Goal: Task Accomplishment & Management: Complete application form

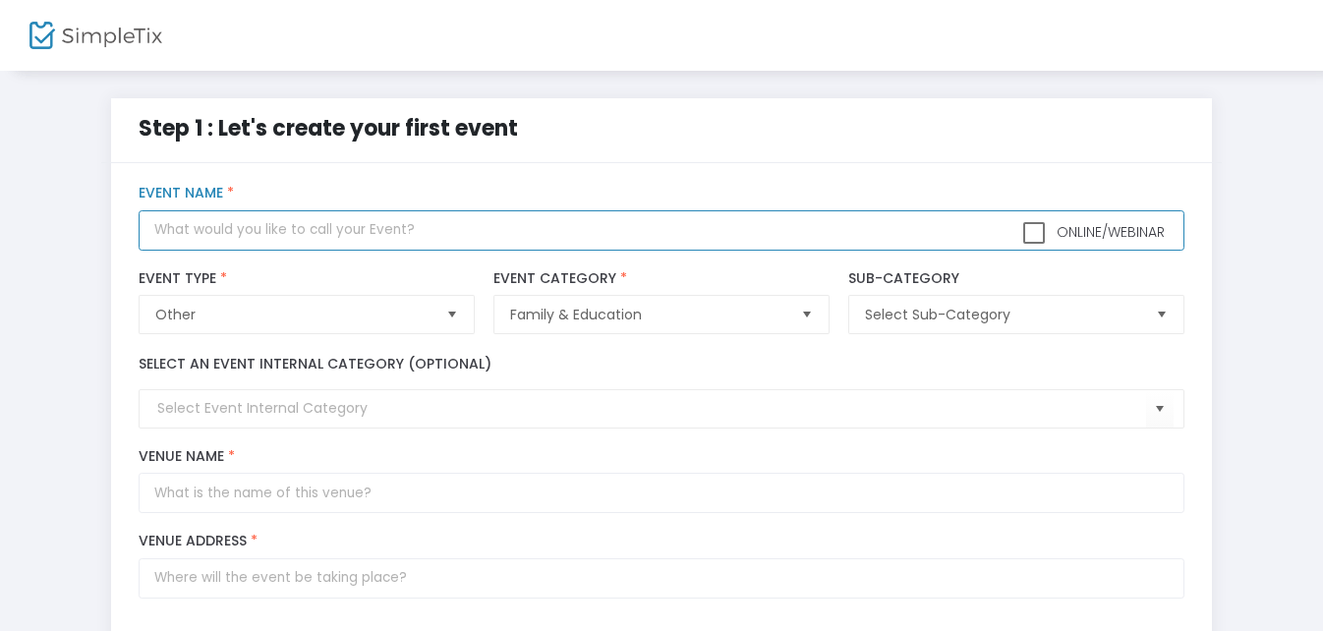
click at [356, 228] on input "text" at bounding box center [661, 230] width 1045 height 40
click at [449, 322] on span "Select" at bounding box center [451, 315] width 32 height 32
type input "[PERSON_NAME] Family Reunion 2026"
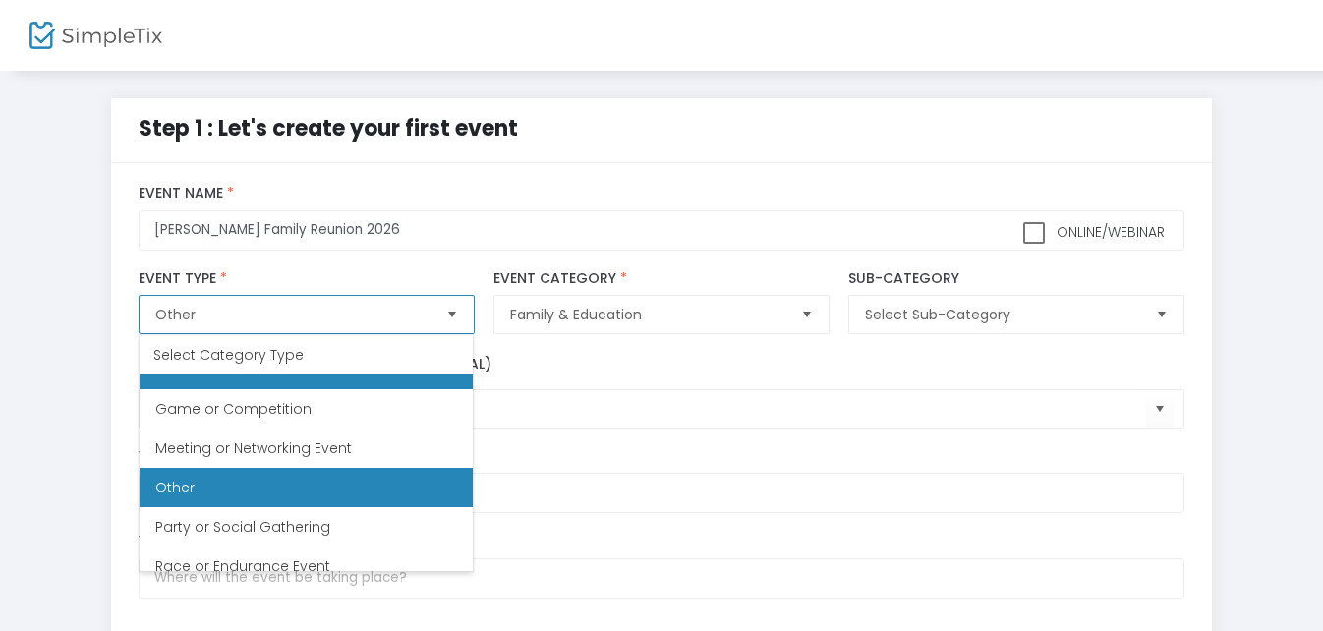
scroll to position [373, 0]
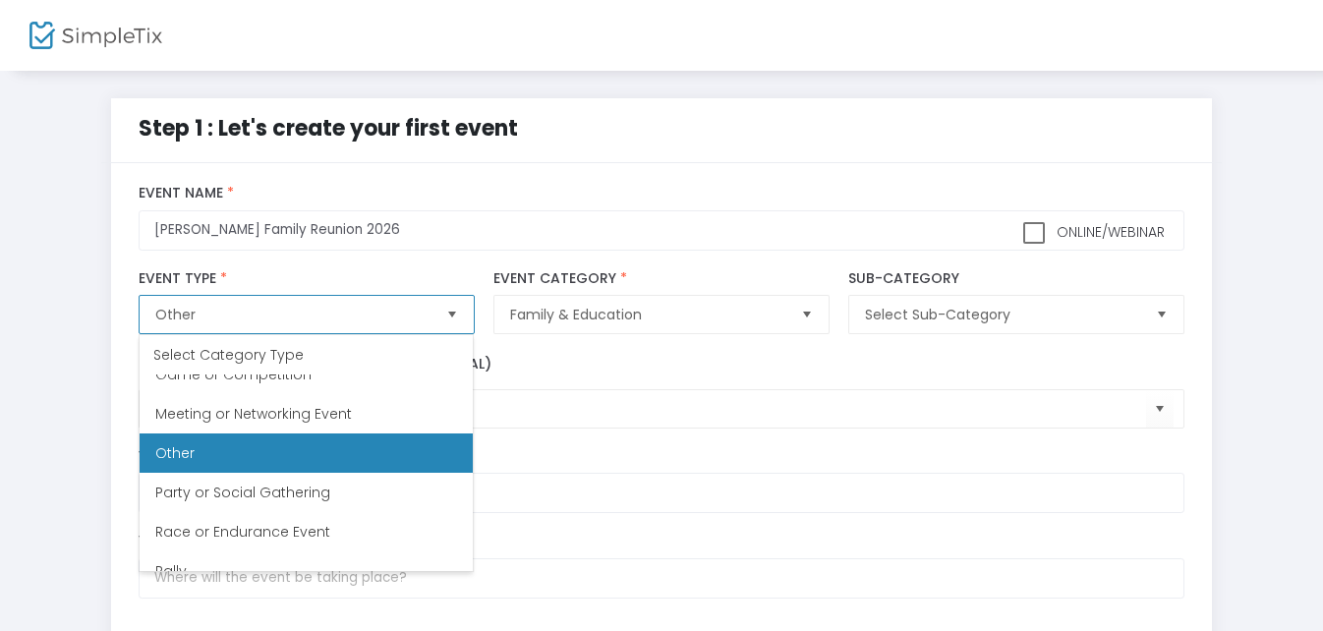
click at [370, 445] on li "Other" at bounding box center [306, 452] width 333 height 39
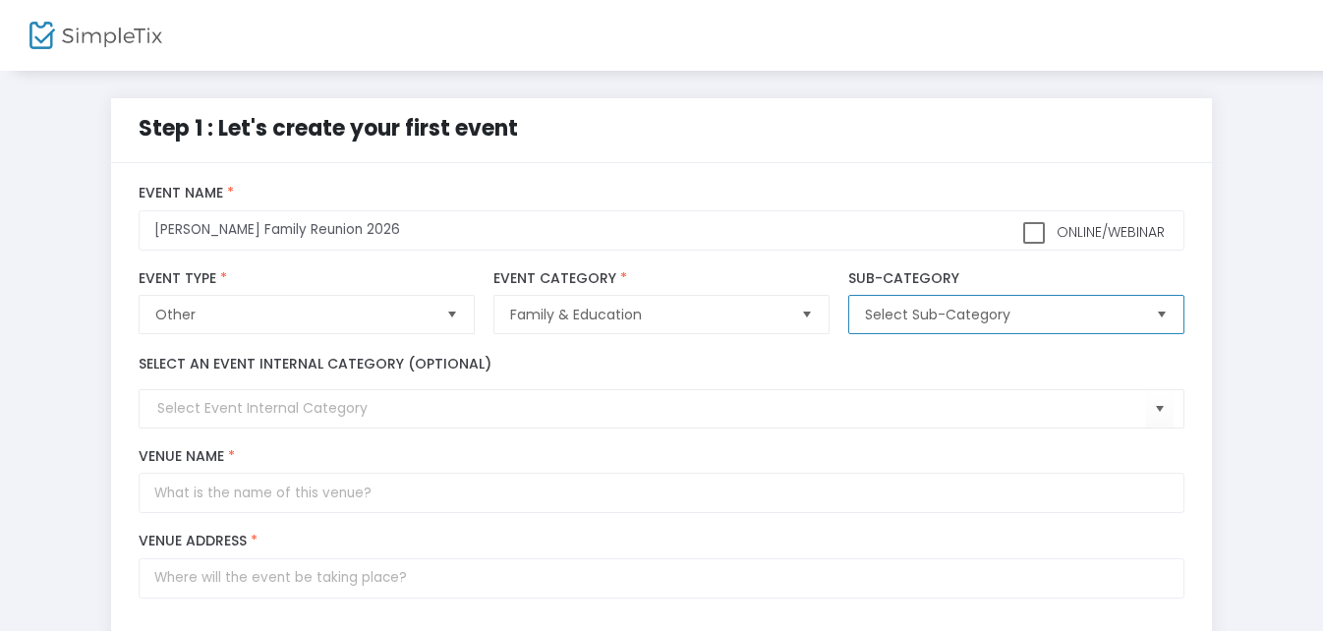
click at [969, 307] on span "Select Sub-Category" at bounding box center [1002, 315] width 274 height 20
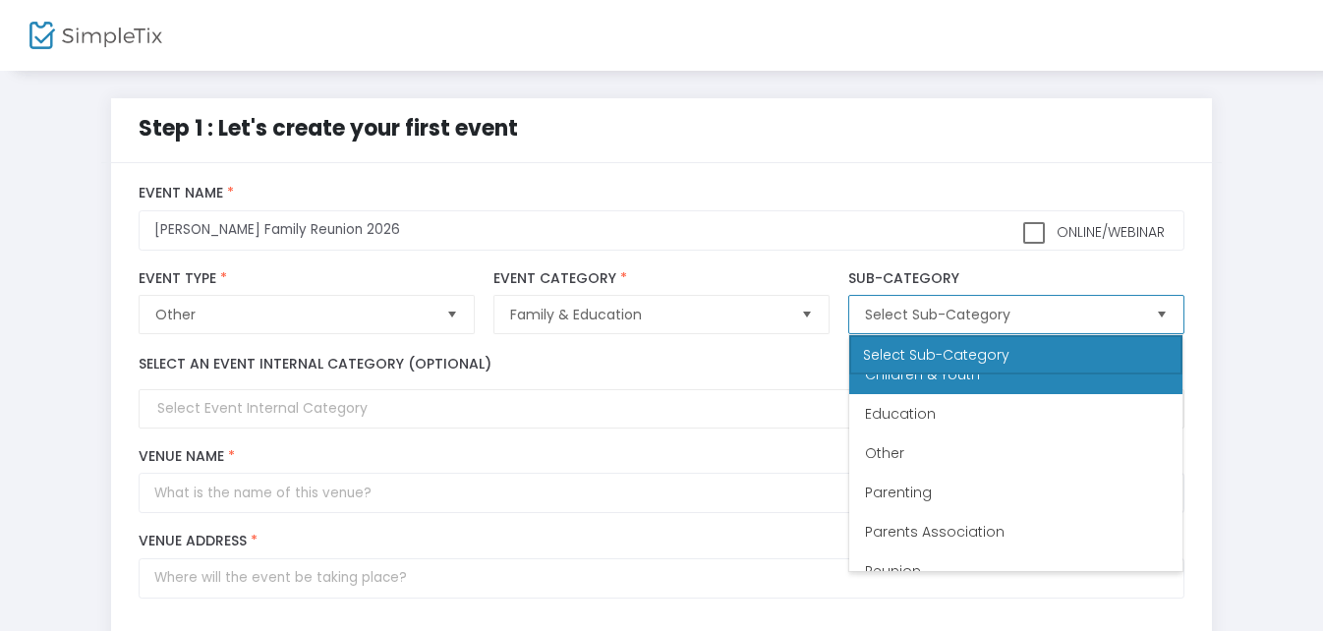
scroll to position [157, 0]
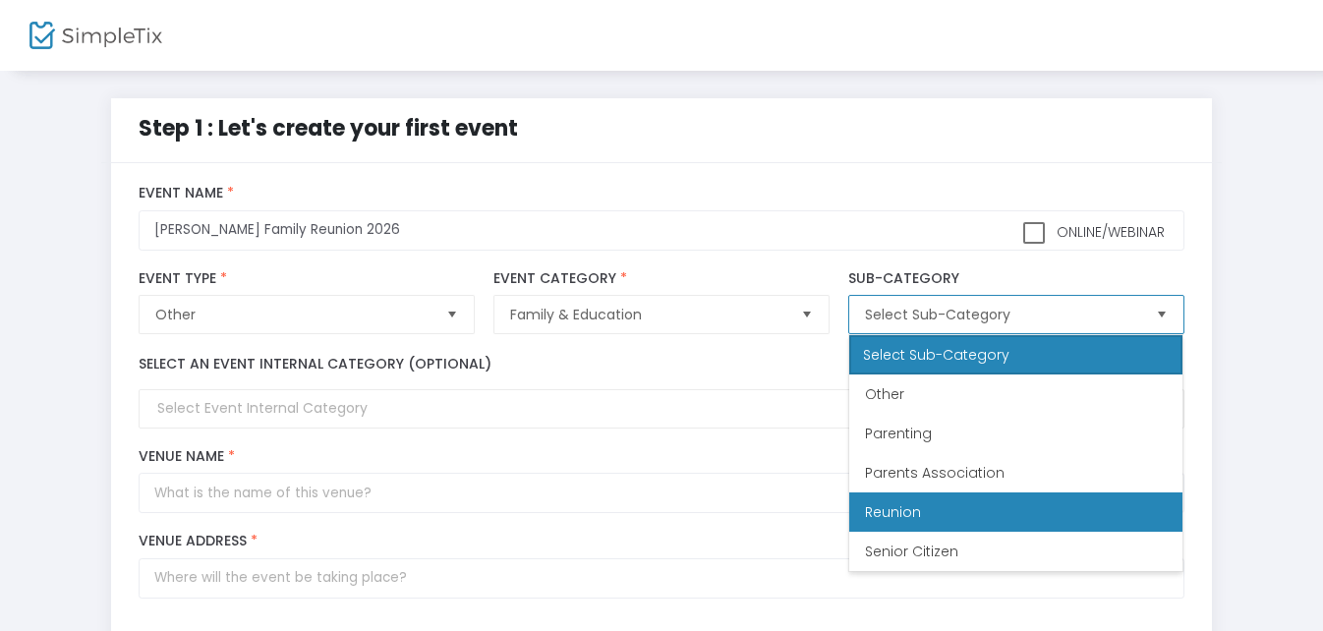
click at [946, 511] on li "Reunion" at bounding box center [1015, 511] width 333 height 39
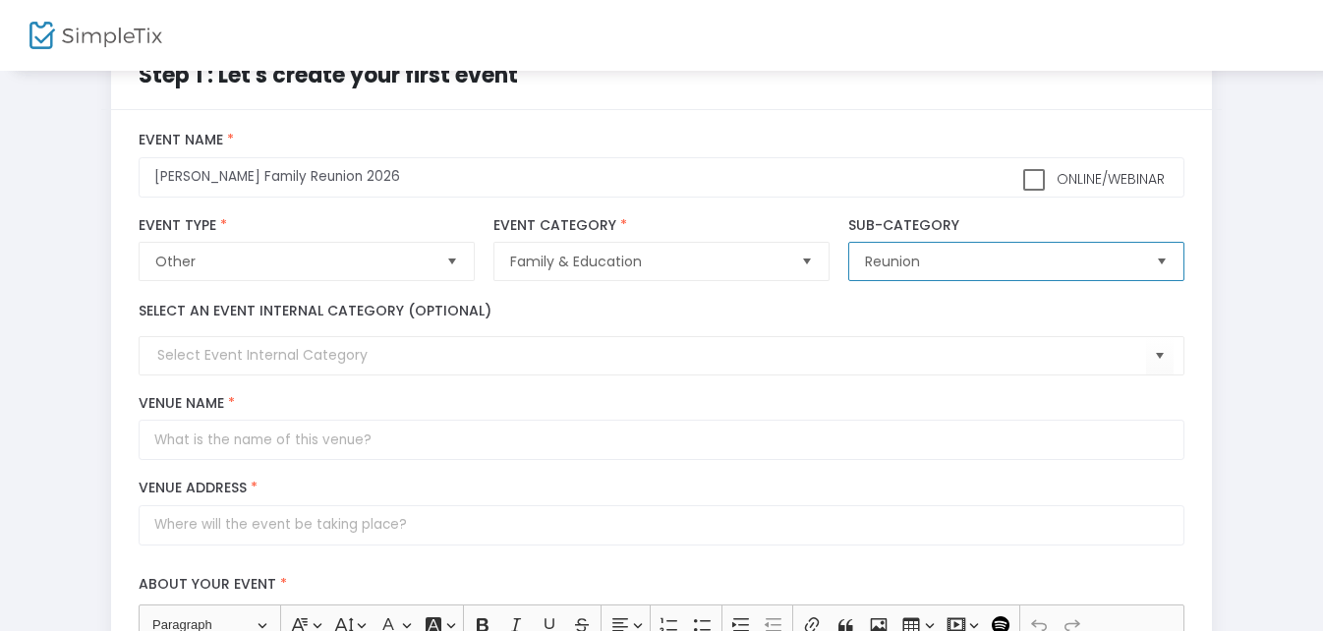
scroll to position [98, 0]
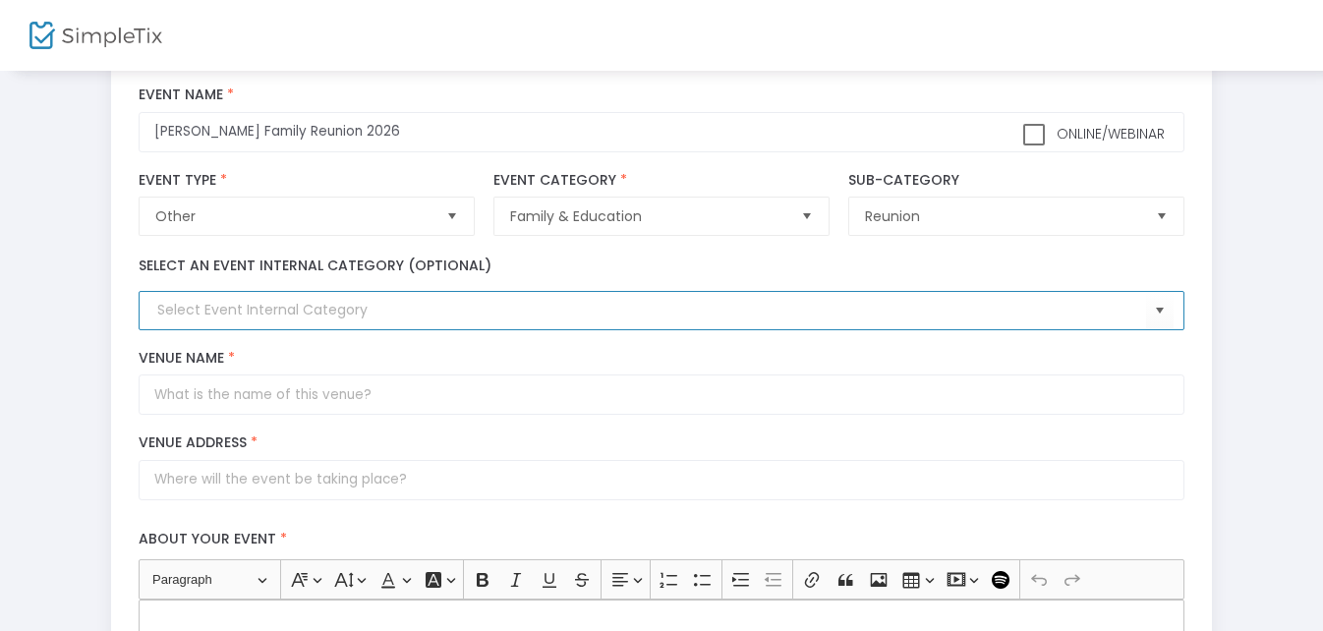
click at [408, 320] on input at bounding box center [651, 310] width 988 height 21
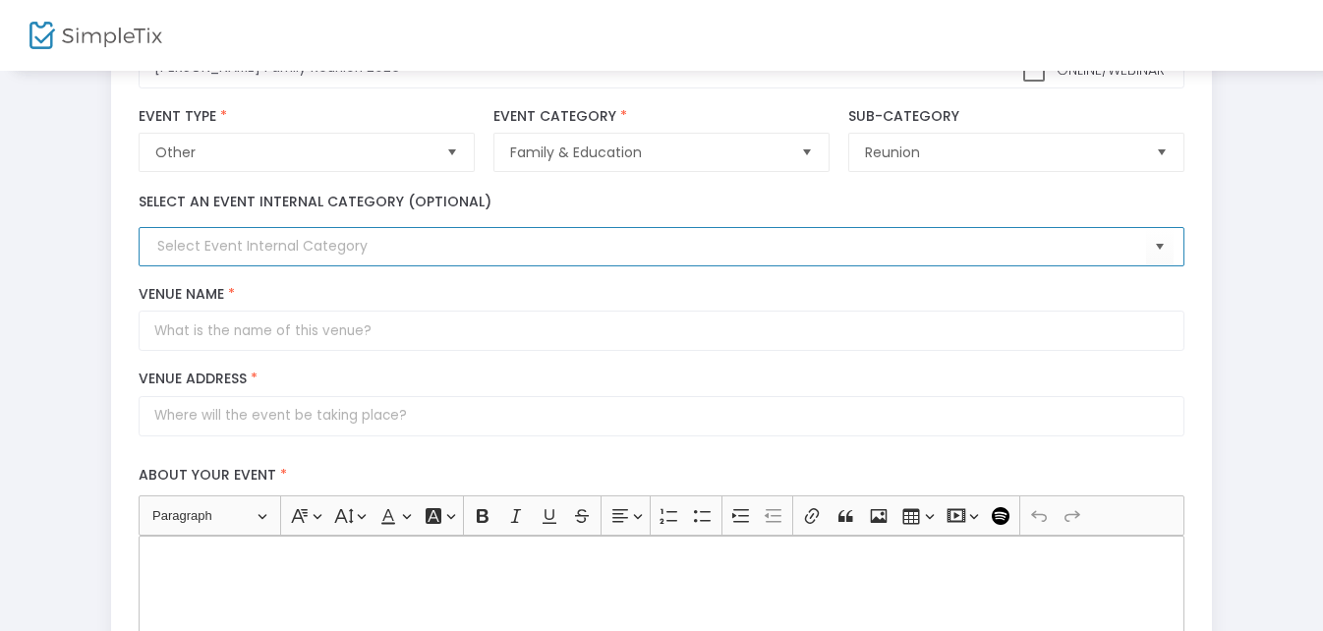
scroll to position [197, 0]
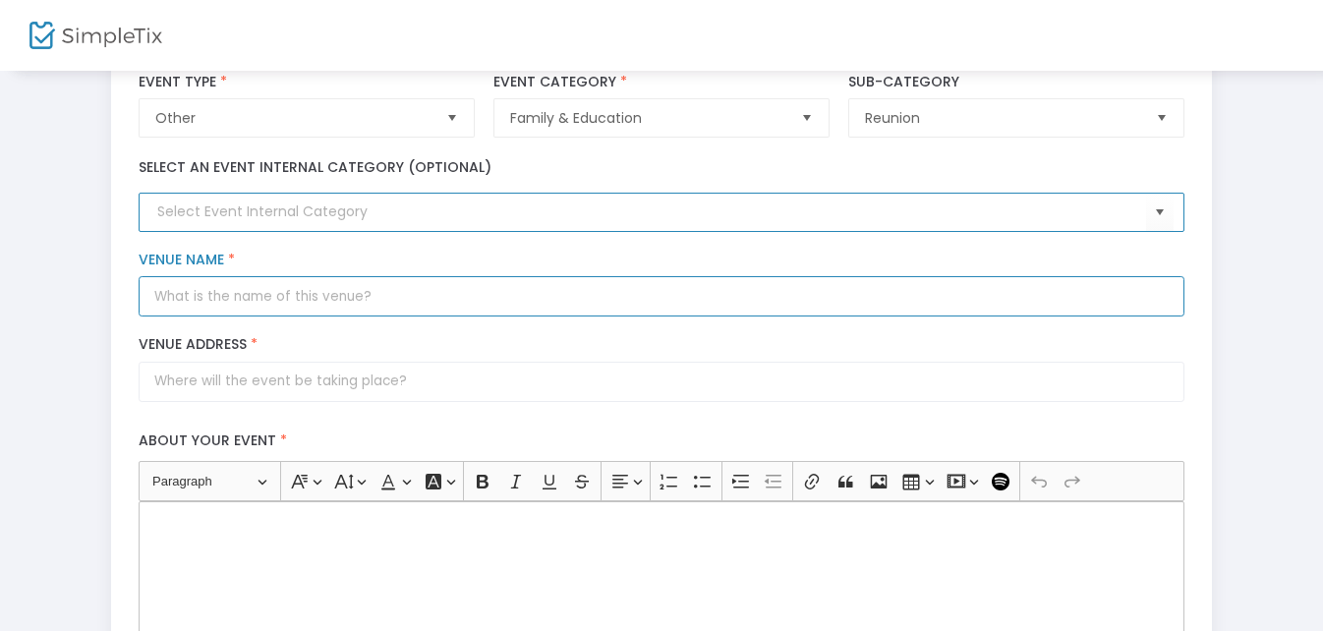
click at [387, 301] on input "Venue Name *" at bounding box center [661, 296] width 1045 height 40
type input "Double Tree by Hilton Sarasota/[GEOGRAPHIC_DATA]"
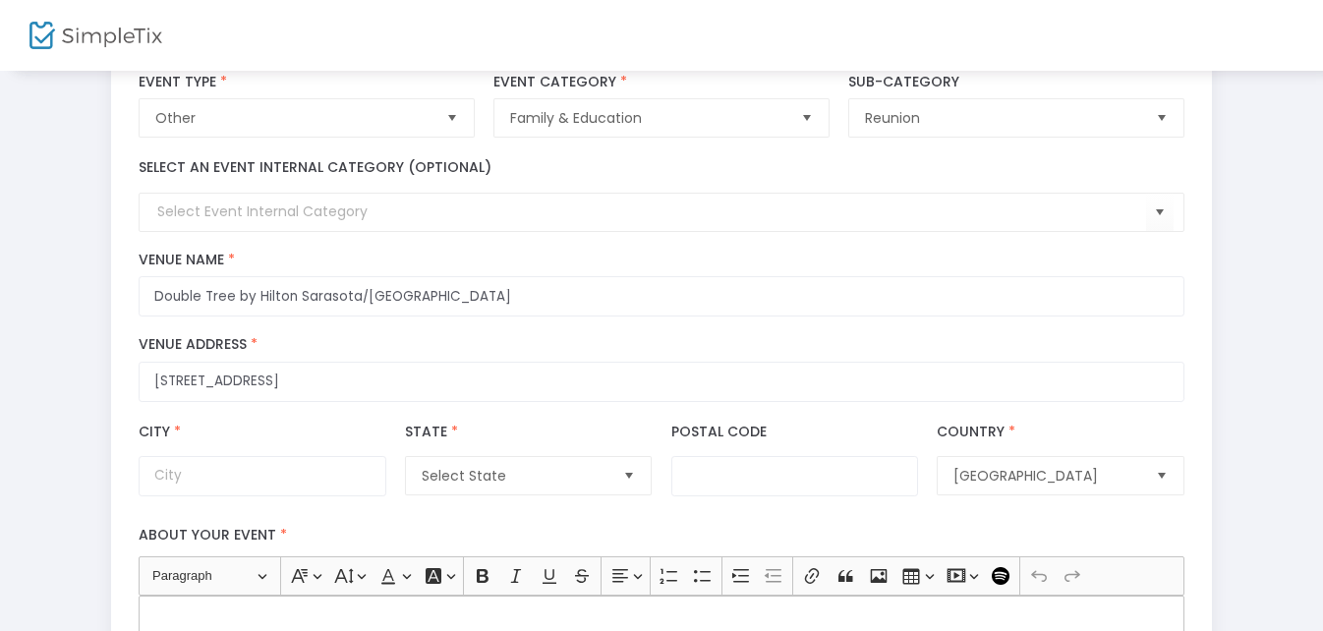
type input "[STREET_ADDRESS]"
type input "[GEOGRAPHIC_DATA]"
type input "34243"
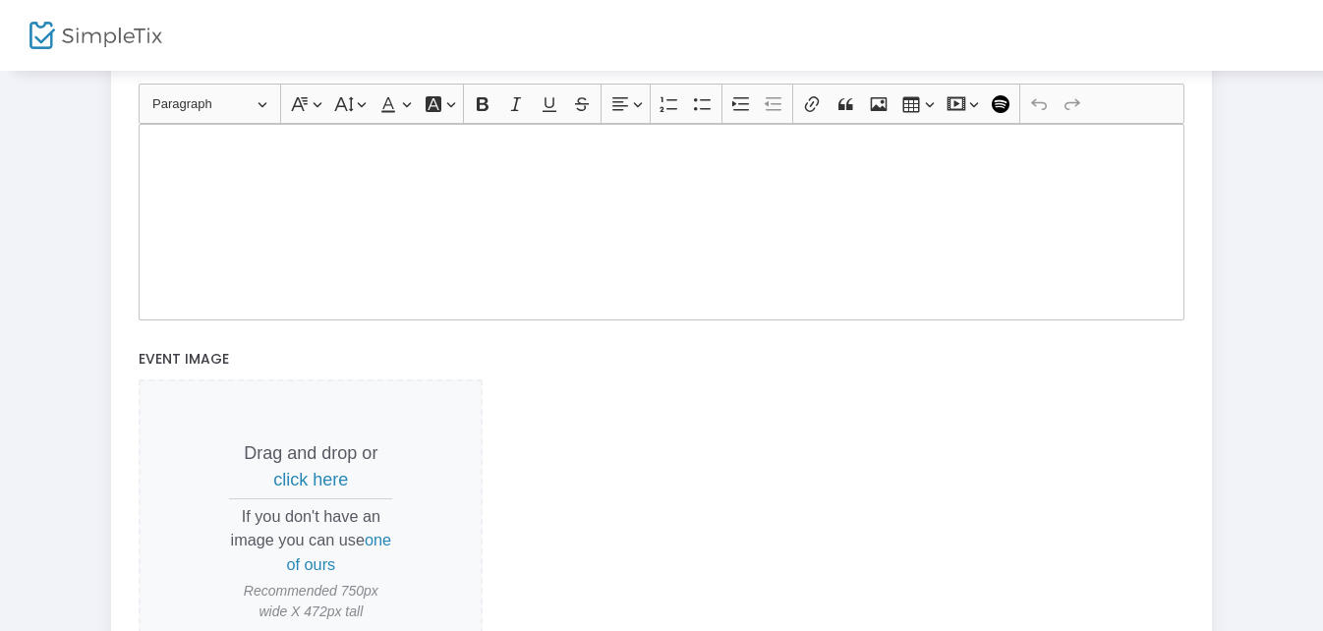
scroll to position [559, 0]
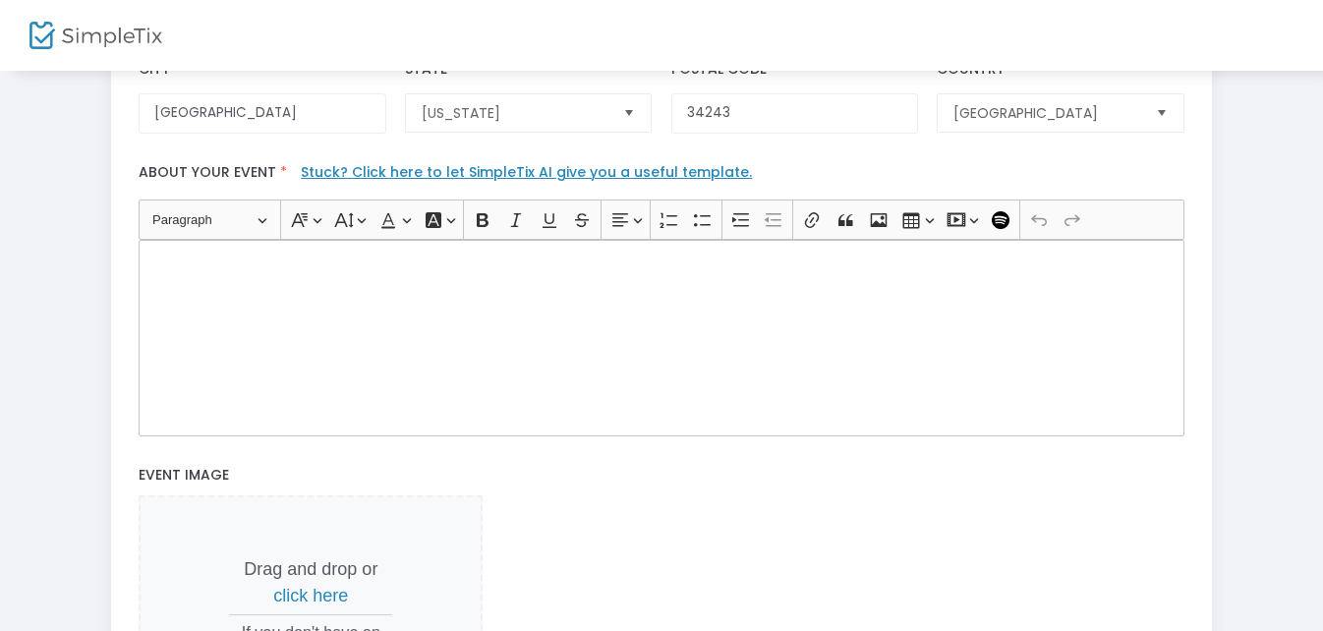
click at [642, 173] on link "Stuck? Click here to let SimpleTix AI give you a useful template." at bounding box center [526, 172] width 451 height 20
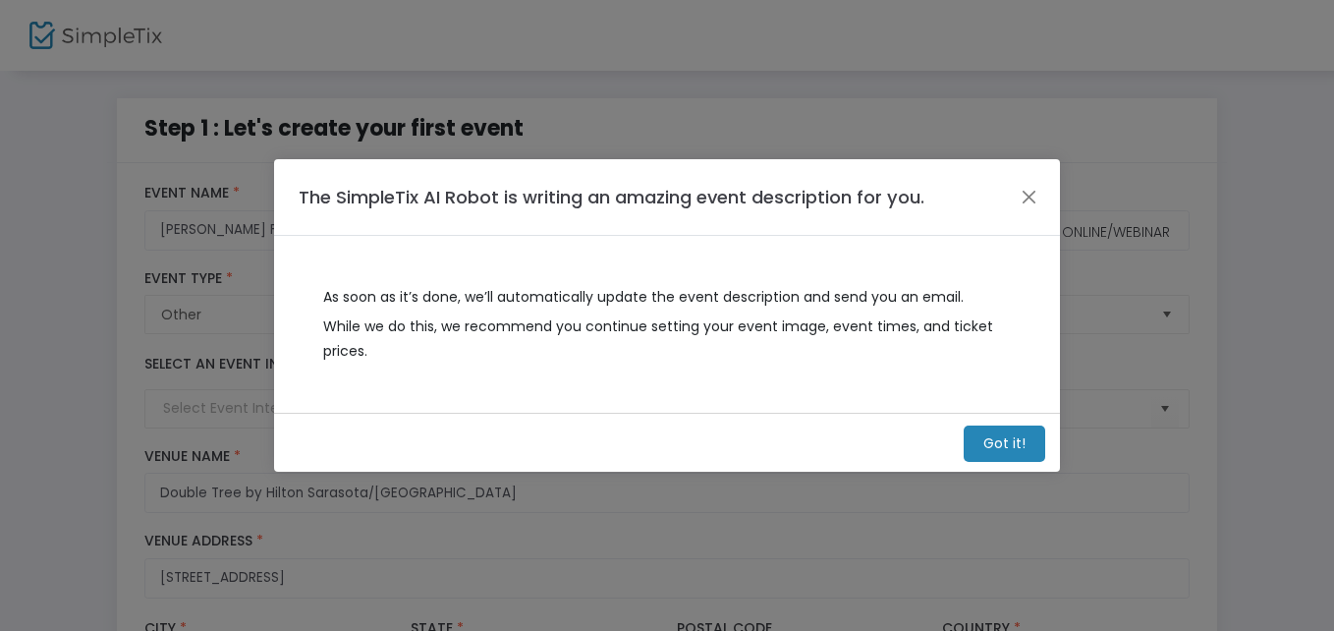
click at [993, 440] on m-button "Got it!" at bounding box center [1005, 443] width 82 height 36
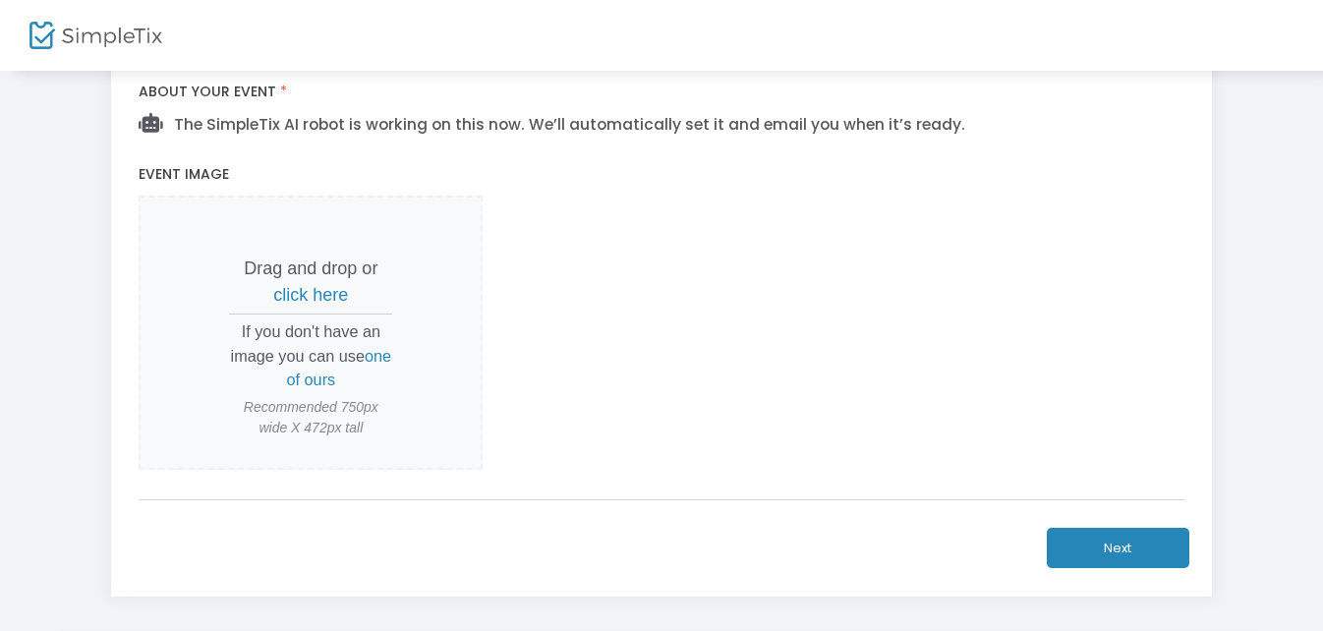
scroll to position [688, 0]
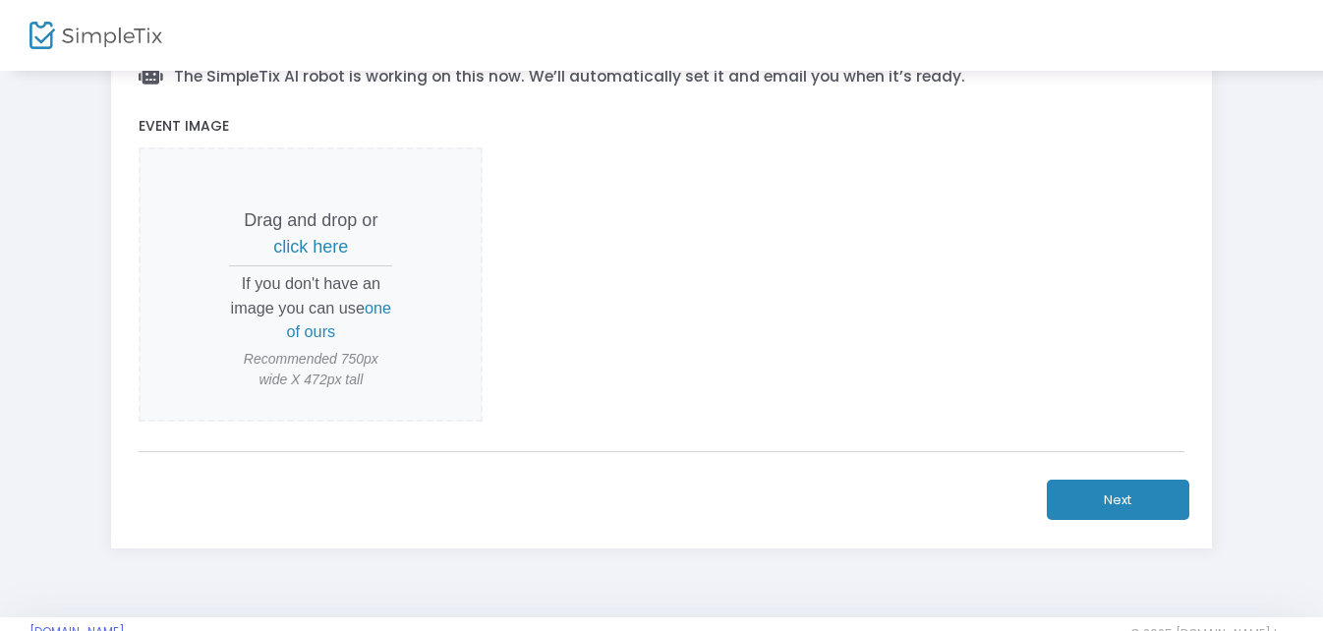
click at [328, 331] on span "one of ours" at bounding box center [339, 319] width 105 height 41
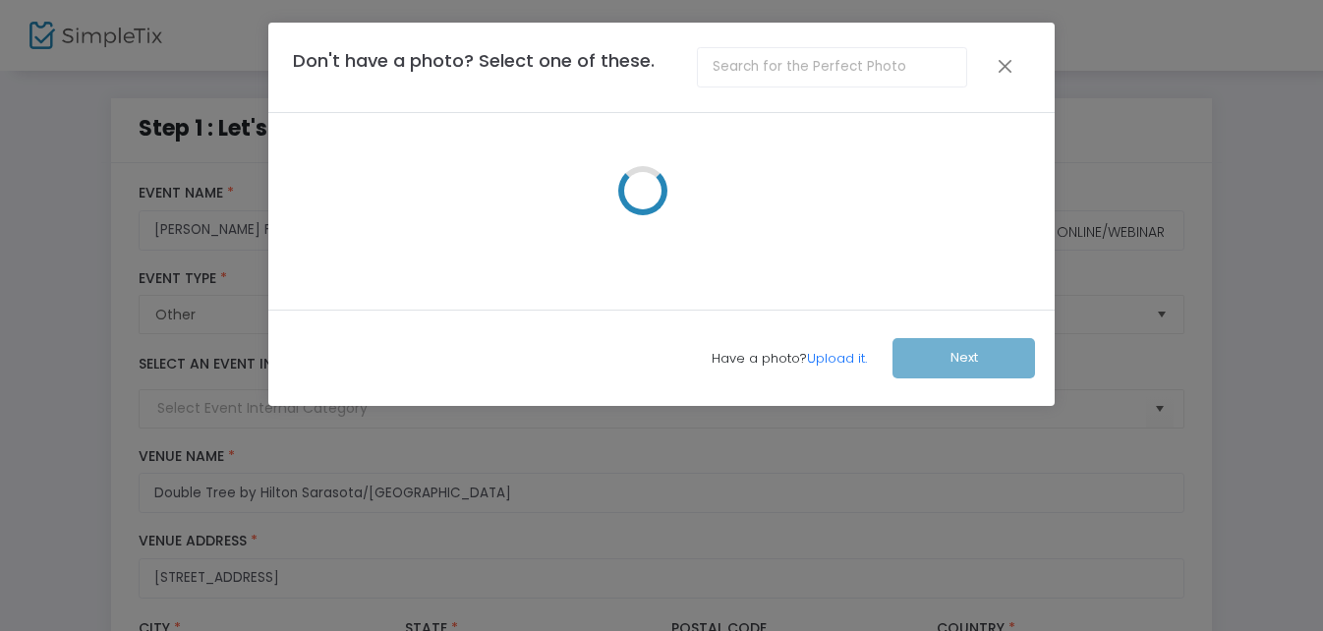
scroll to position [0, 0]
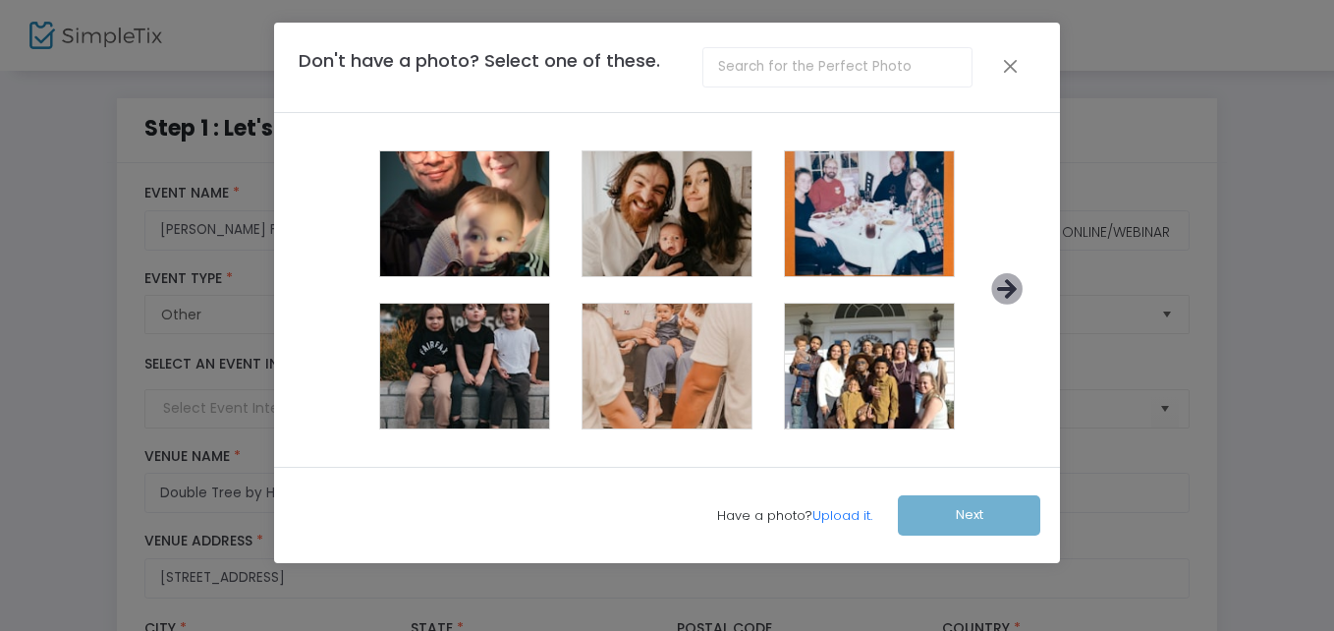
click at [1015, 289] on icon at bounding box center [1007, 289] width 32 height 32
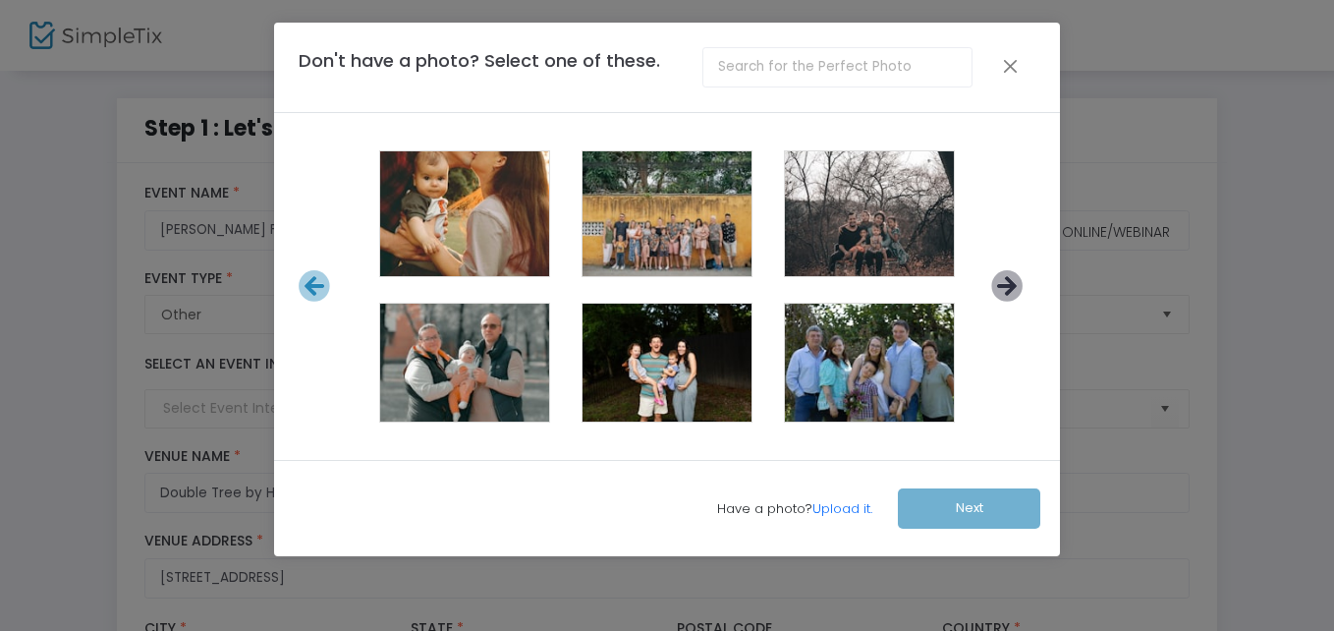
click at [1010, 288] on icon at bounding box center [1007, 286] width 32 height 32
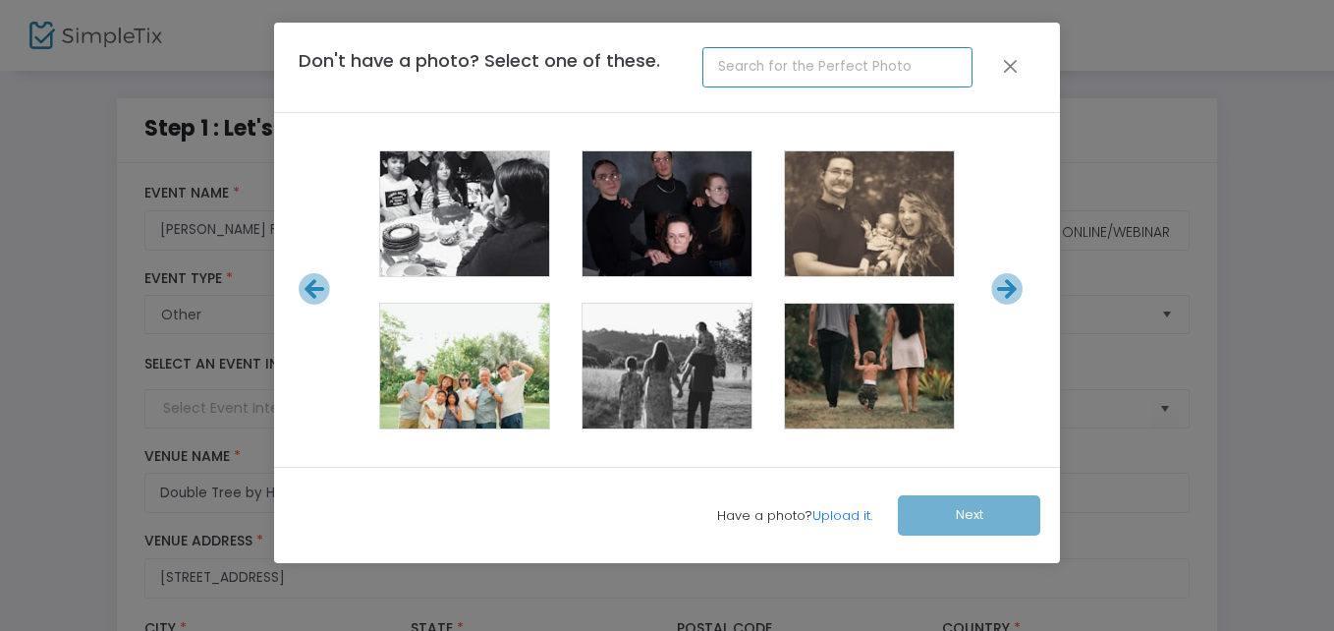
click at [746, 62] on input "text" at bounding box center [837, 67] width 269 height 40
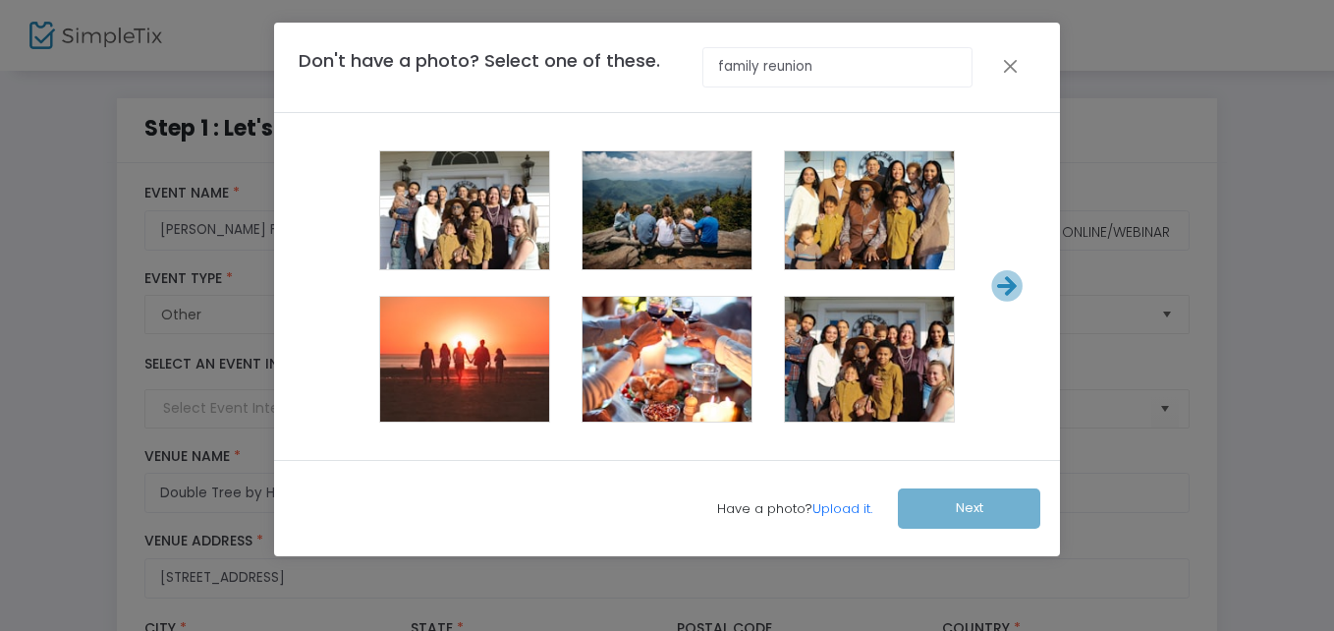
click at [989, 287] on div at bounding box center [1014, 286] width 63 height 32
click at [997, 283] on icon at bounding box center [1007, 286] width 32 height 32
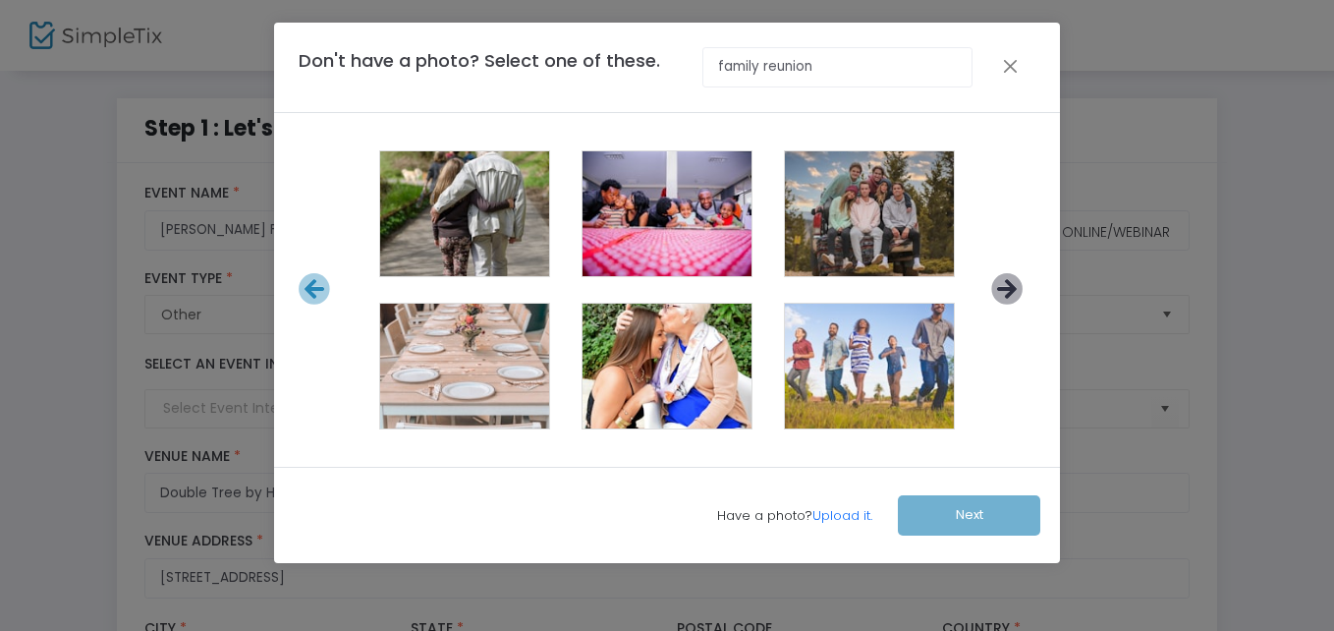
click at [1006, 283] on icon at bounding box center [1007, 289] width 32 height 32
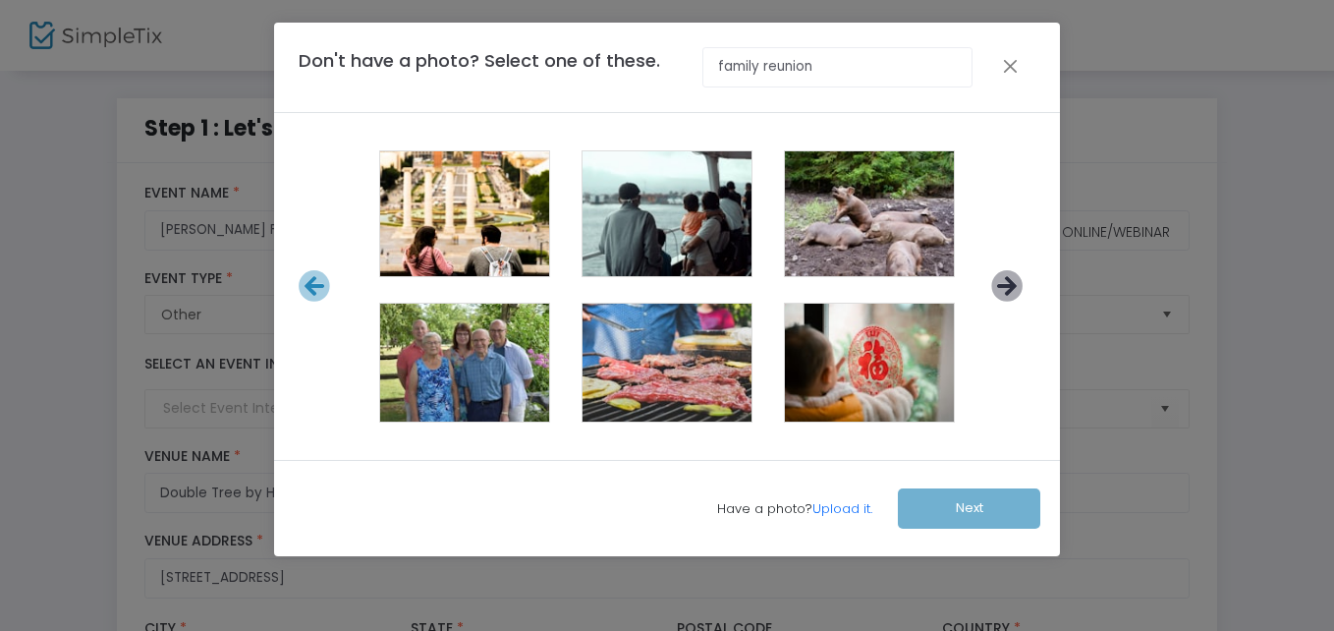
click at [1003, 281] on icon at bounding box center [1007, 286] width 32 height 32
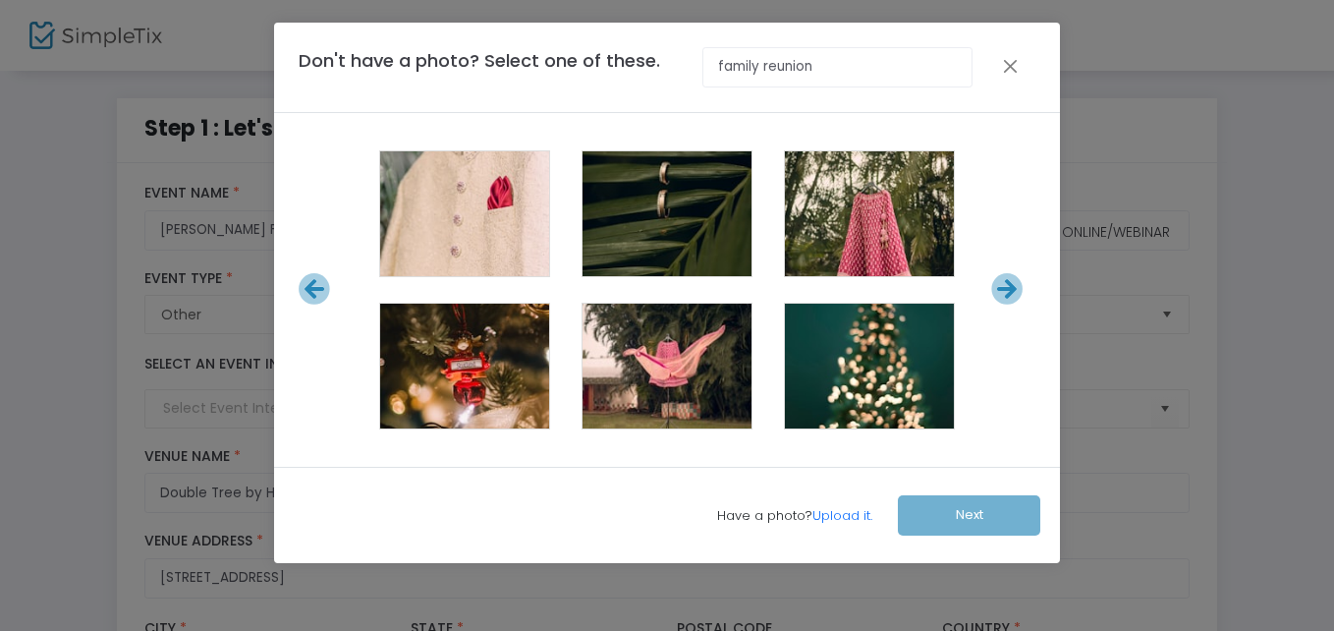
click at [1003, 281] on icon at bounding box center [1007, 289] width 32 height 32
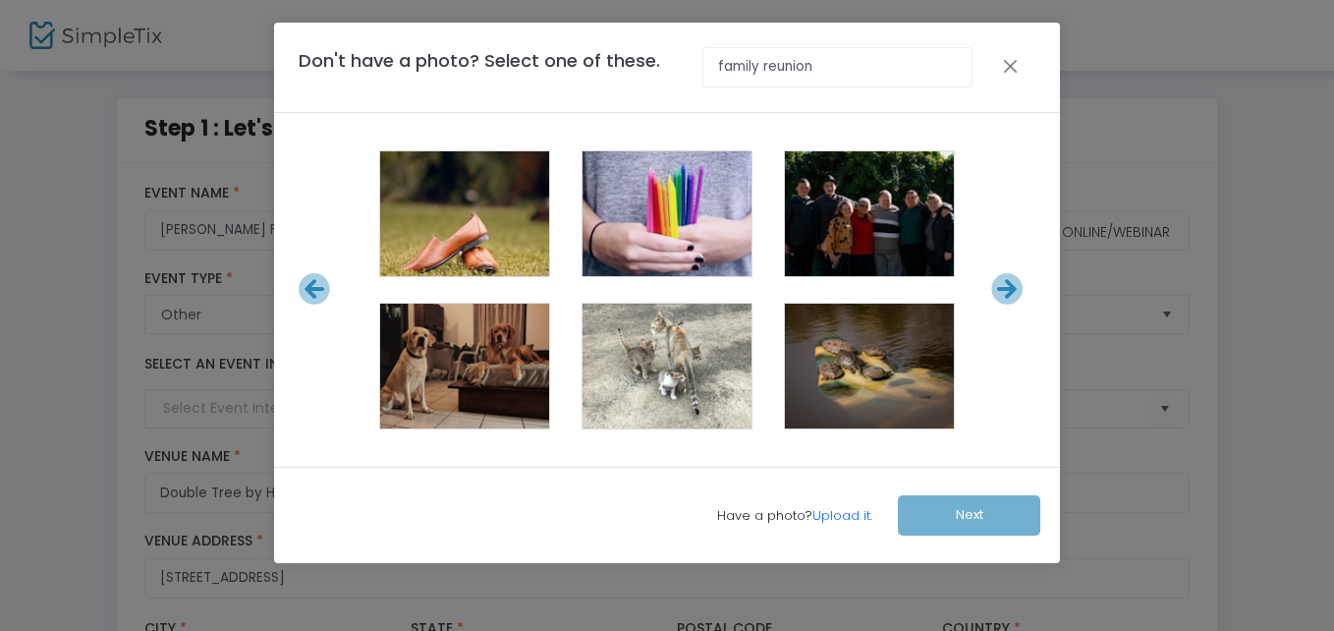
click at [1003, 282] on icon at bounding box center [1007, 289] width 32 height 32
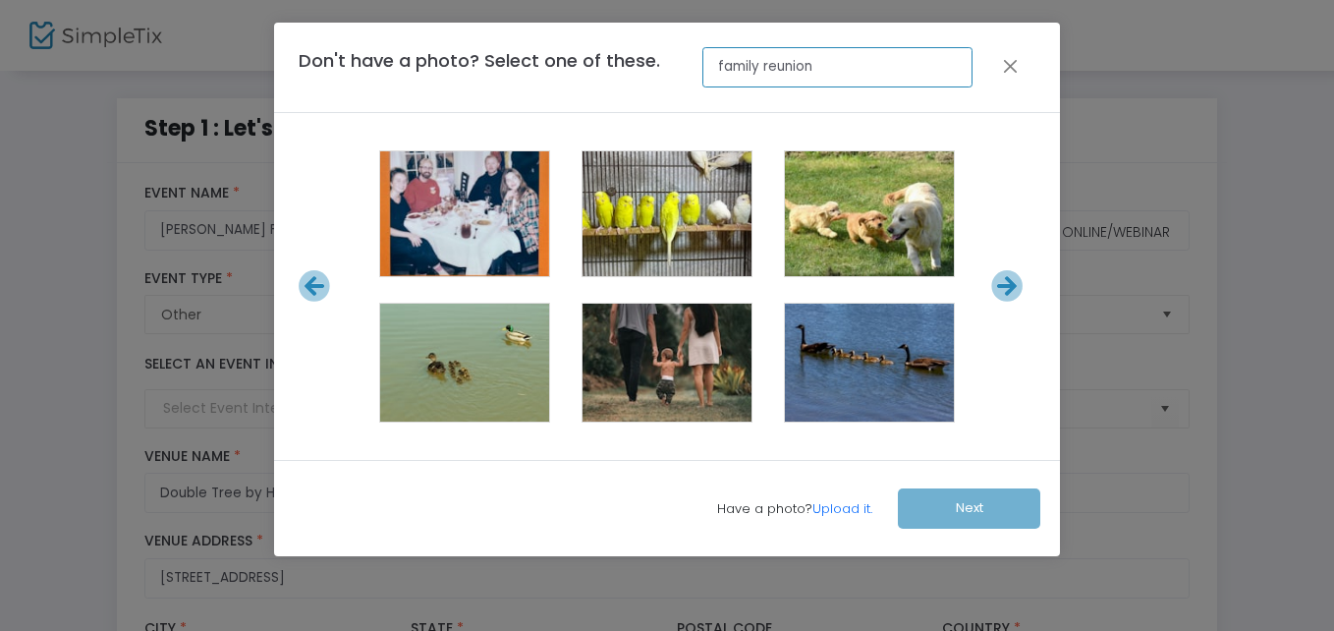
click at [834, 60] on input "family reunion" at bounding box center [837, 67] width 269 height 40
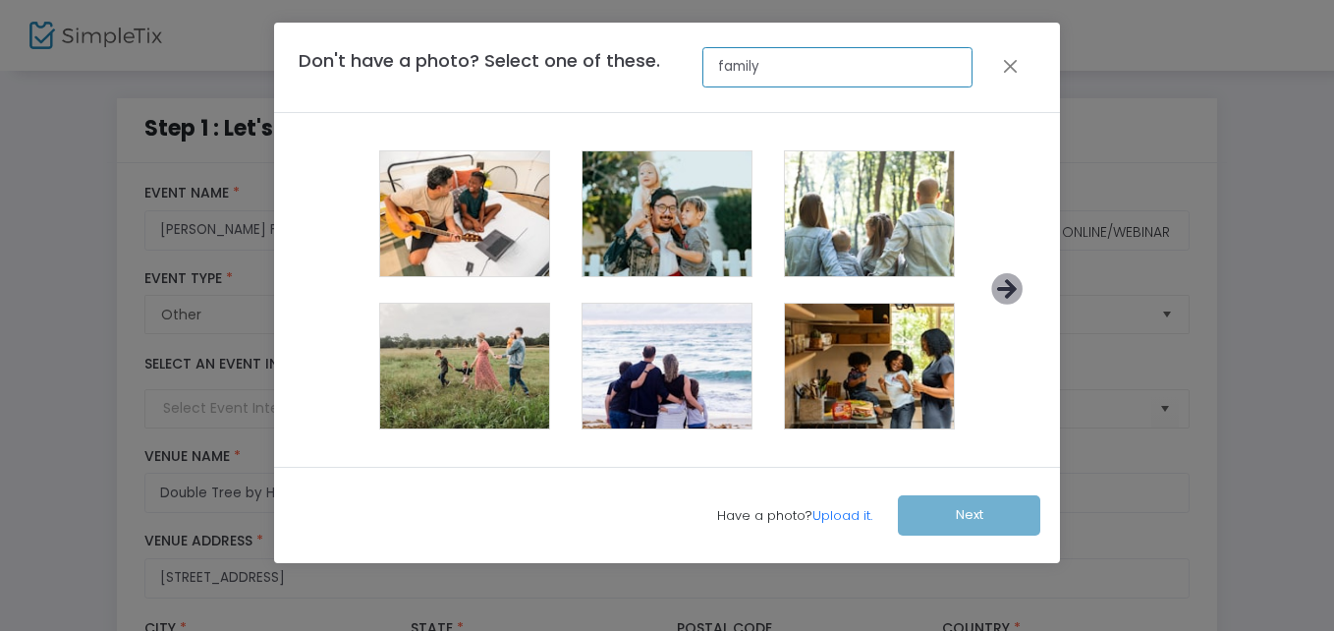
type input "family"
click at [994, 290] on icon at bounding box center [1007, 289] width 32 height 32
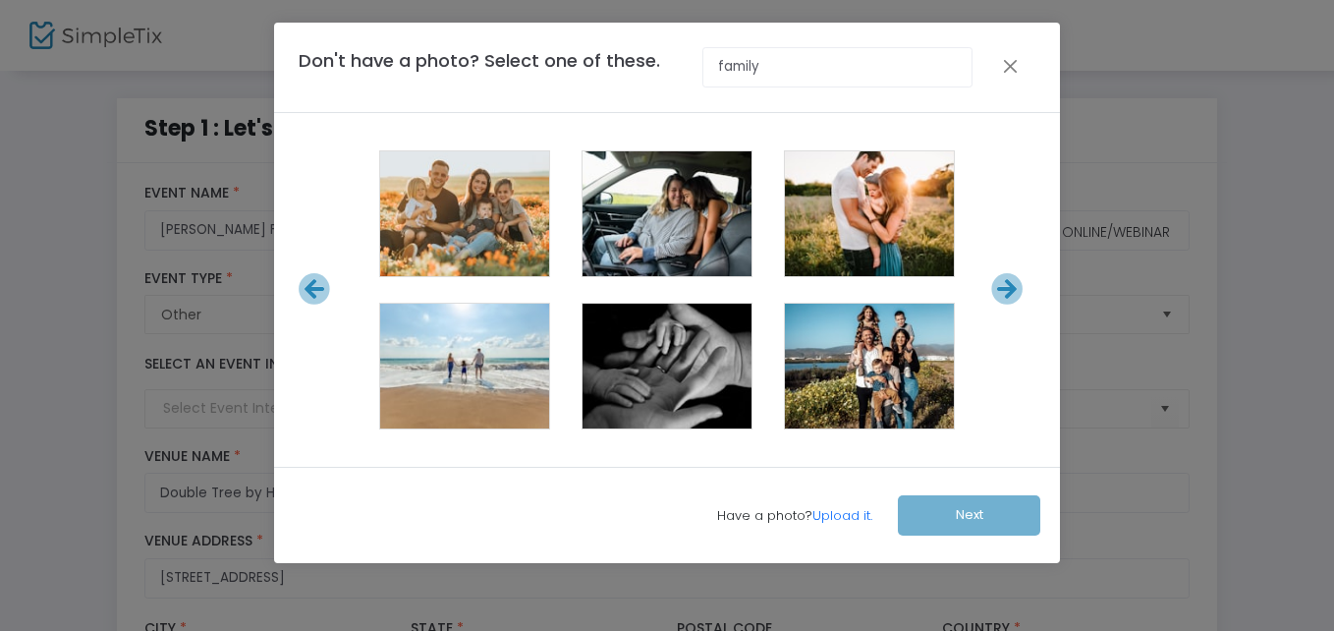
click at [994, 290] on icon at bounding box center [1007, 289] width 32 height 32
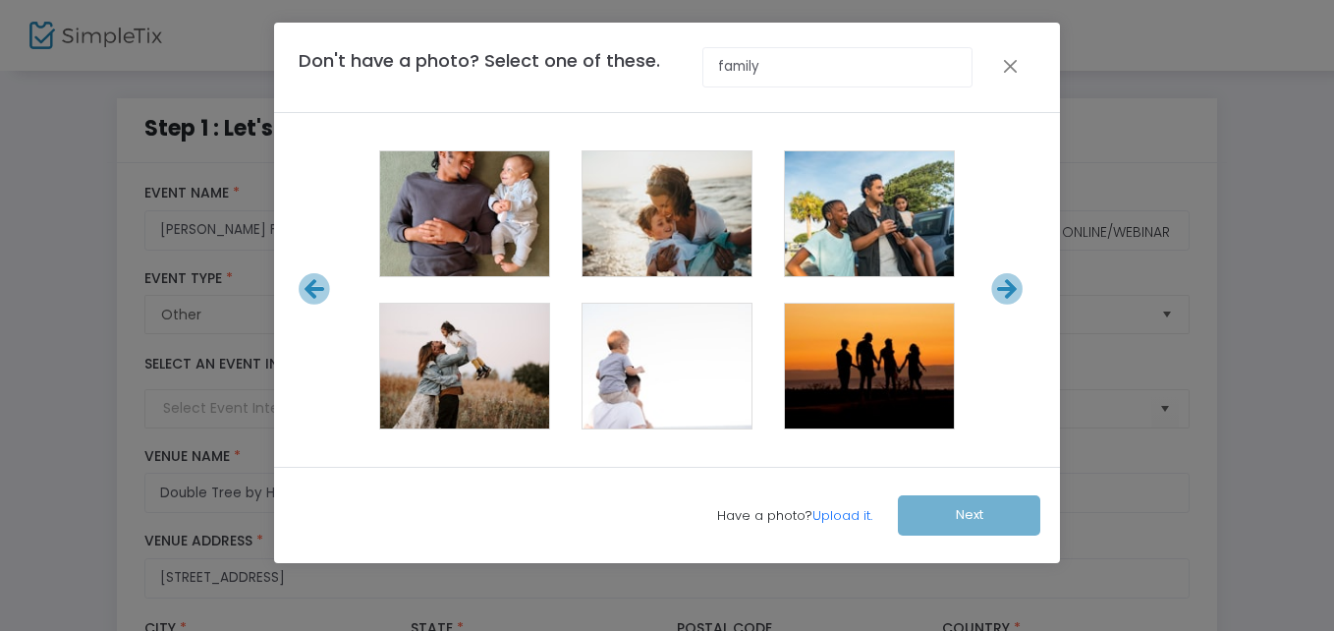
click at [995, 290] on icon at bounding box center [1007, 289] width 32 height 32
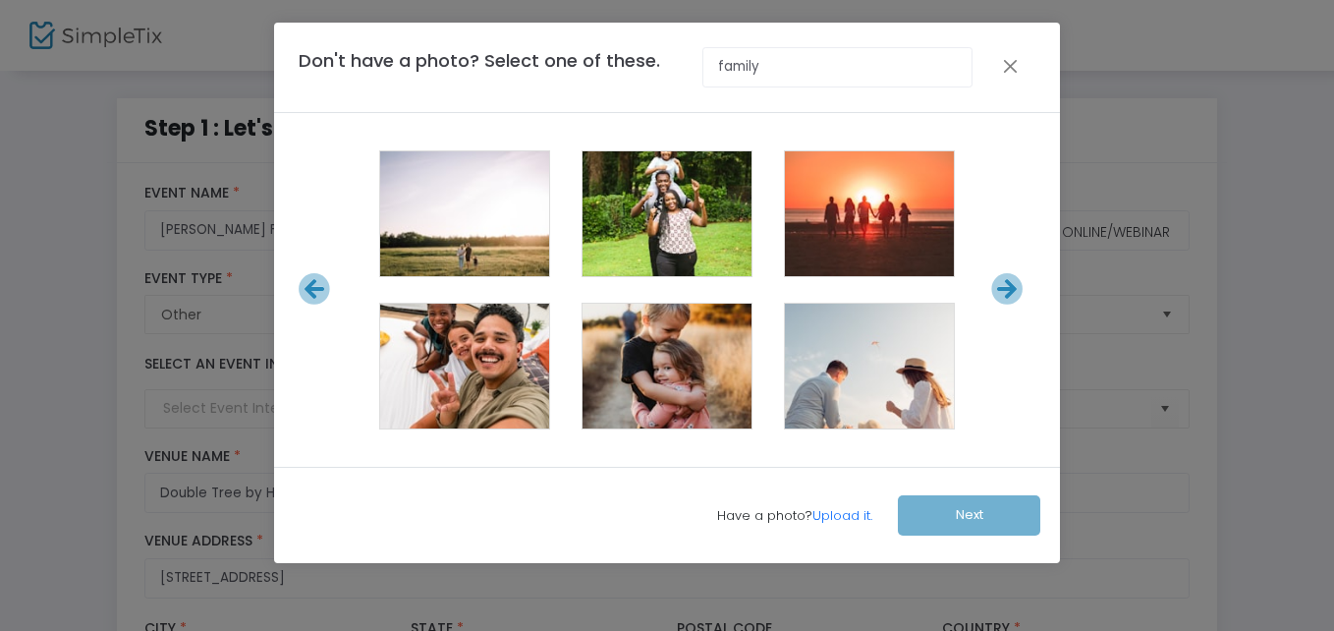
click at [995, 290] on icon at bounding box center [1007, 289] width 32 height 32
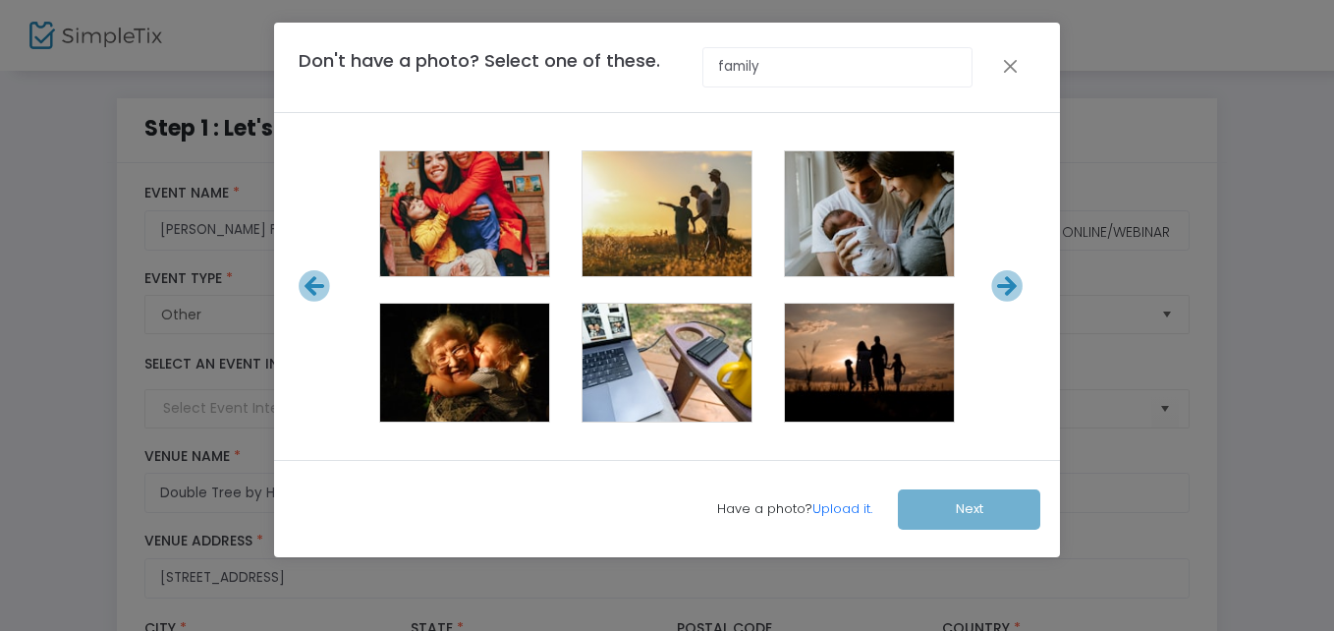
click at [995, 289] on icon at bounding box center [1007, 286] width 32 height 32
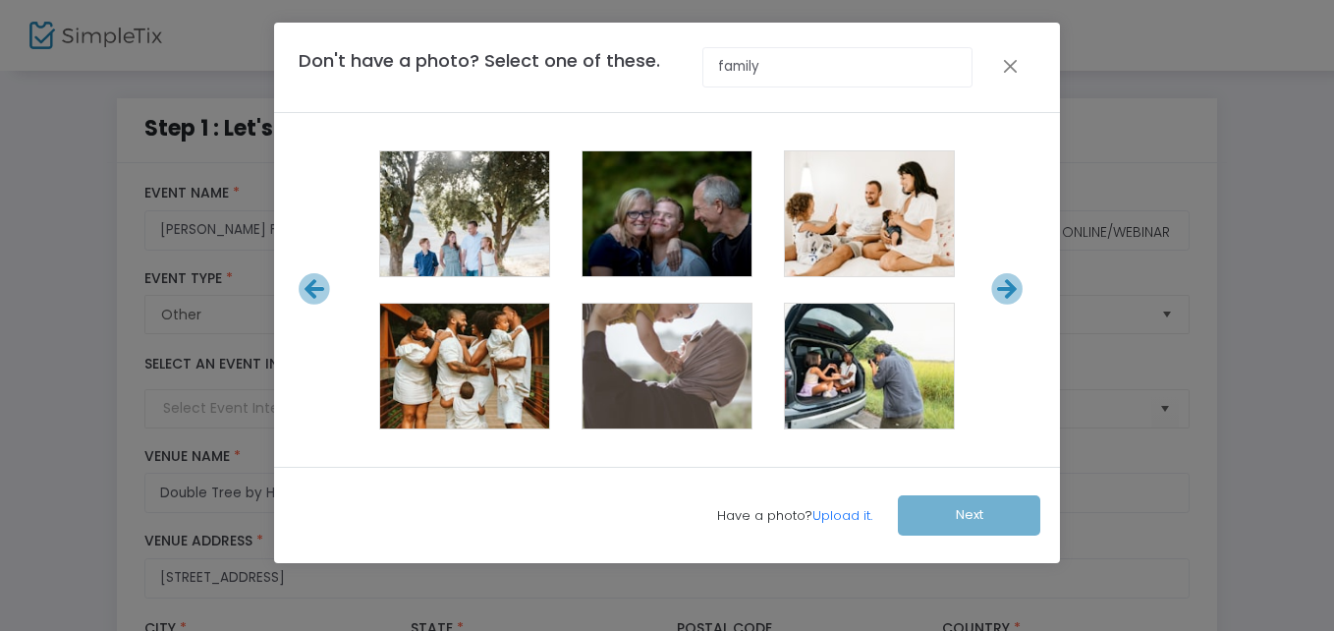
click at [995, 289] on icon at bounding box center [1007, 289] width 32 height 32
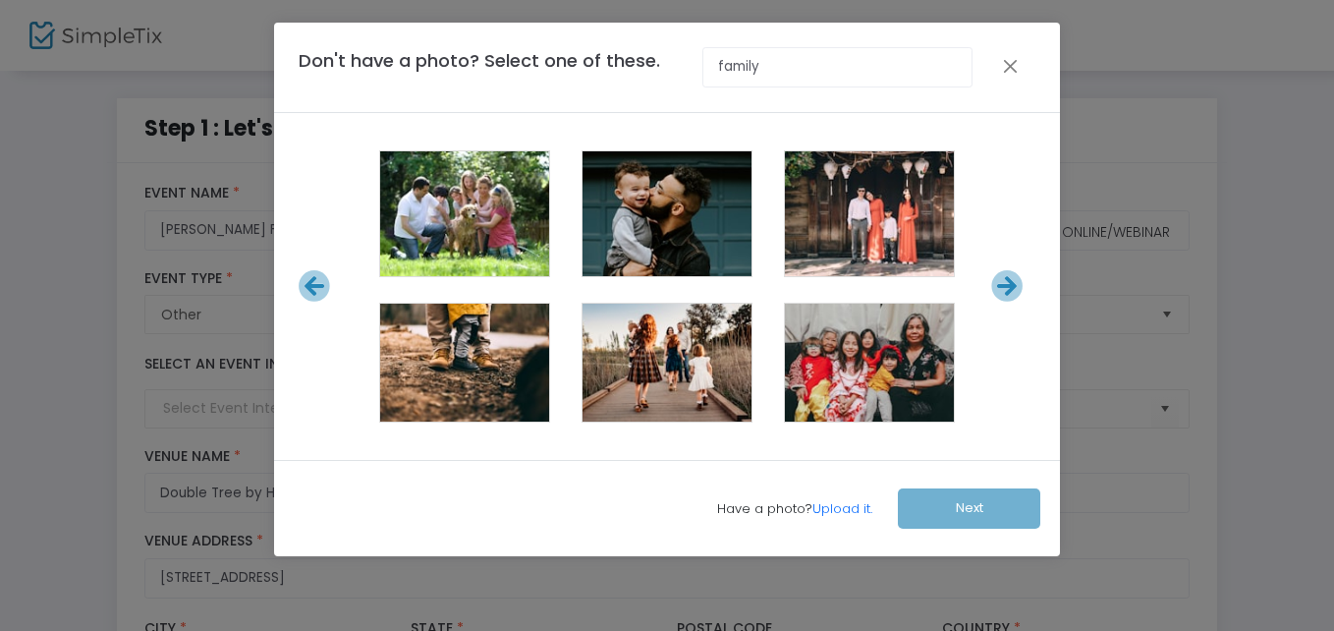
click at [995, 290] on icon at bounding box center [1007, 286] width 32 height 32
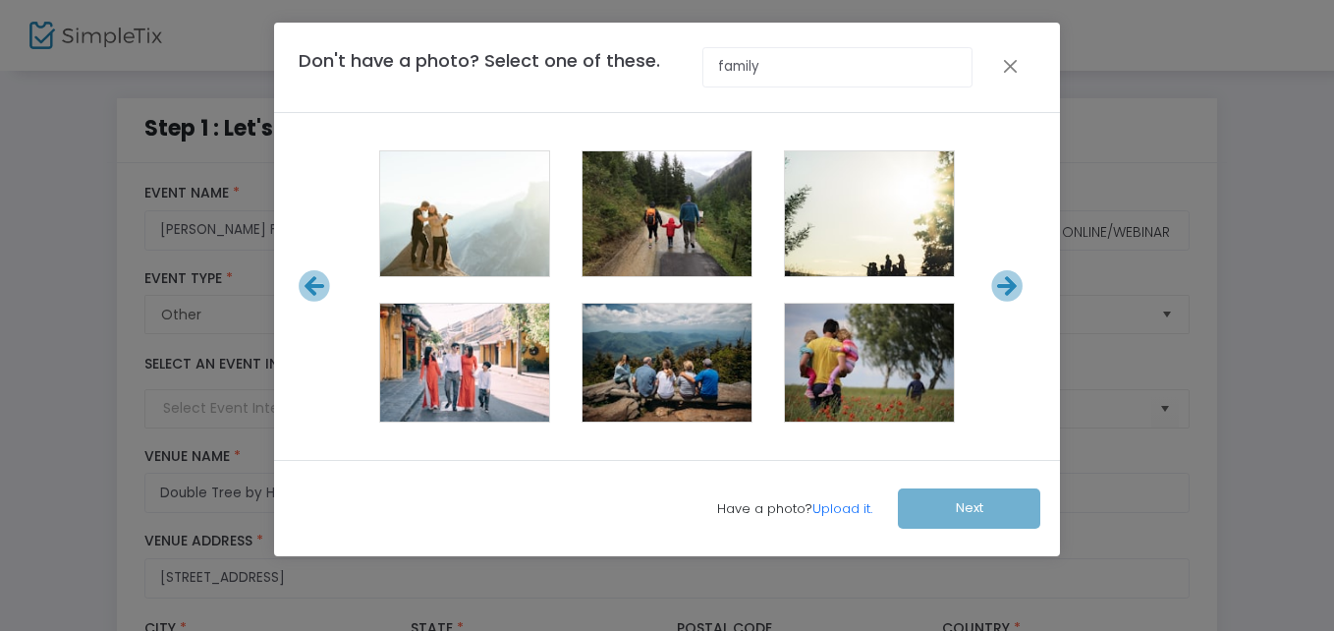
click at [995, 290] on icon at bounding box center [1007, 286] width 32 height 32
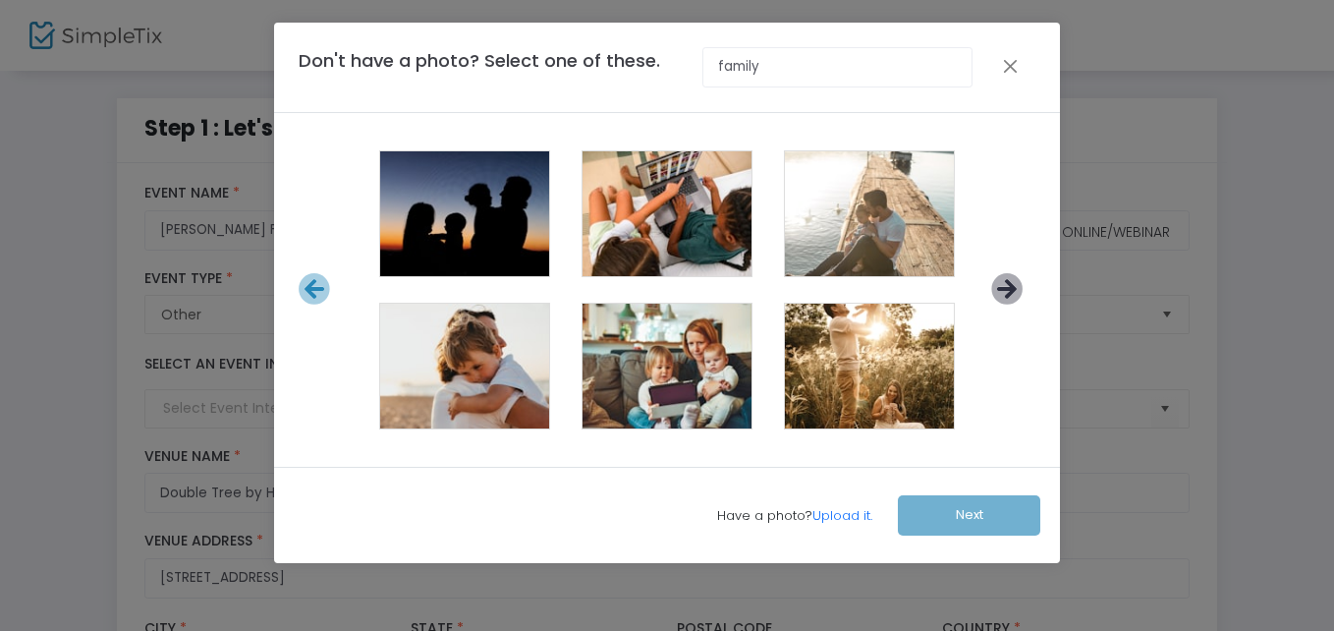
click at [994, 289] on icon at bounding box center [1007, 289] width 32 height 32
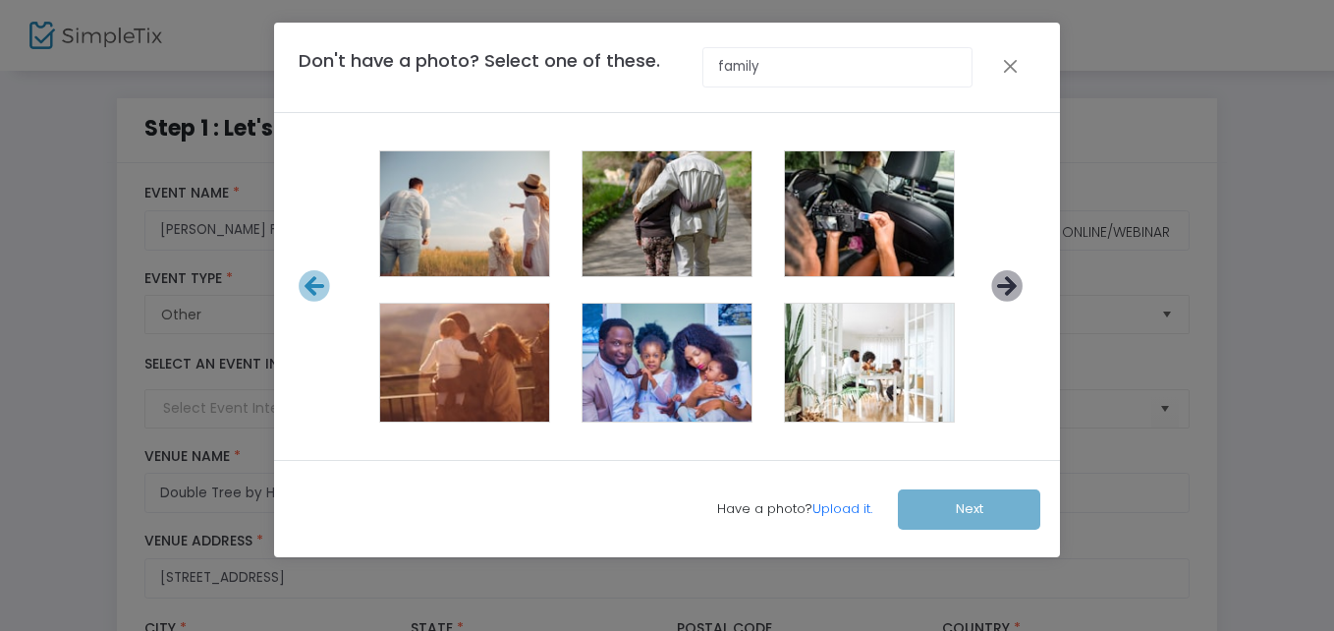
click at [1000, 294] on icon at bounding box center [1007, 286] width 32 height 32
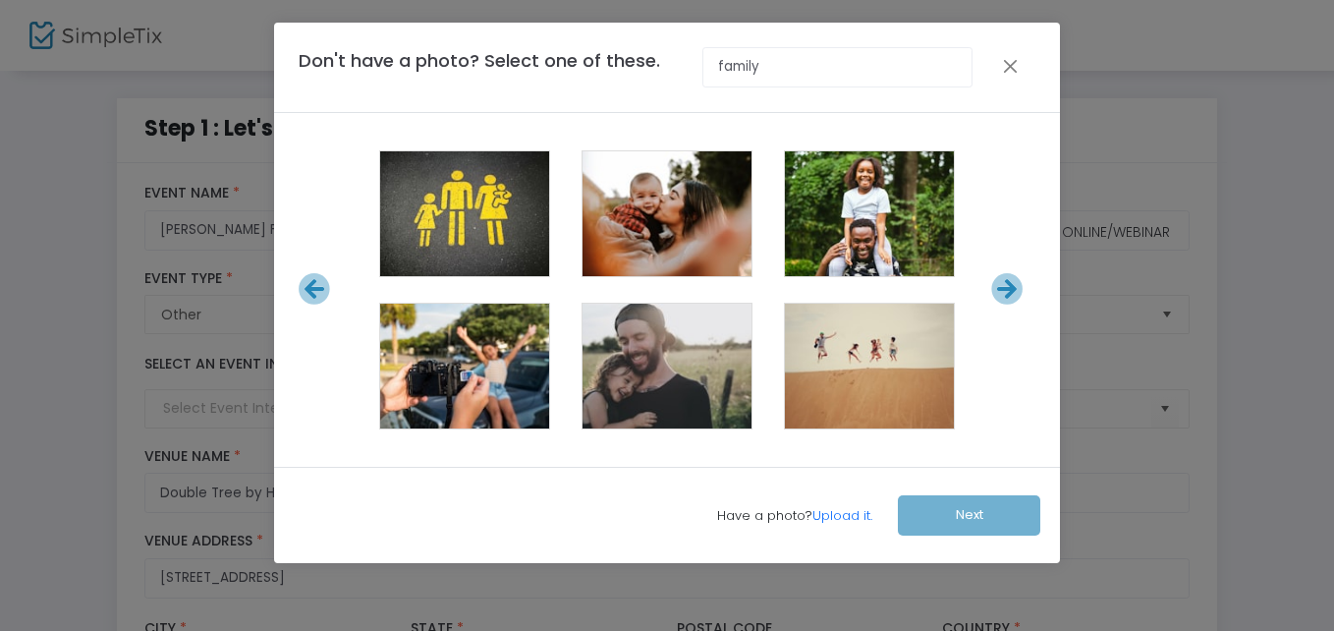
click at [1000, 294] on icon at bounding box center [1007, 289] width 32 height 32
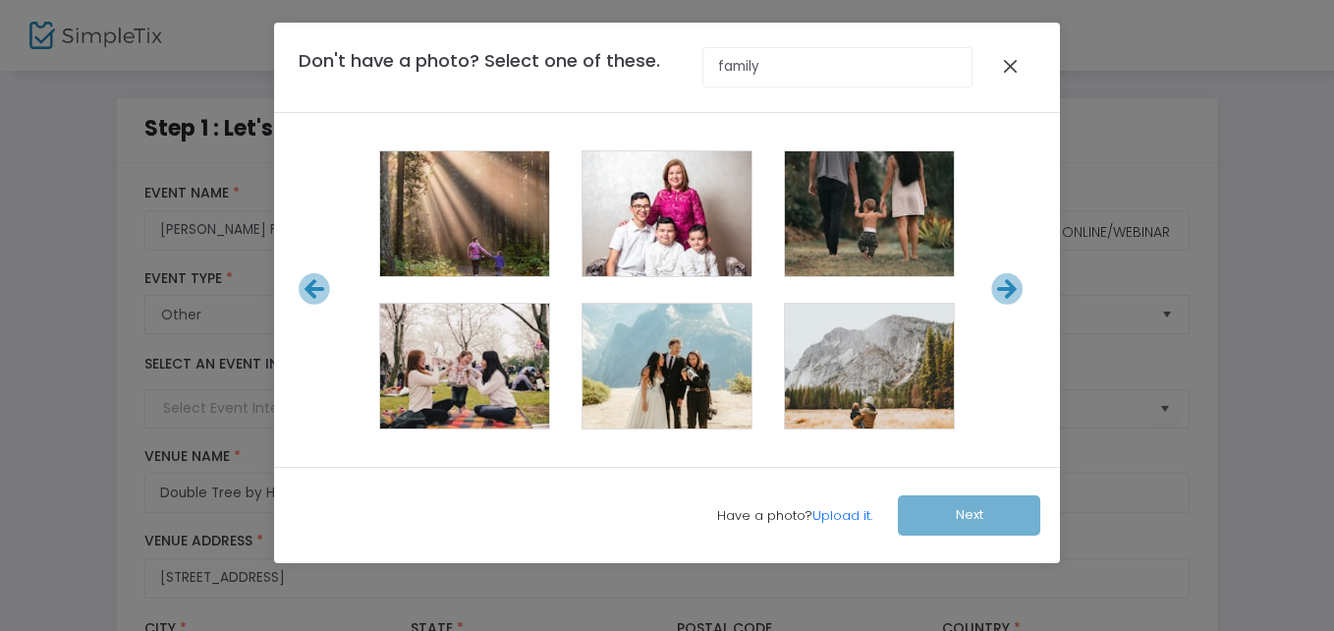
click at [1002, 66] on div at bounding box center [1004, 66] width 26 height 38
click at [1009, 64] on button "Close" at bounding box center [1010, 66] width 13 height 26
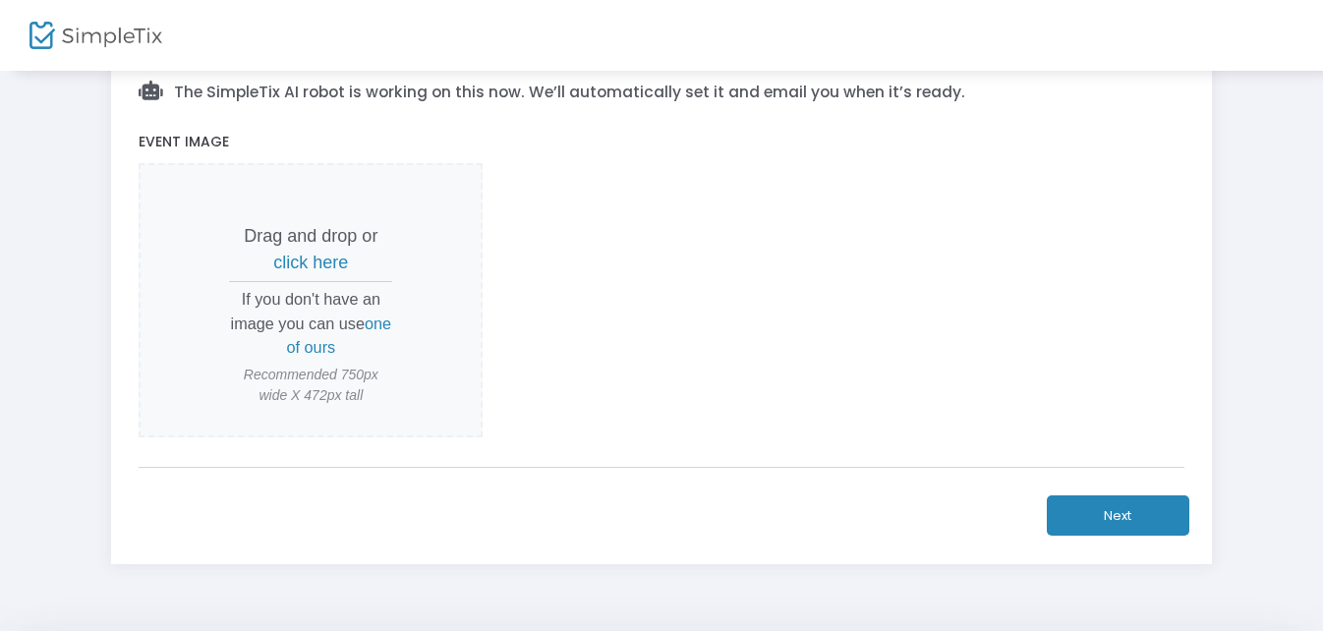
scroll to position [688, 0]
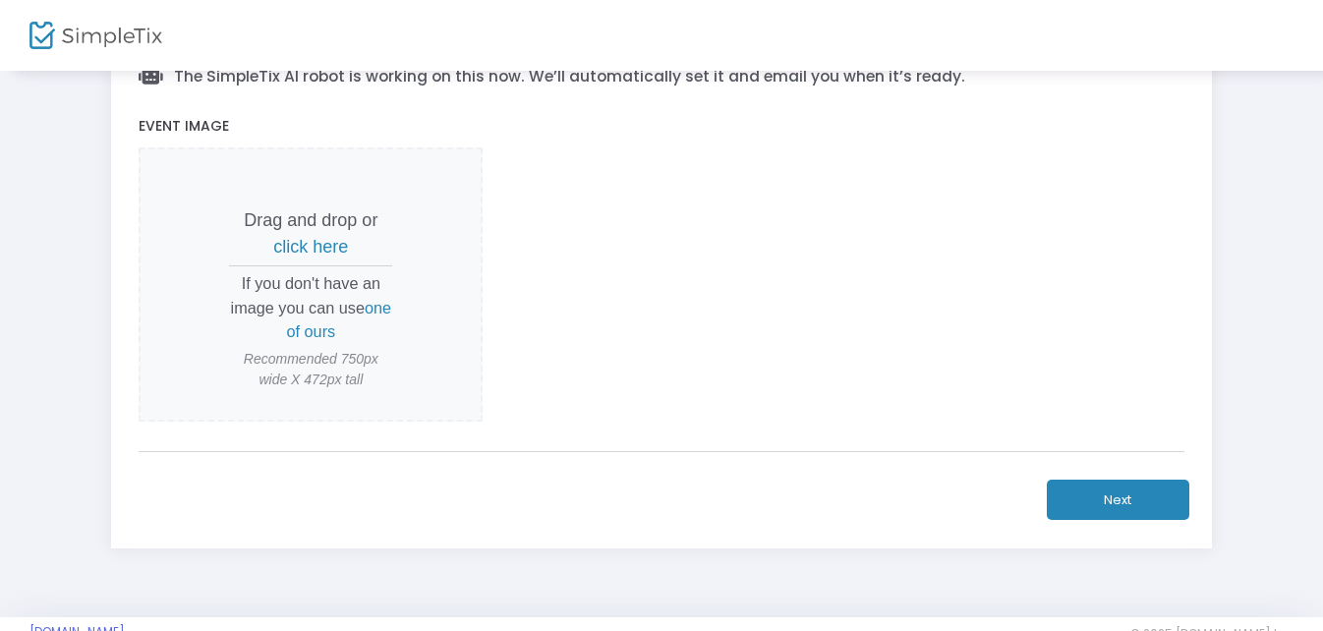
click at [1109, 496] on button "Next" at bounding box center [1117, 500] width 142 height 40
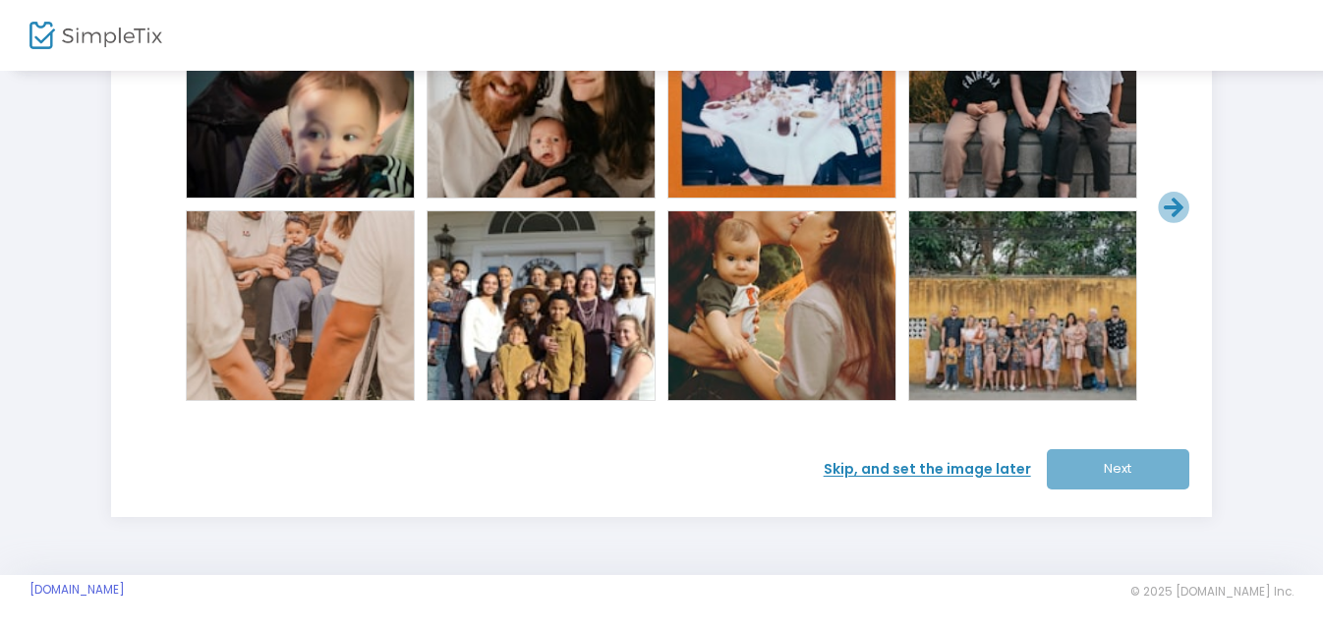
scroll to position [227, 0]
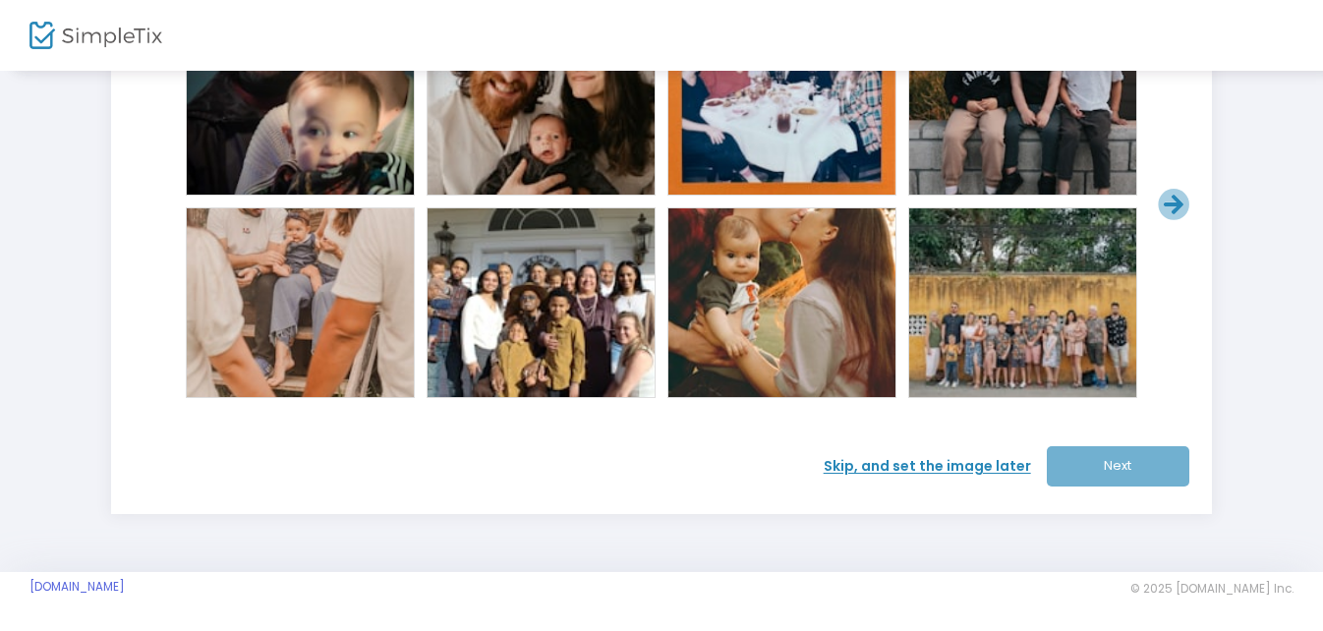
click at [937, 470] on span "Skip, and set the image later" at bounding box center [934, 466] width 223 height 21
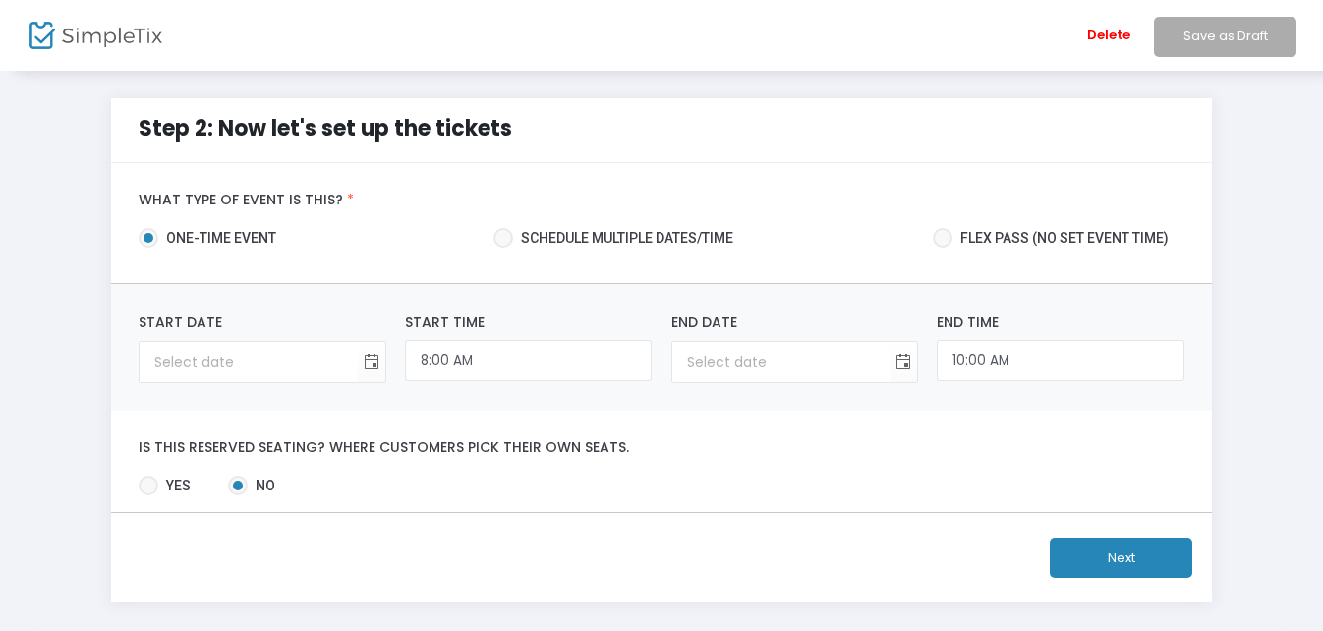
scroll to position [88, 0]
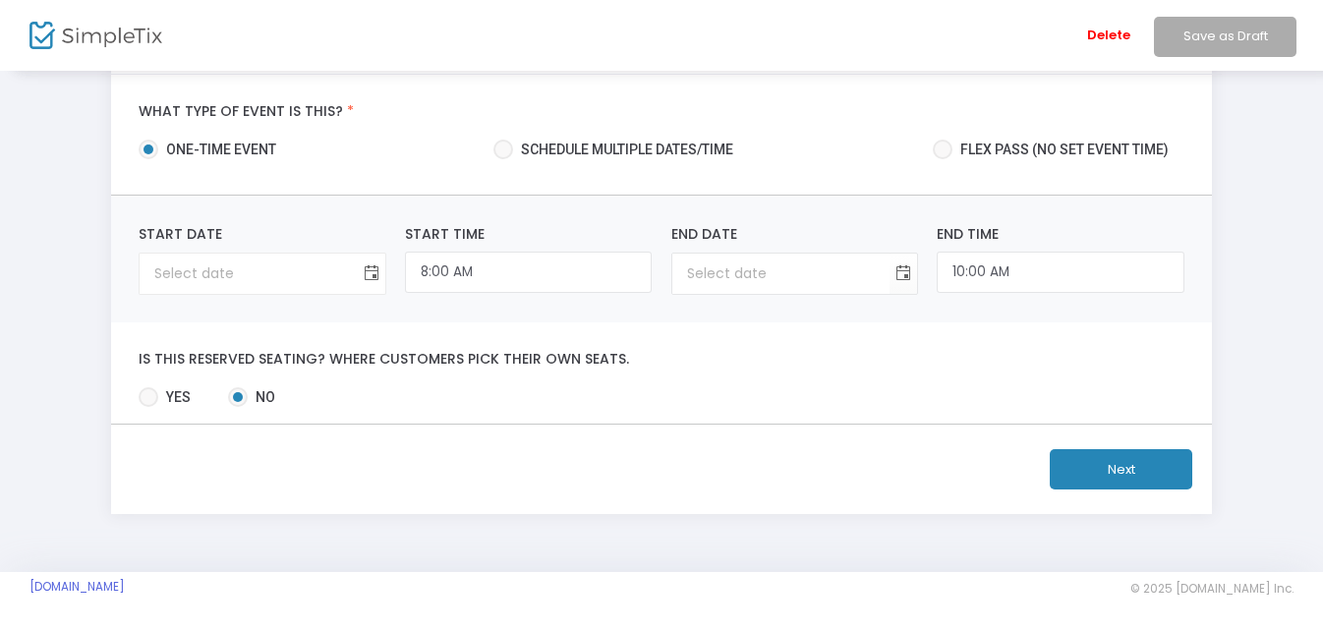
click at [370, 274] on span "Toggle calendar" at bounding box center [371, 273] width 32 height 32
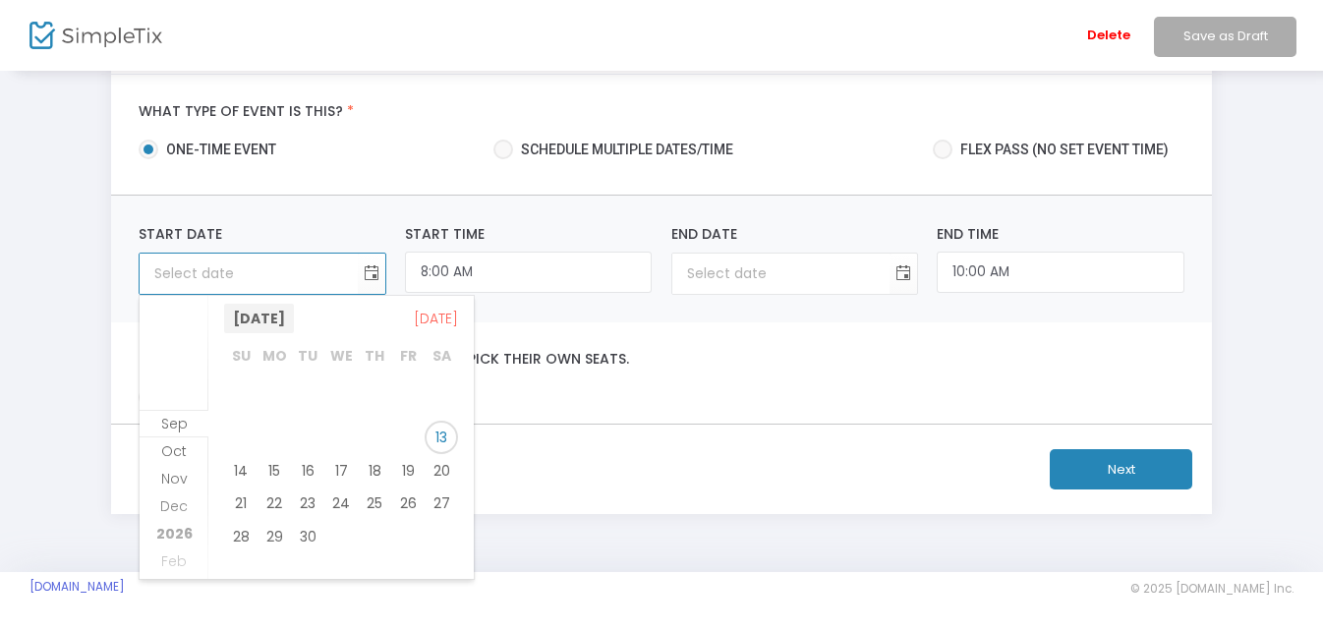
click at [294, 326] on span "[DATE]" at bounding box center [259, 318] width 70 height 29
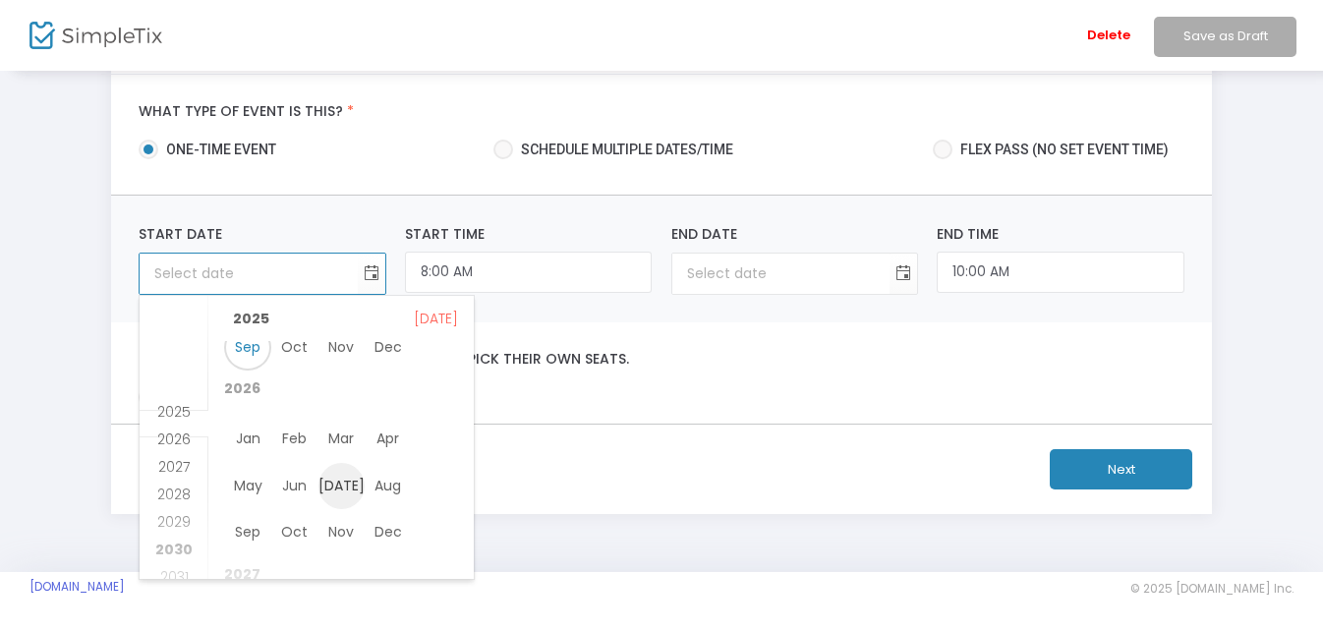
scroll to position [14, 0]
click at [346, 489] on span "[DATE]" at bounding box center [341, 486] width 47 height 47
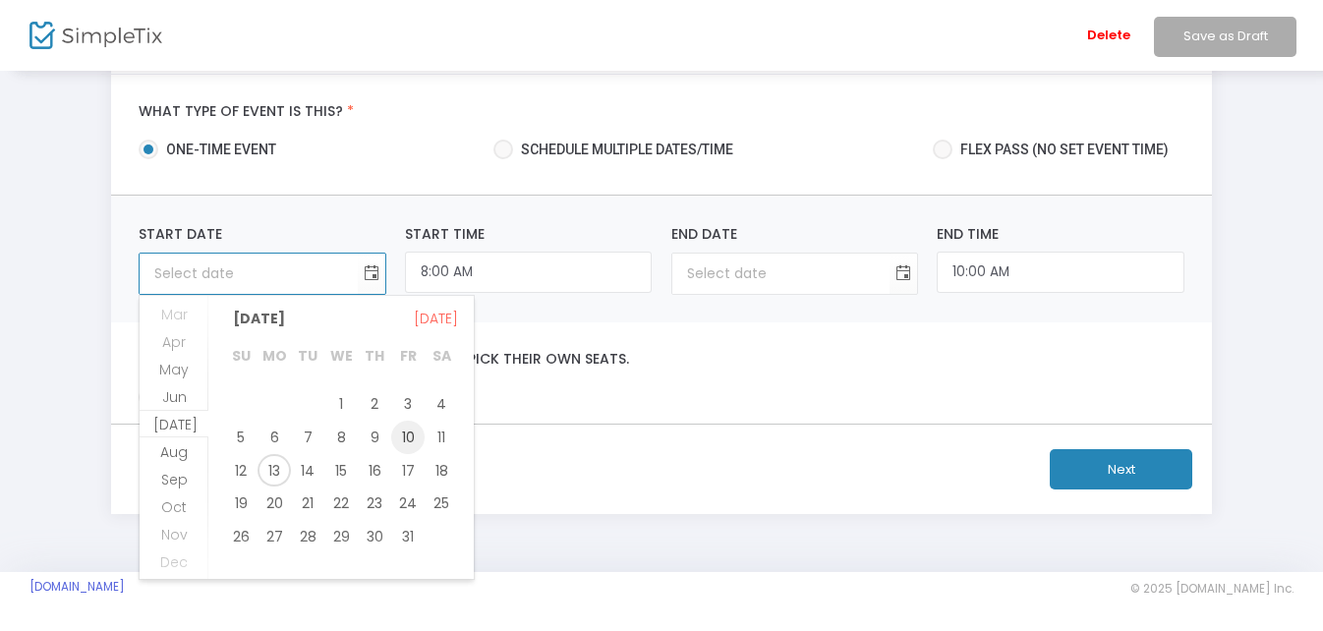
click at [412, 442] on span "10" at bounding box center [407, 437] width 33 height 33
type input "[DATE]"
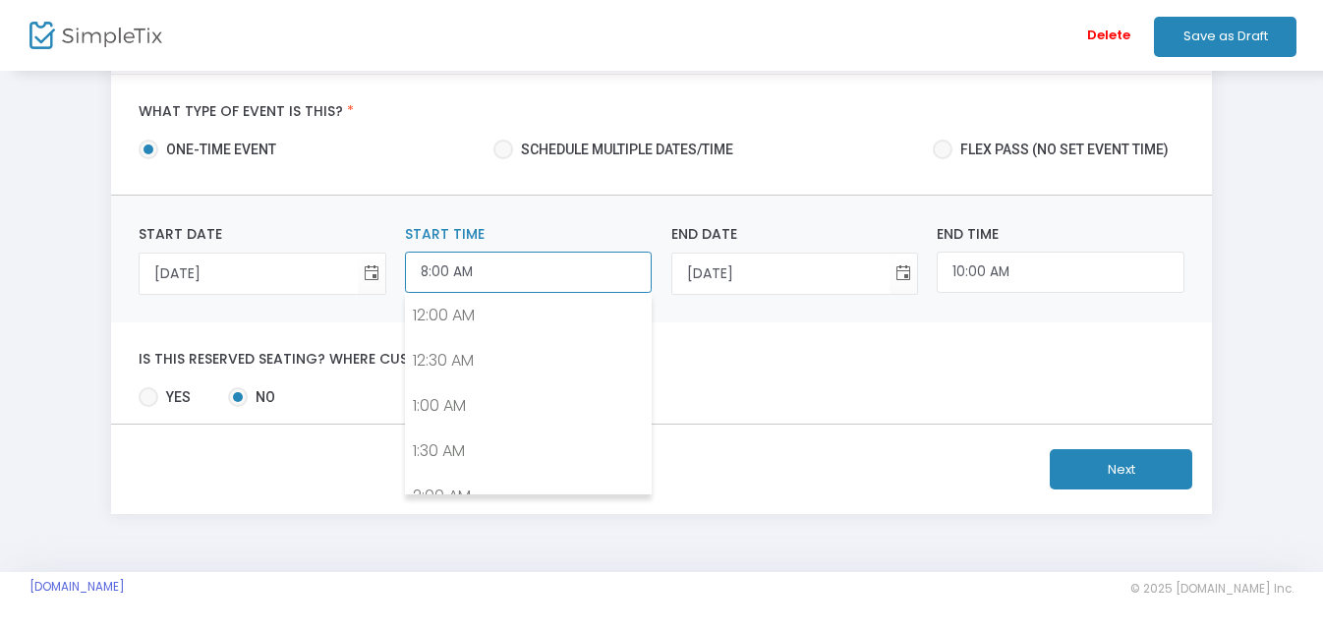
click at [498, 288] on input "8:00 AM" at bounding box center [528, 273] width 247 height 42
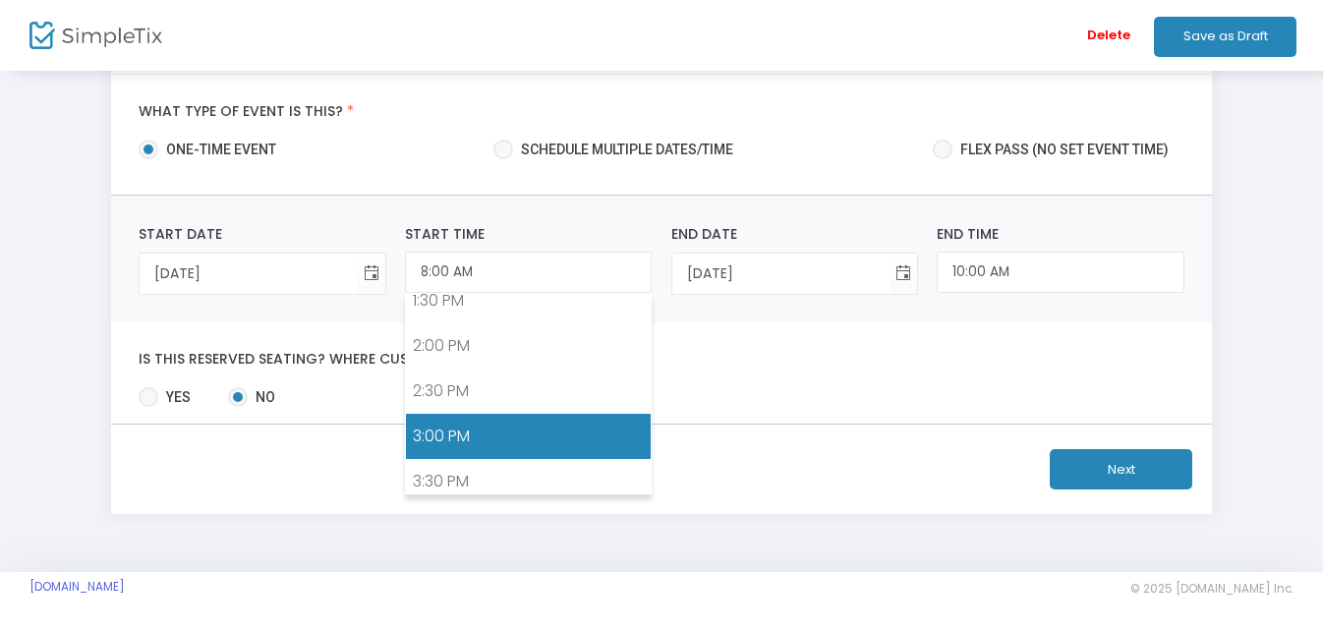
click at [456, 432] on link "3:00 PM" at bounding box center [528, 436] width 245 height 45
type input "3:00 PM"
type input "5:00 PM"
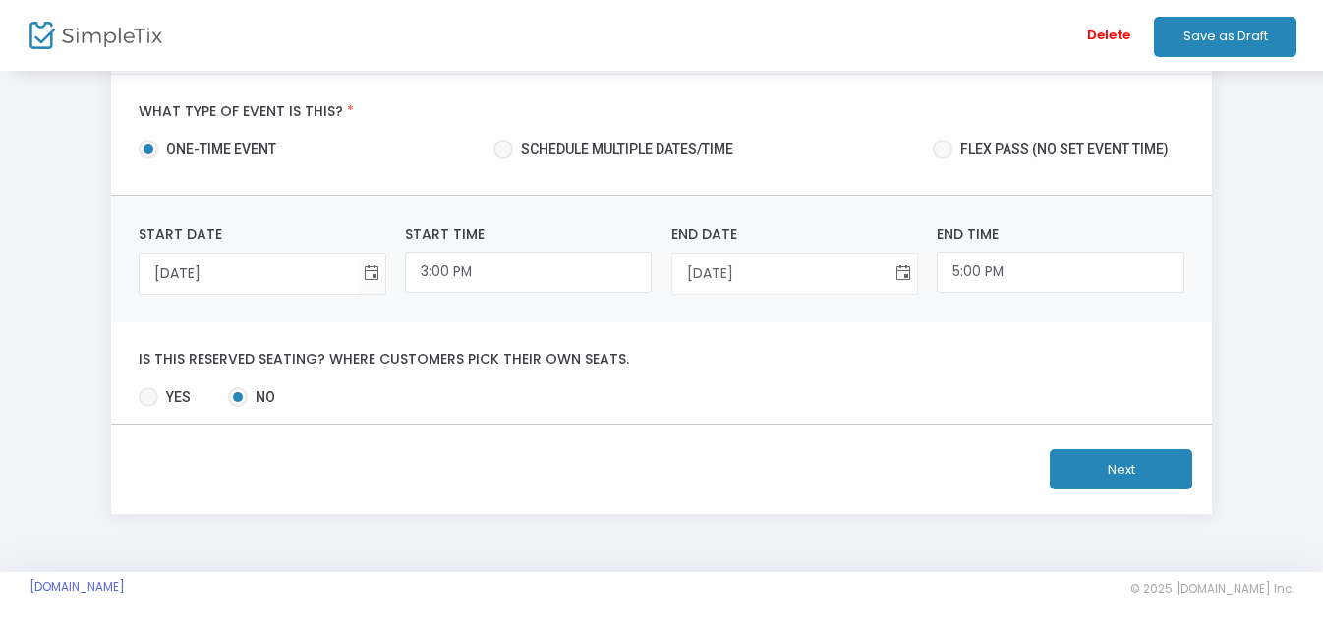
click at [899, 274] on span "Toggle calendar" at bounding box center [903, 273] width 32 height 32
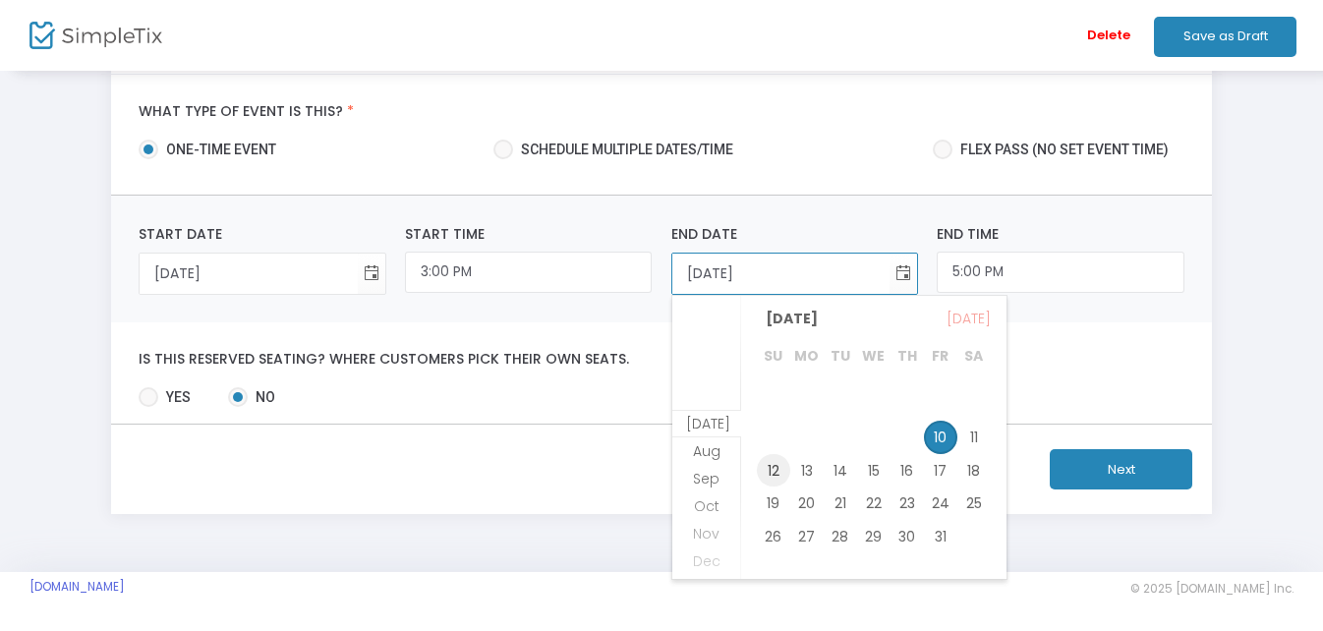
click at [770, 473] on span "12" at bounding box center [773, 470] width 33 height 33
type input "[DATE]"
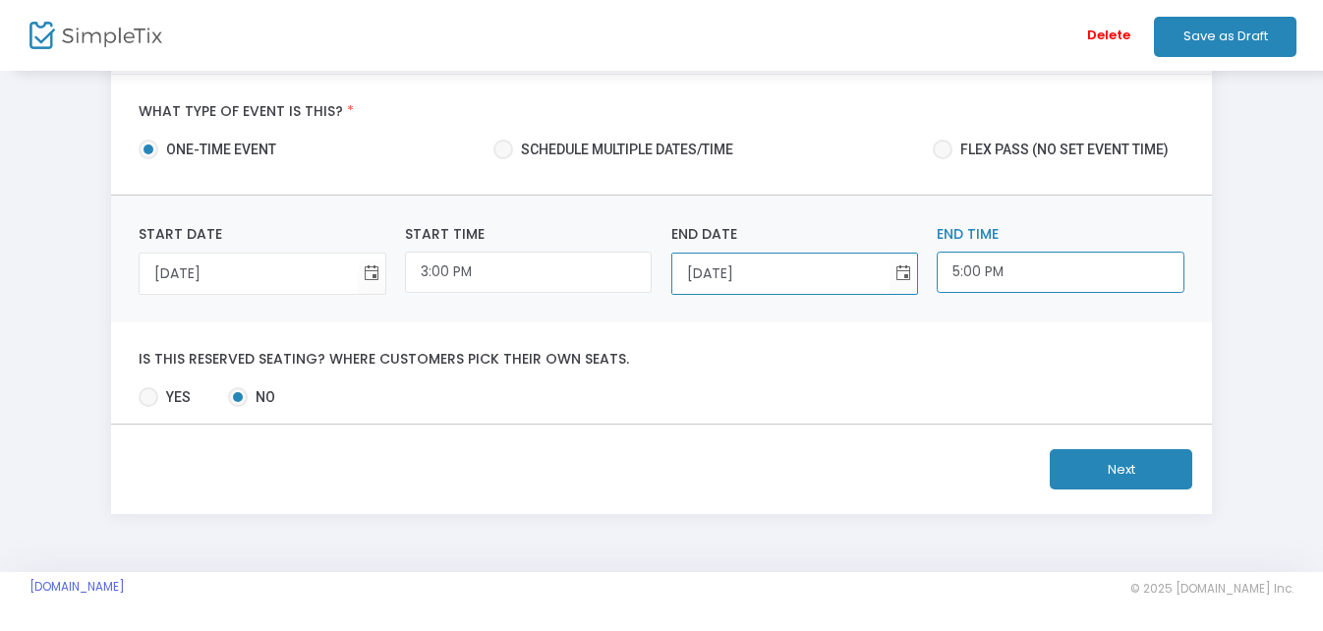
scroll to position [1459, 0]
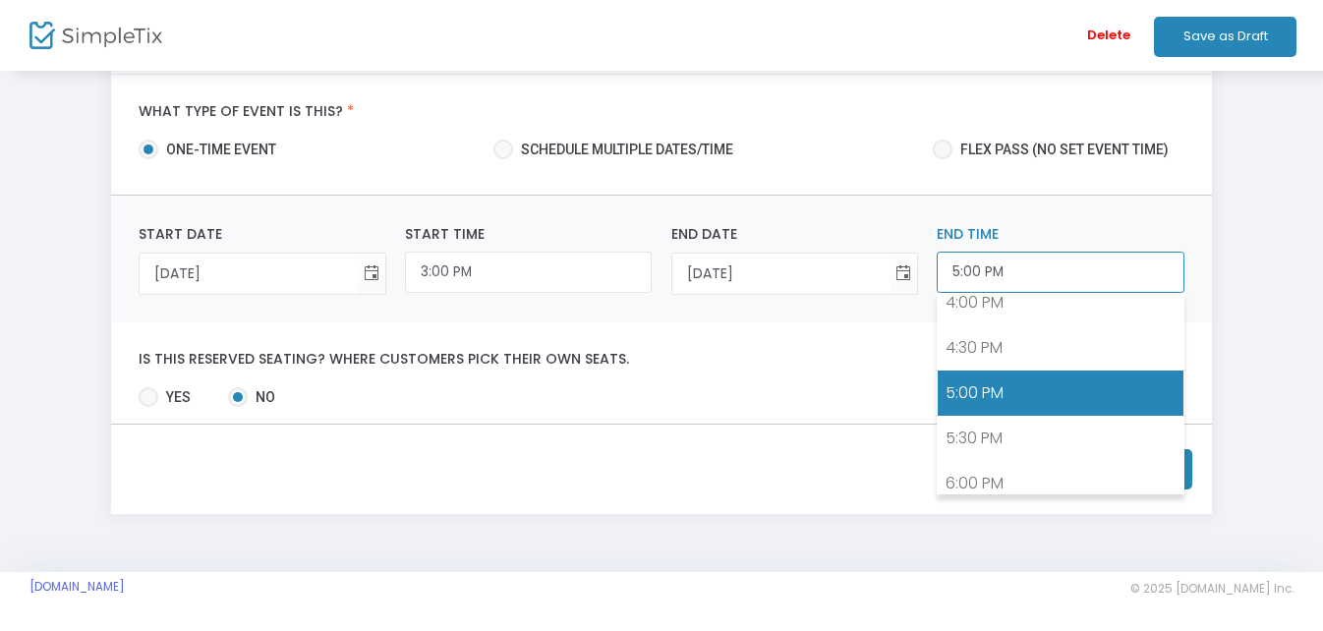
click at [1025, 274] on input "5:00 PM" at bounding box center [1059, 273] width 247 height 42
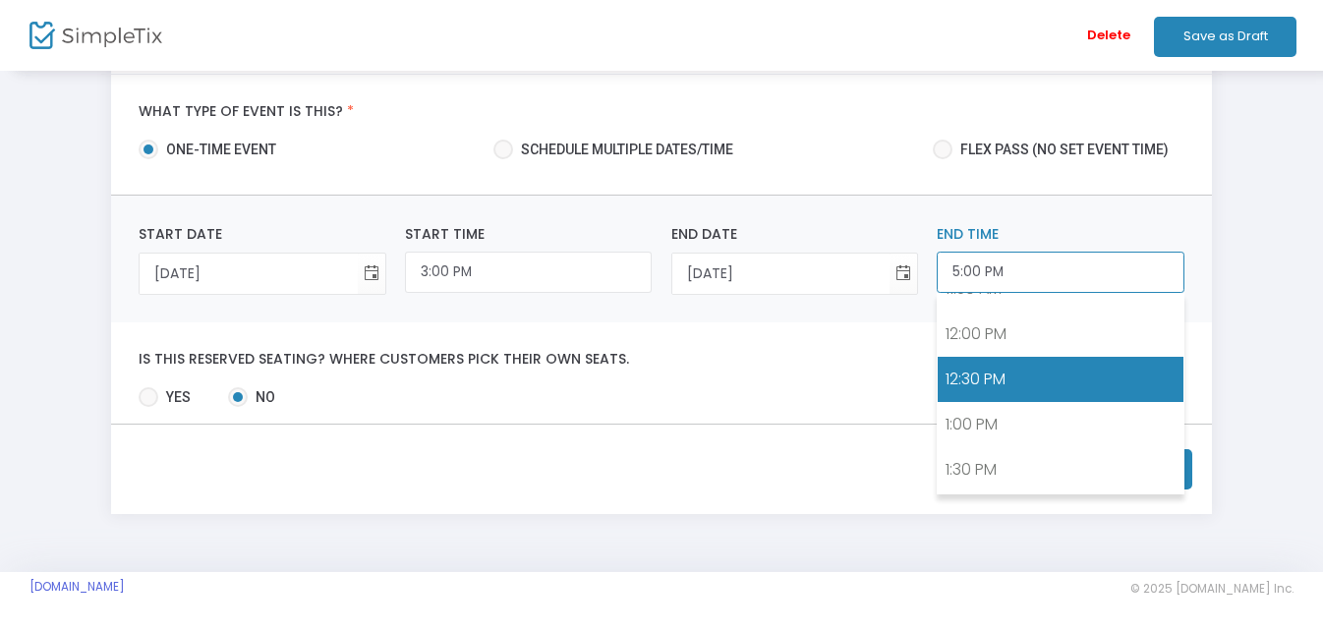
scroll to position [968, 0]
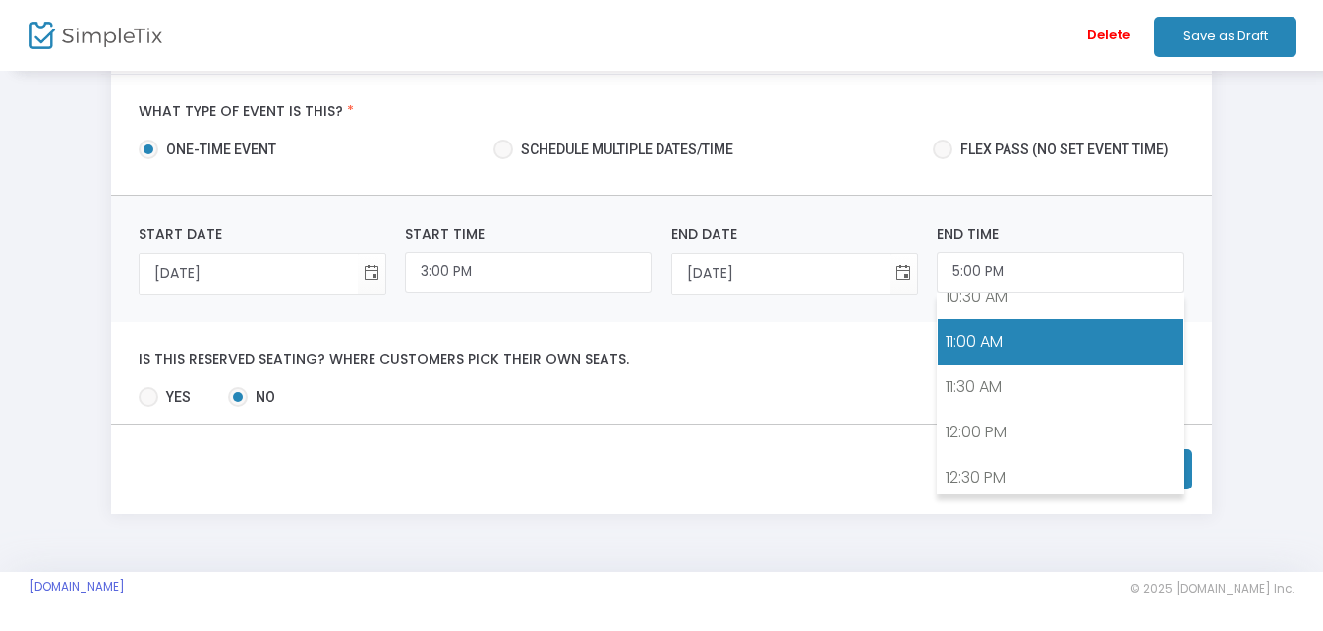
click at [975, 345] on link "11:00 AM" at bounding box center [1059, 341] width 245 height 45
type input "11:00 AM"
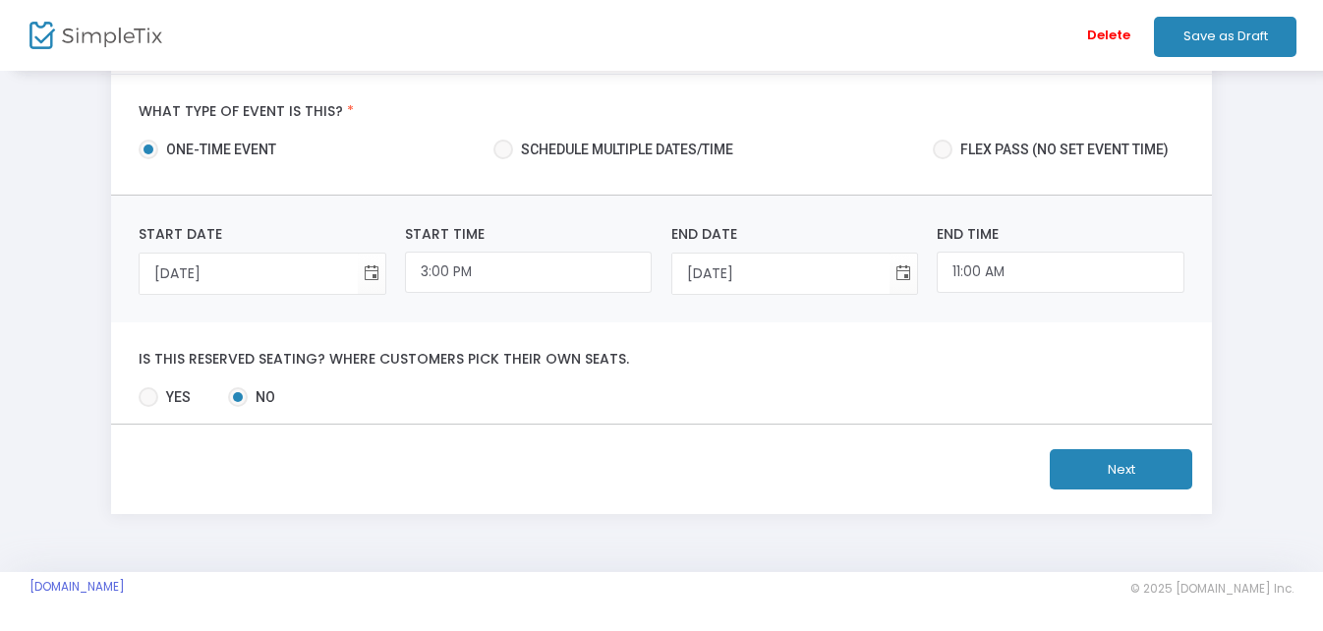
click at [1086, 466] on button "Next" at bounding box center [1120, 469] width 142 height 40
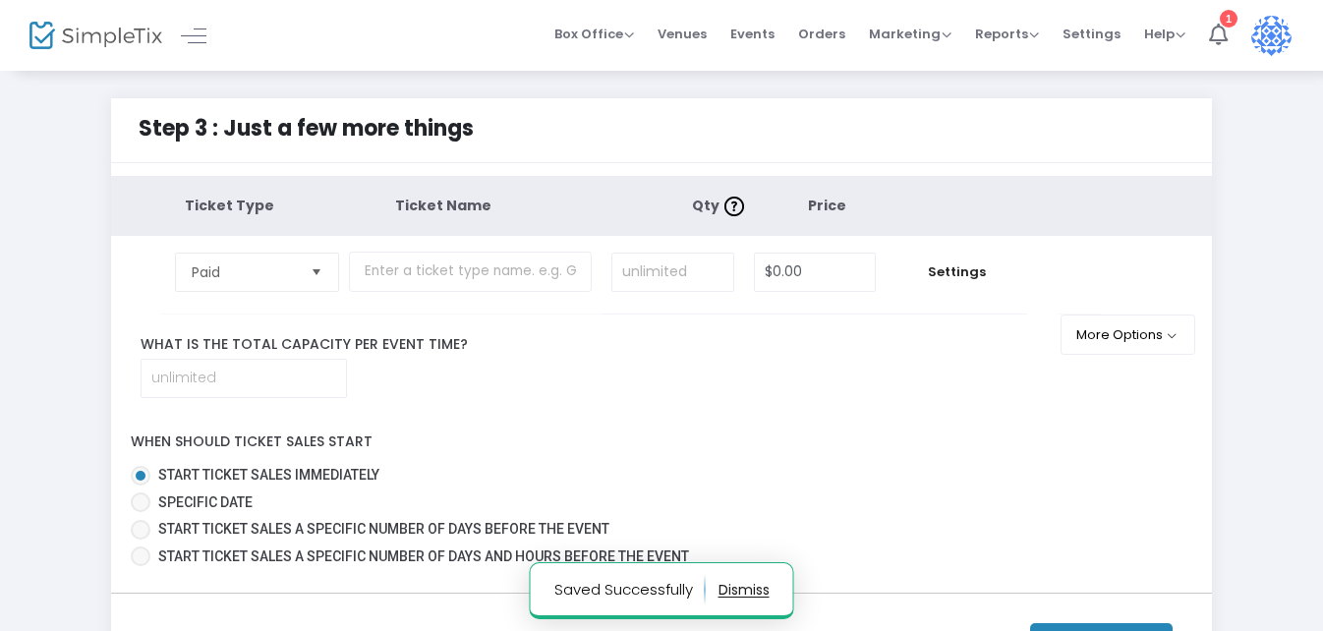
click at [311, 272] on span "Select" at bounding box center [316, 271] width 32 height 32
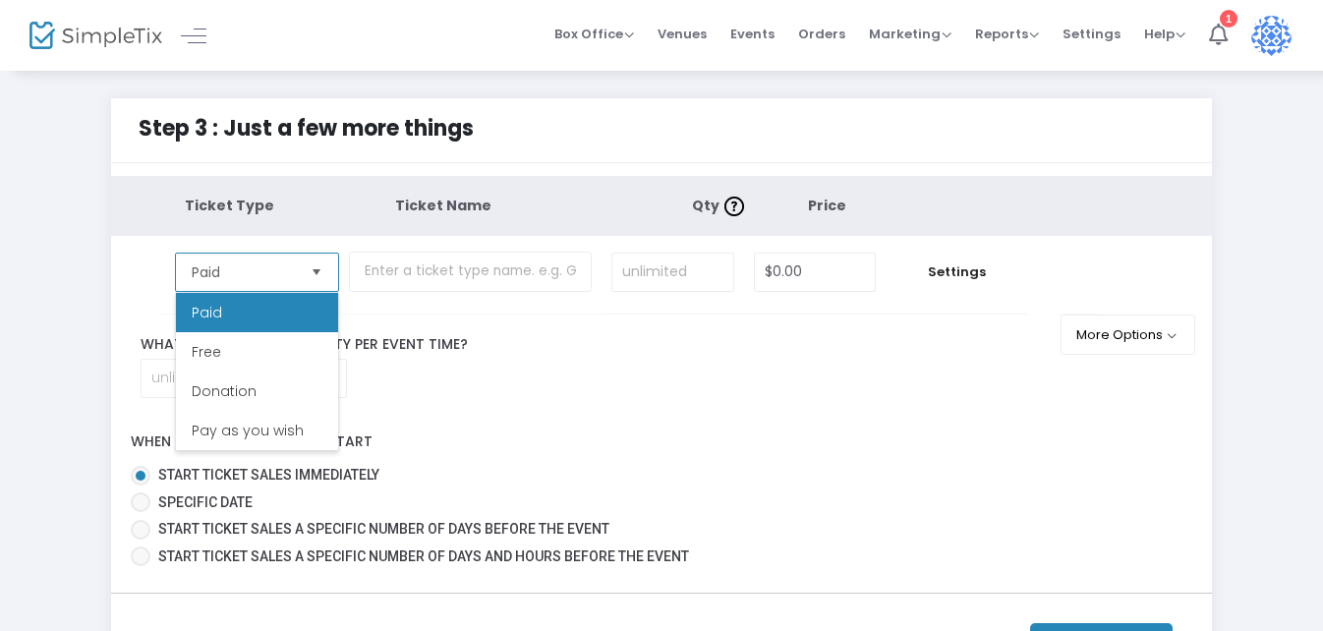
click at [312, 272] on span "Select" at bounding box center [316, 271] width 32 height 32
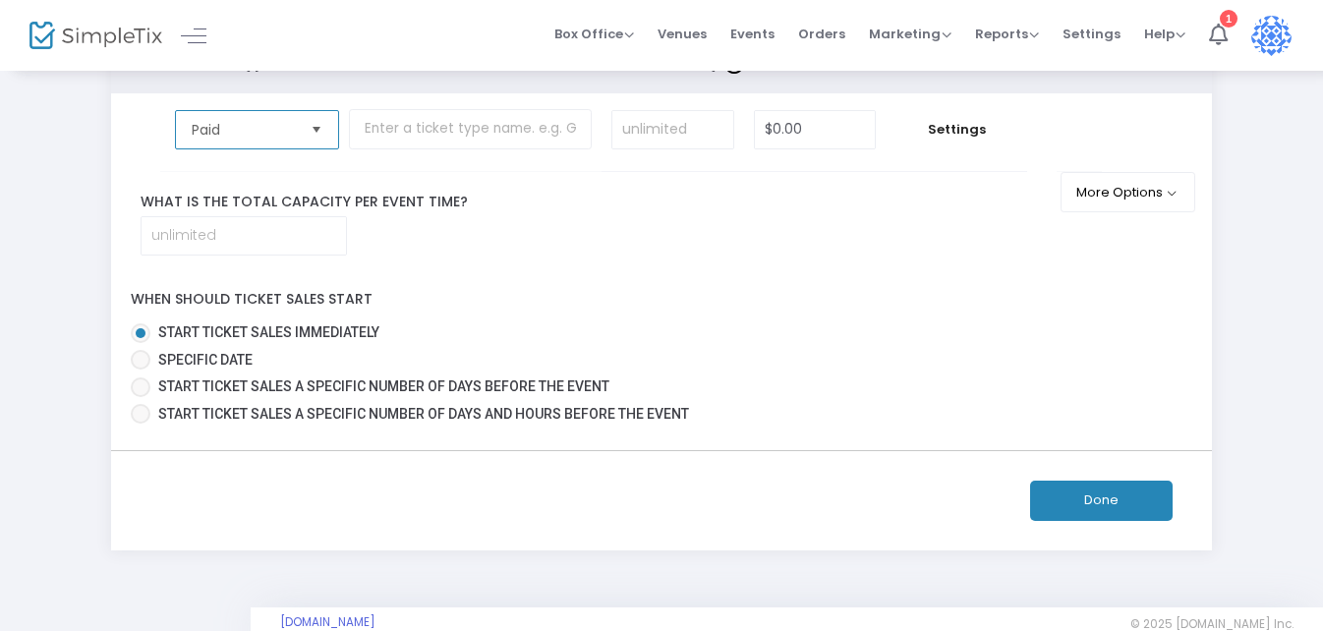
scroll to position [80, 0]
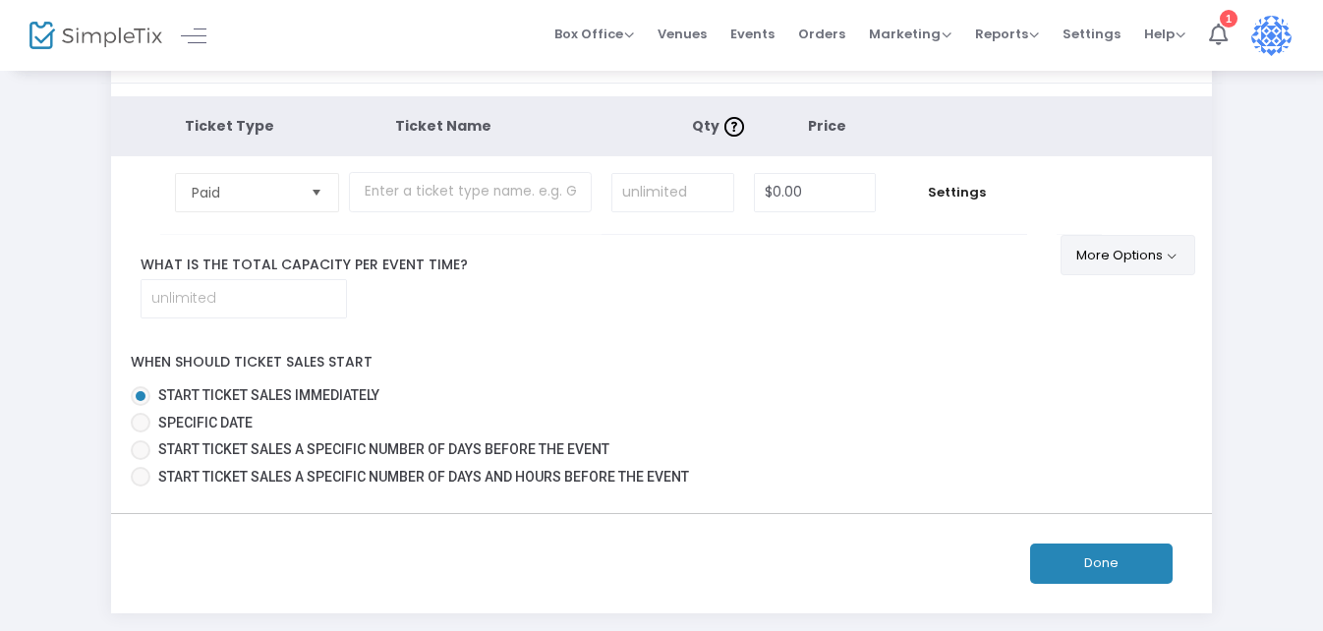
click at [1117, 260] on button "More Options" at bounding box center [1127, 255] width 135 height 40
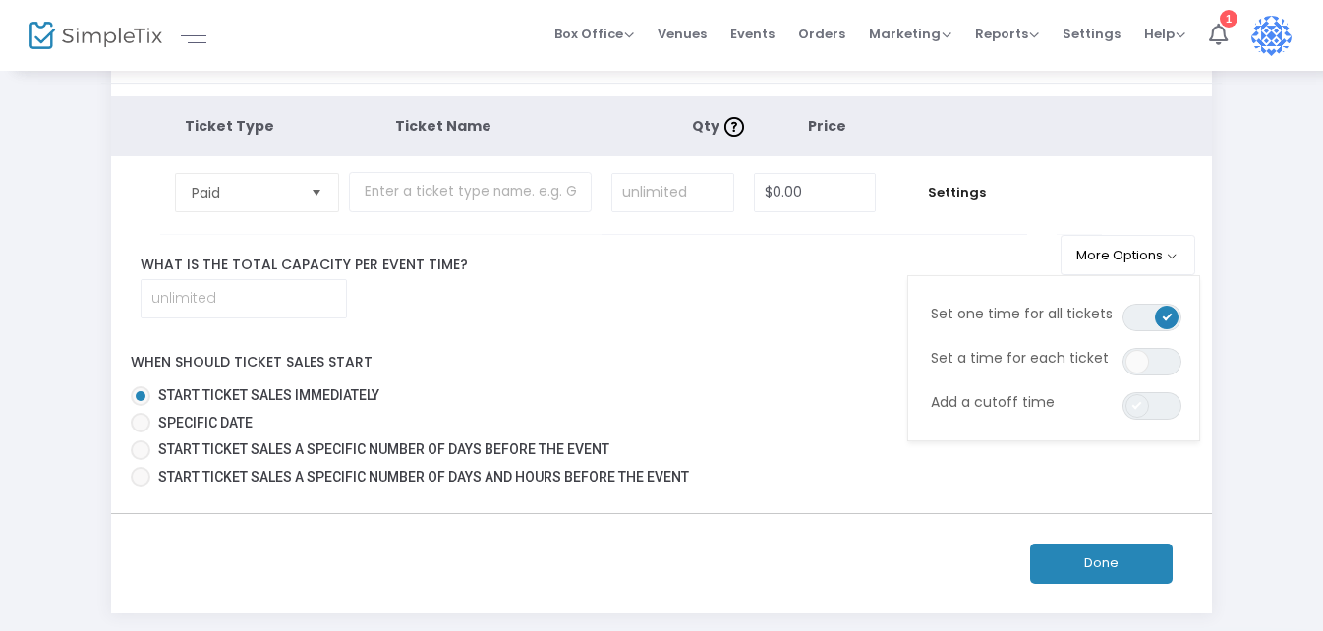
click at [1128, 409] on span at bounding box center [1137, 406] width 24 height 24
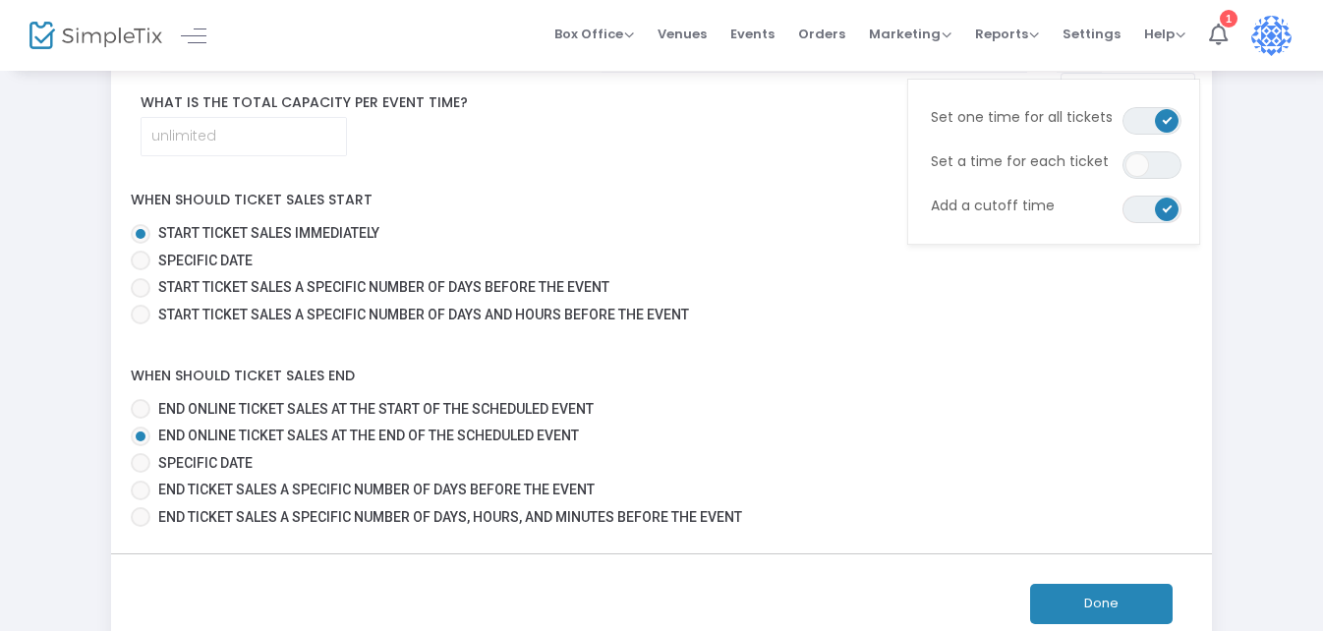
scroll to position [276, 0]
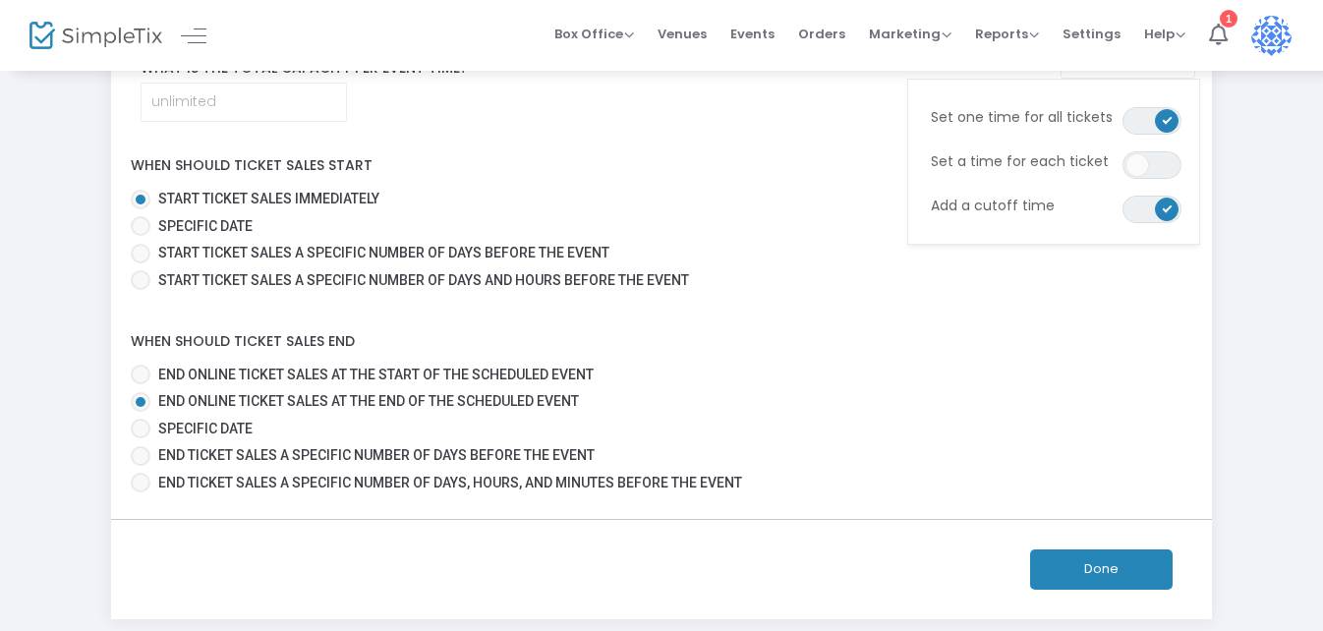
click at [139, 430] on span at bounding box center [141, 429] width 20 height 20
click at [140, 438] on input "Specific Date" at bounding box center [140, 438] width 1 height 1
radio input "true"
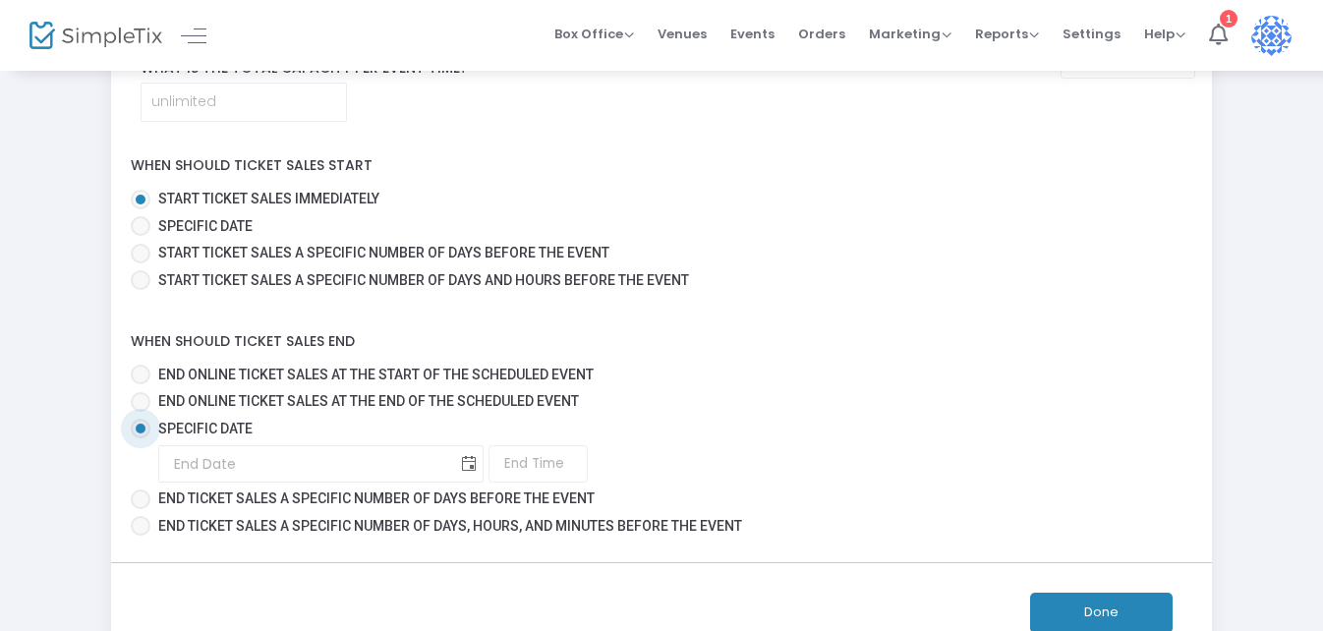
click at [453, 461] on span "Toggle calendar" at bounding box center [469, 464] width 32 height 32
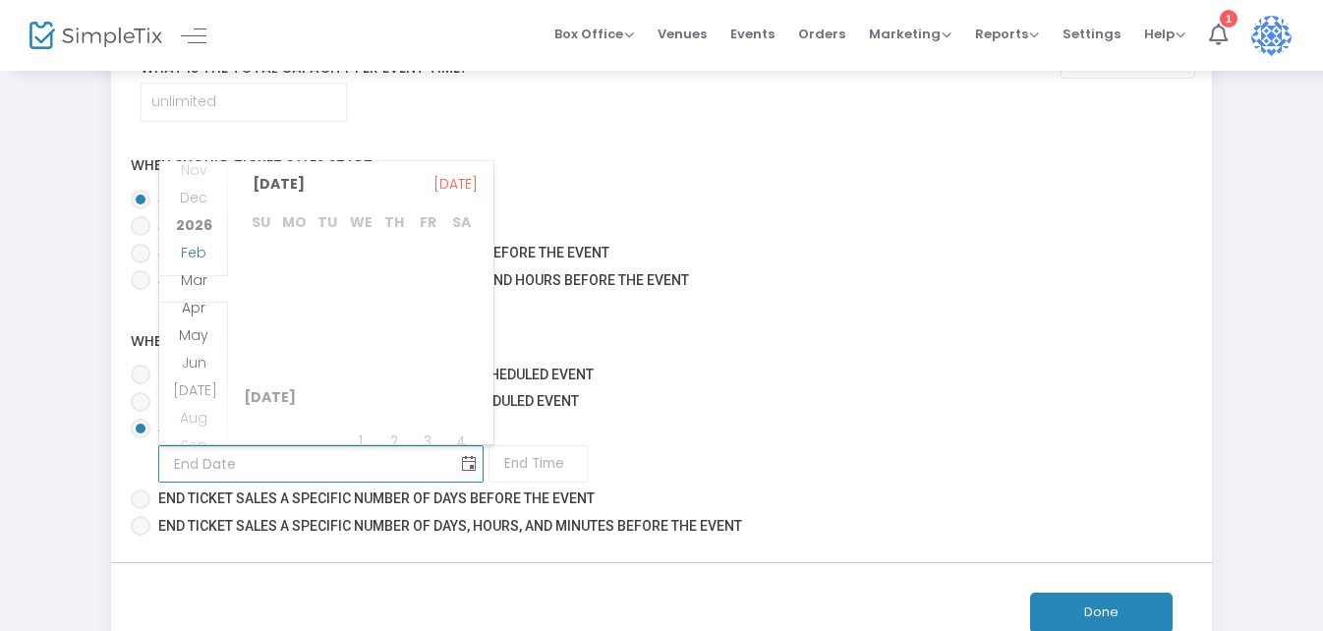
scroll to position [383964, 0]
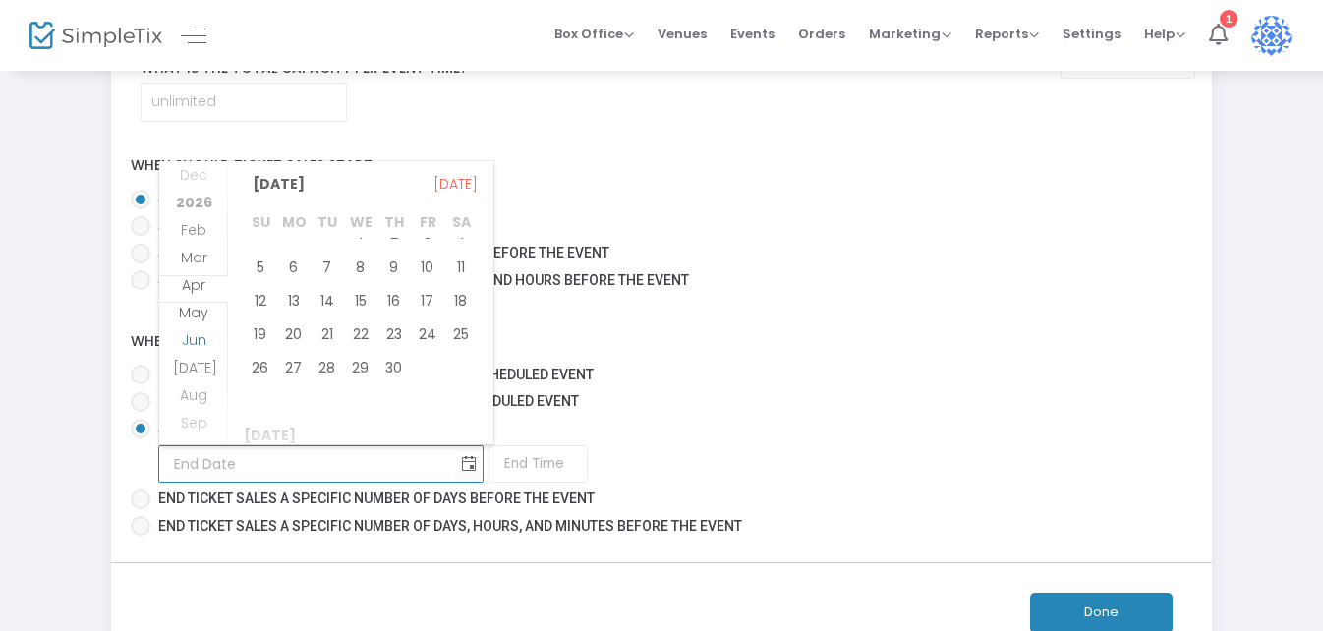
click at [193, 316] on span "May" at bounding box center [193, 313] width 29 height 20
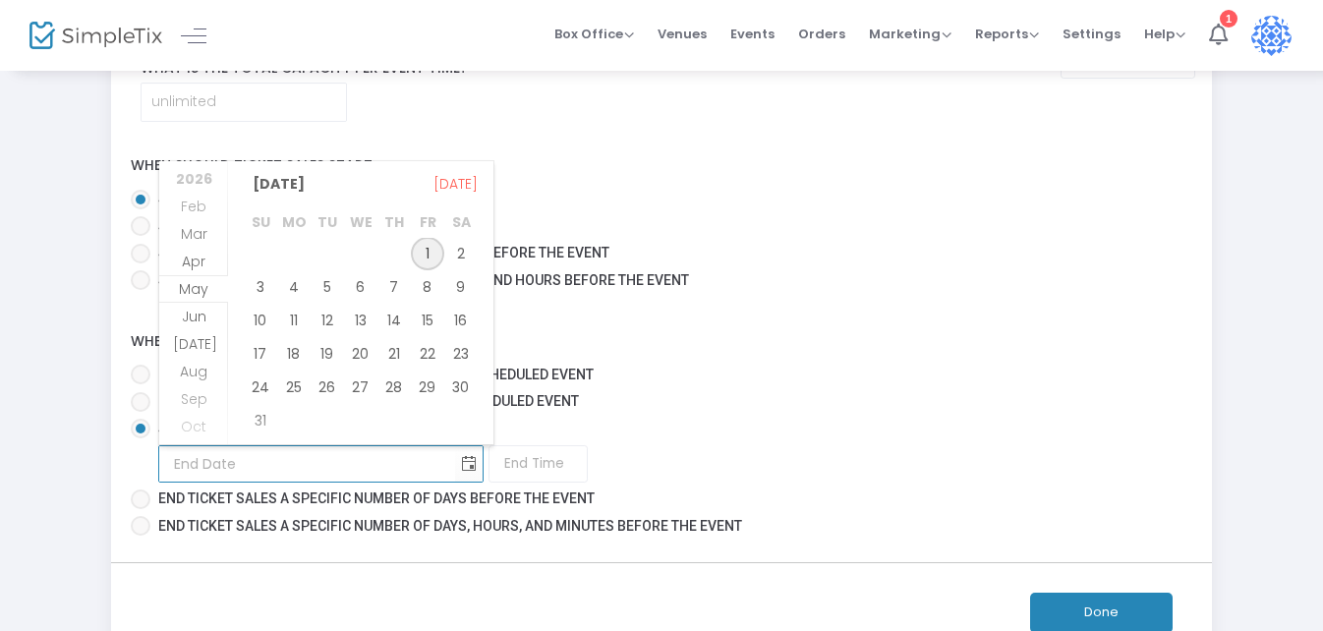
click at [433, 254] on span "1" at bounding box center [427, 253] width 33 height 33
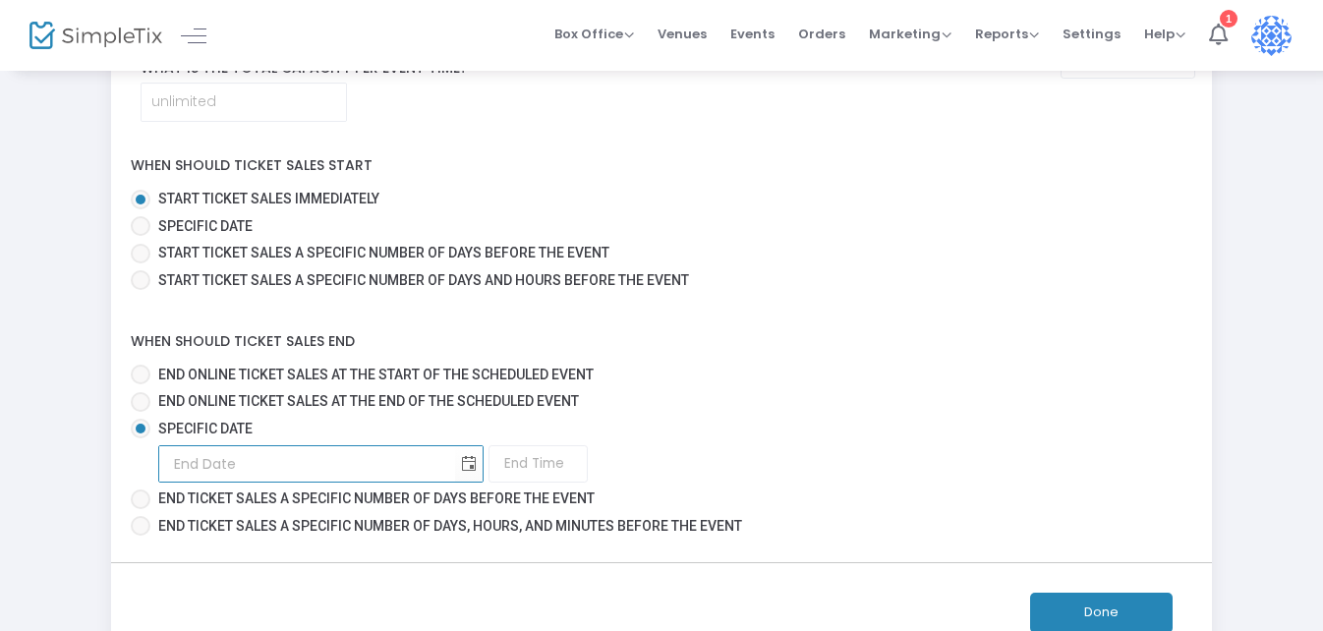
type input "[DATE]"
click at [488, 461] on input "1:00 AM" at bounding box center [537, 463] width 99 height 37
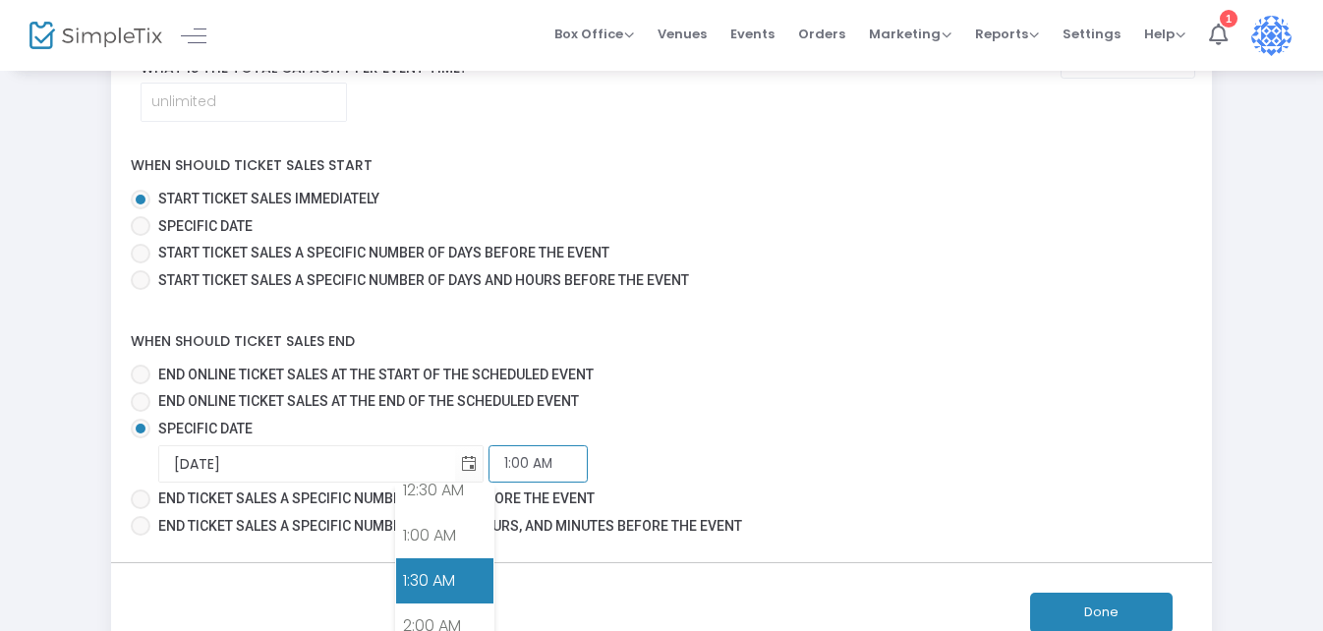
scroll to position [12, 0]
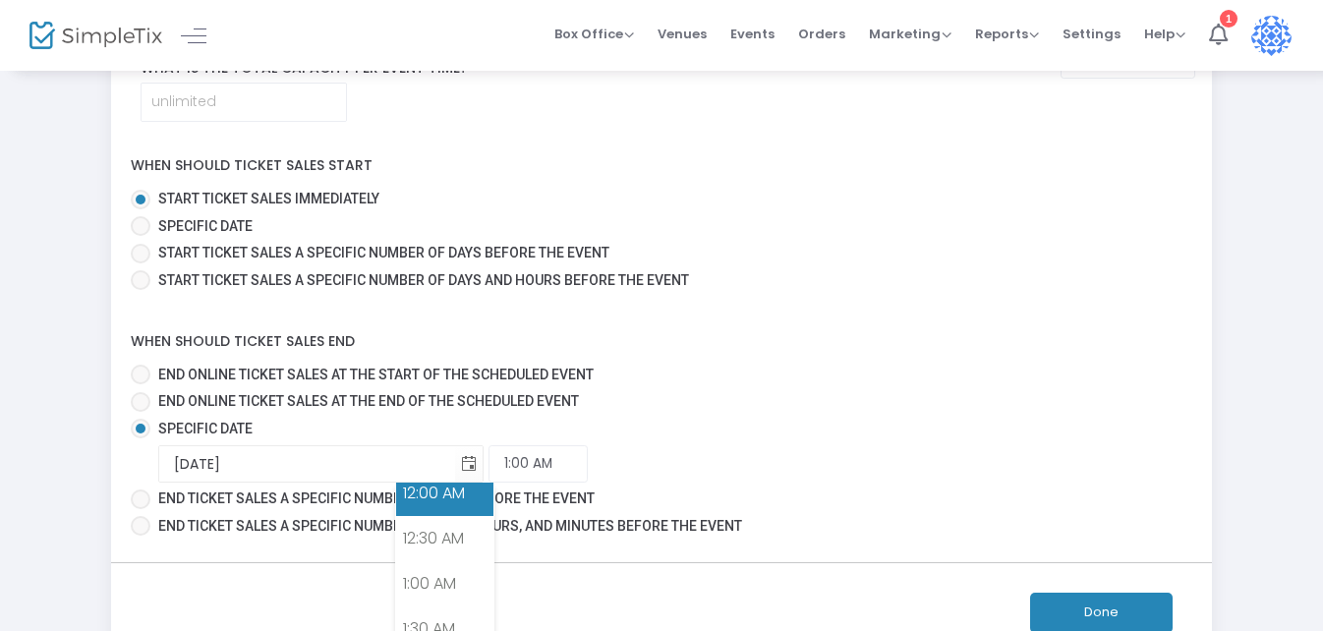
click at [431, 493] on link "12:00 AM" at bounding box center [444, 493] width 97 height 45
type input "12:00 AM"
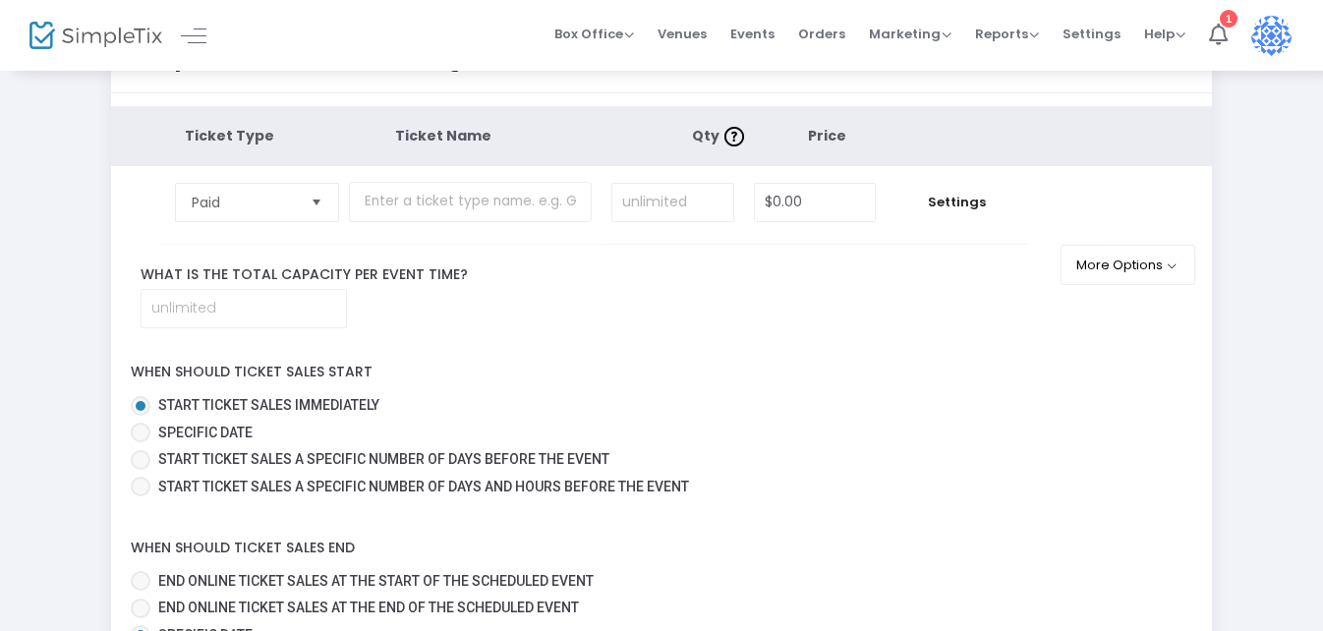
scroll to position [30, 0]
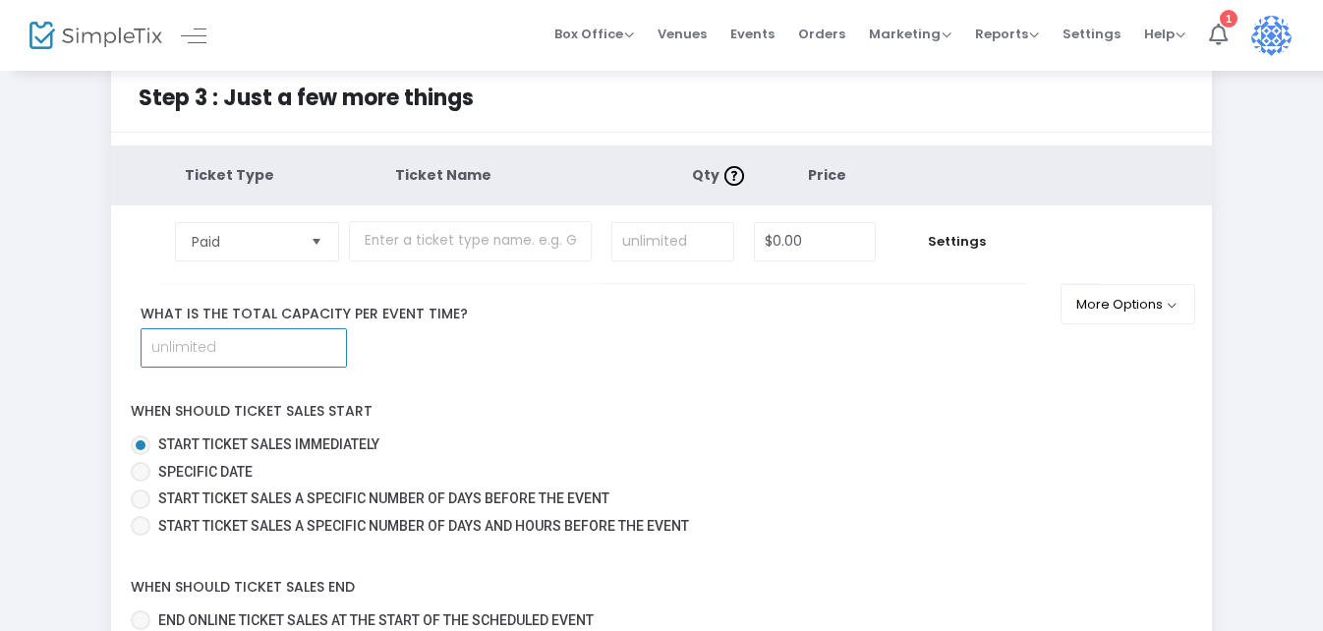
click at [323, 348] on input at bounding box center [243, 347] width 204 height 37
type input "100"
click at [950, 248] on span "Settings" at bounding box center [956, 242] width 122 height 20
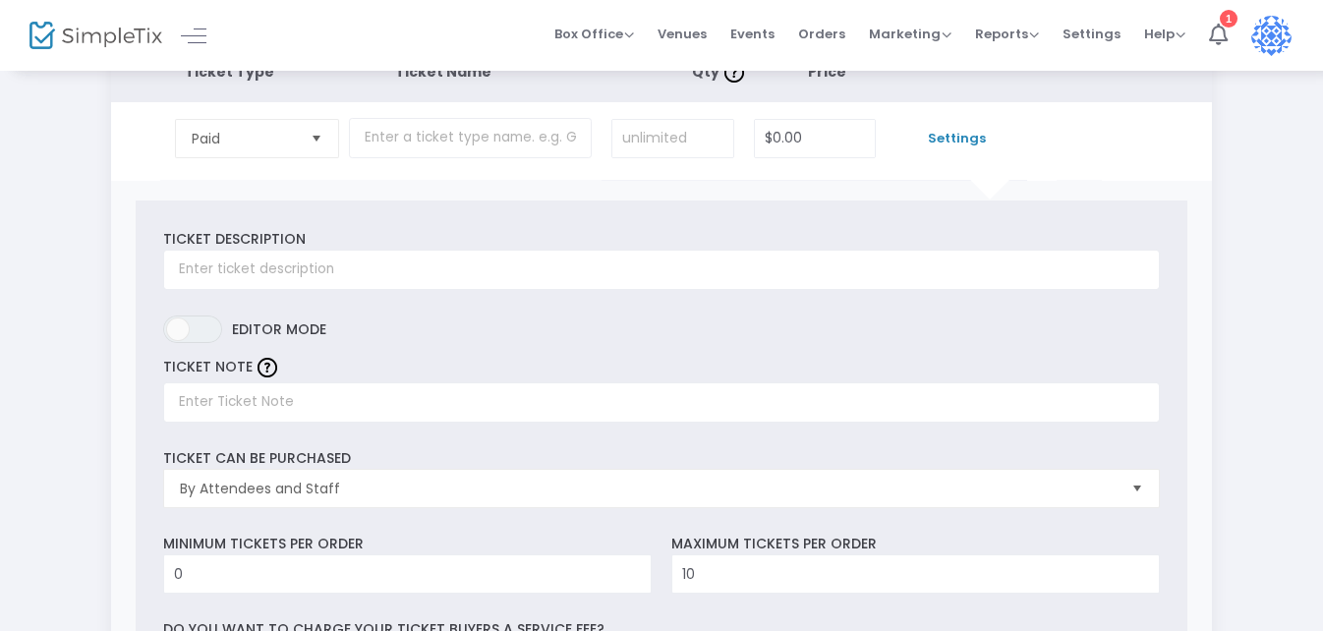
scroll to position [129, 0]
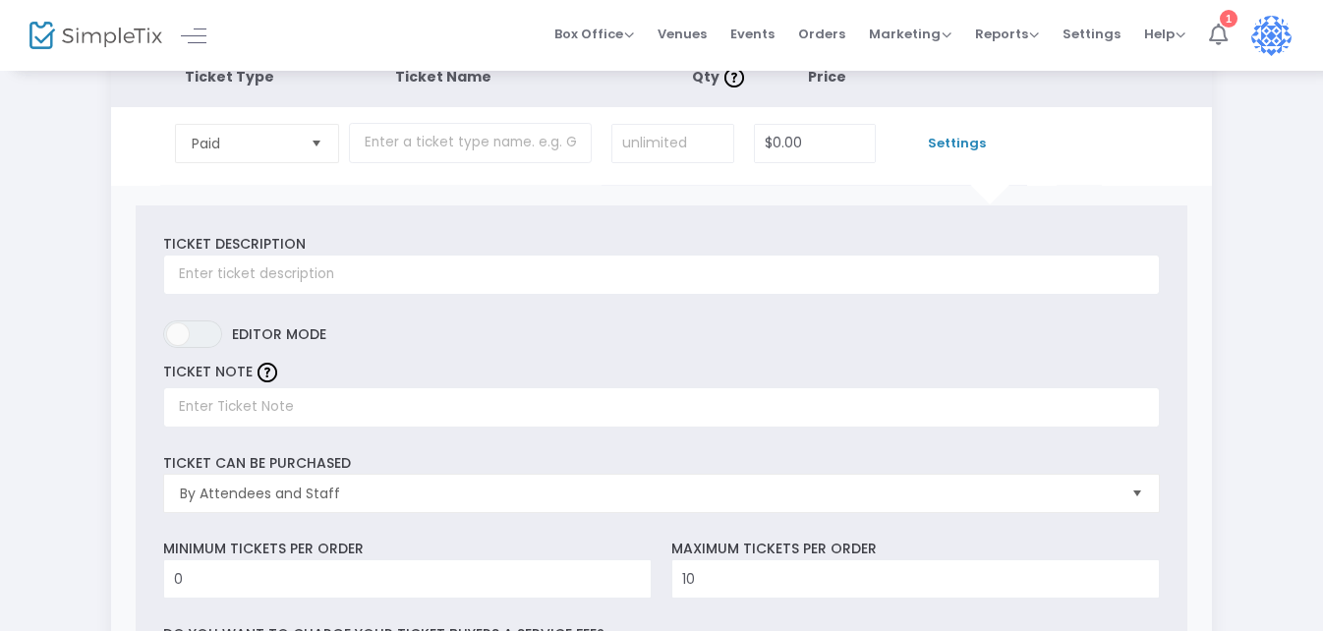
click at [1218, 33] on icon at bounding box center [1218, 35] width 19 height 22
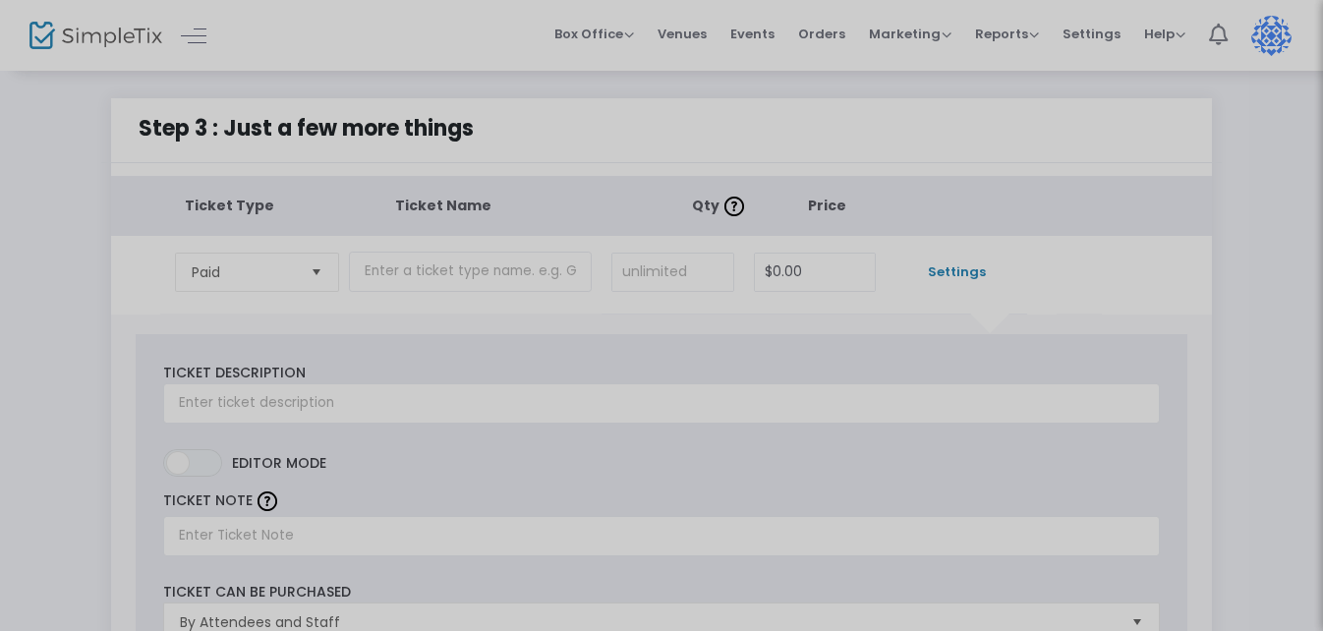
scroll to position [0, 0]
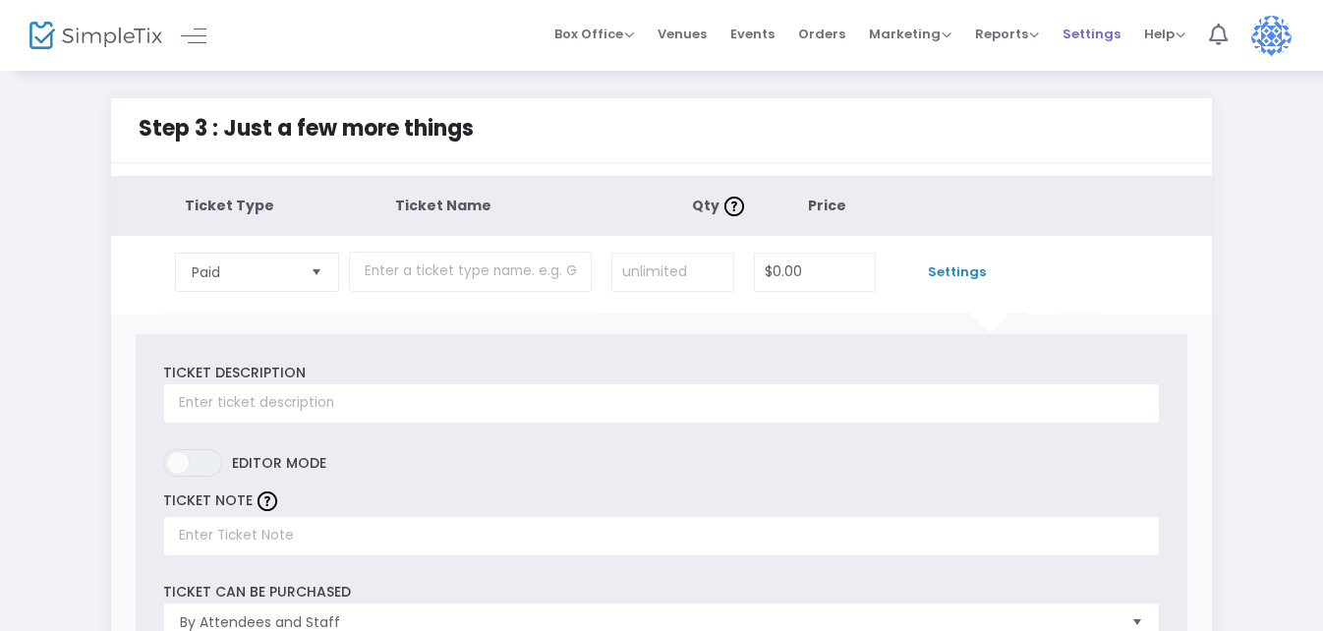
click at [1091, 35] on span "Settings" at bounding box center [1091, 34] width 58 height 50
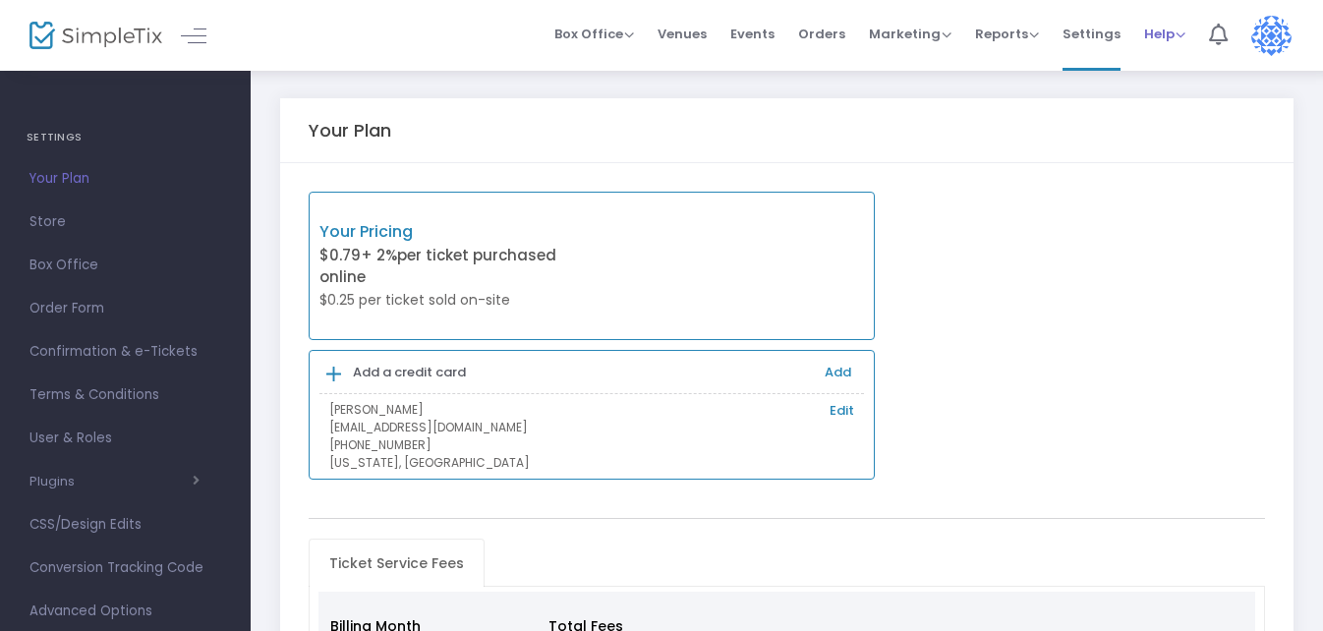
click at [1150, 35] on span "Help" at bounding box center [1164, 34] width 41 height 19
click at [1174, 57] on li "View Docs" at bounding box center [1216, 66] width 144 height 38
click at [751, 32] on span "Events" at bounding box center [752, 34] width 44 height 50
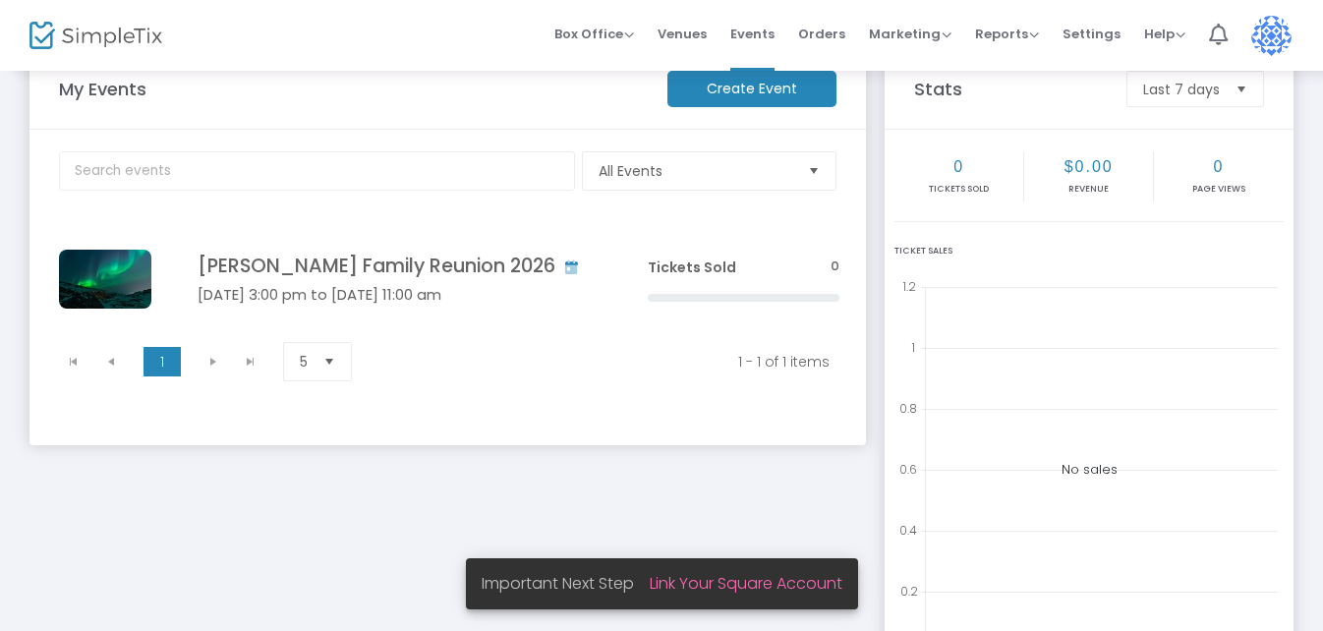
scroll to position [98, 0]
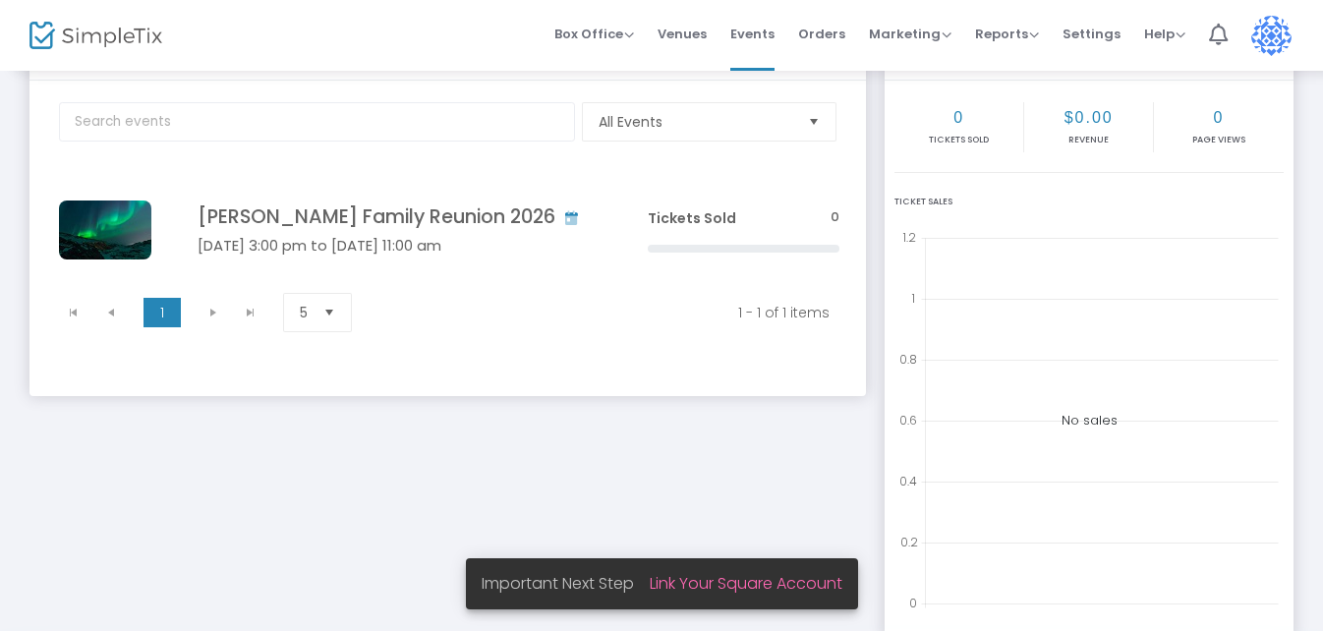
click at [326, 314] on span "Select" at bounding box center [329, 313] width 32 height 32
click at [328, 317] on span "Select" at bounding box center [329, 313] width 32 height 32
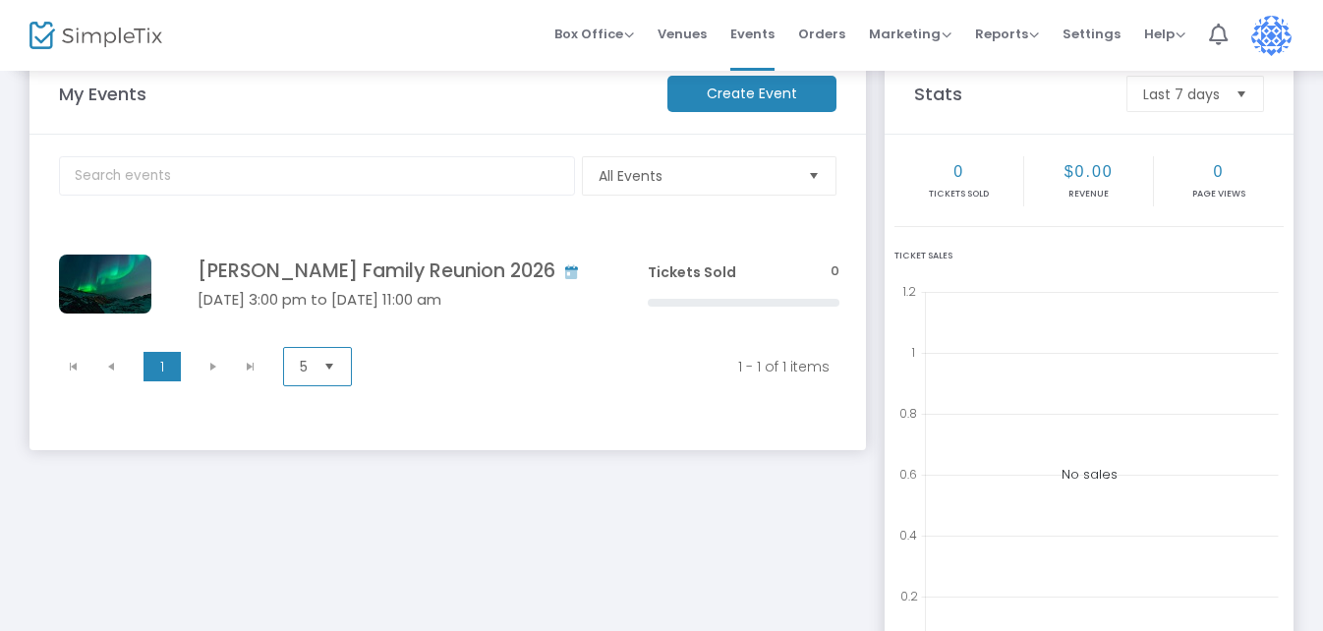
scroll to position [0, 0]
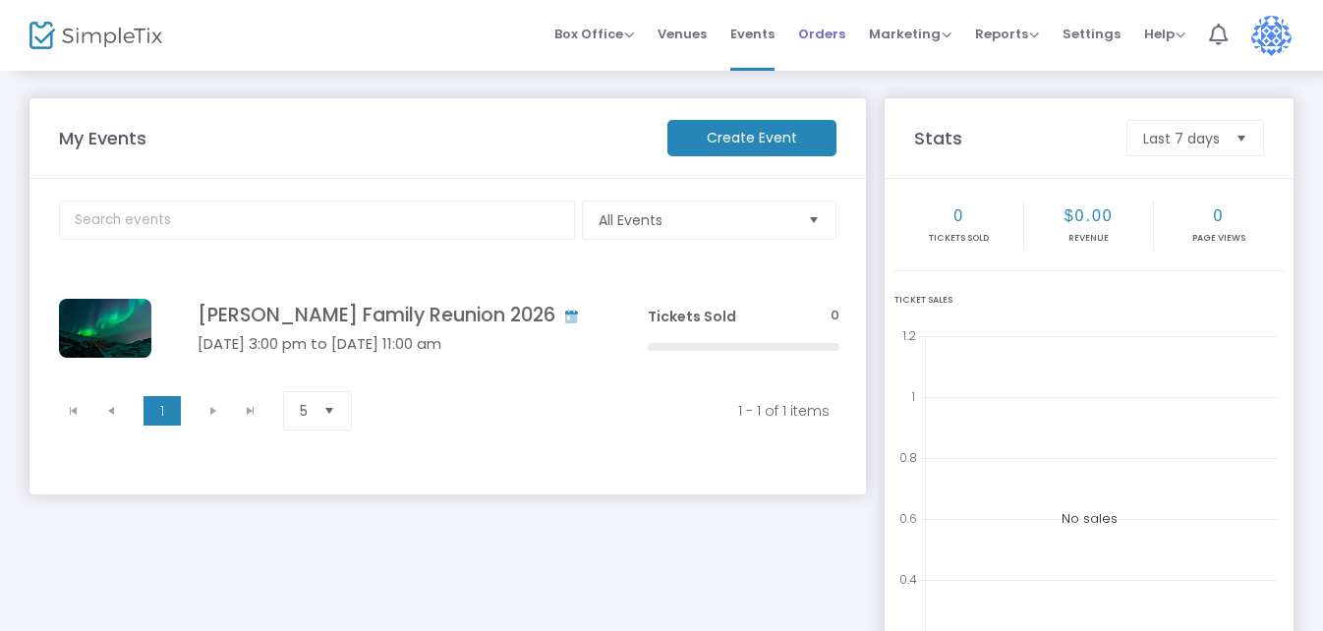
click at [836, 37] on span "Orders" at bounding box center [821, 34] width 47 height 50
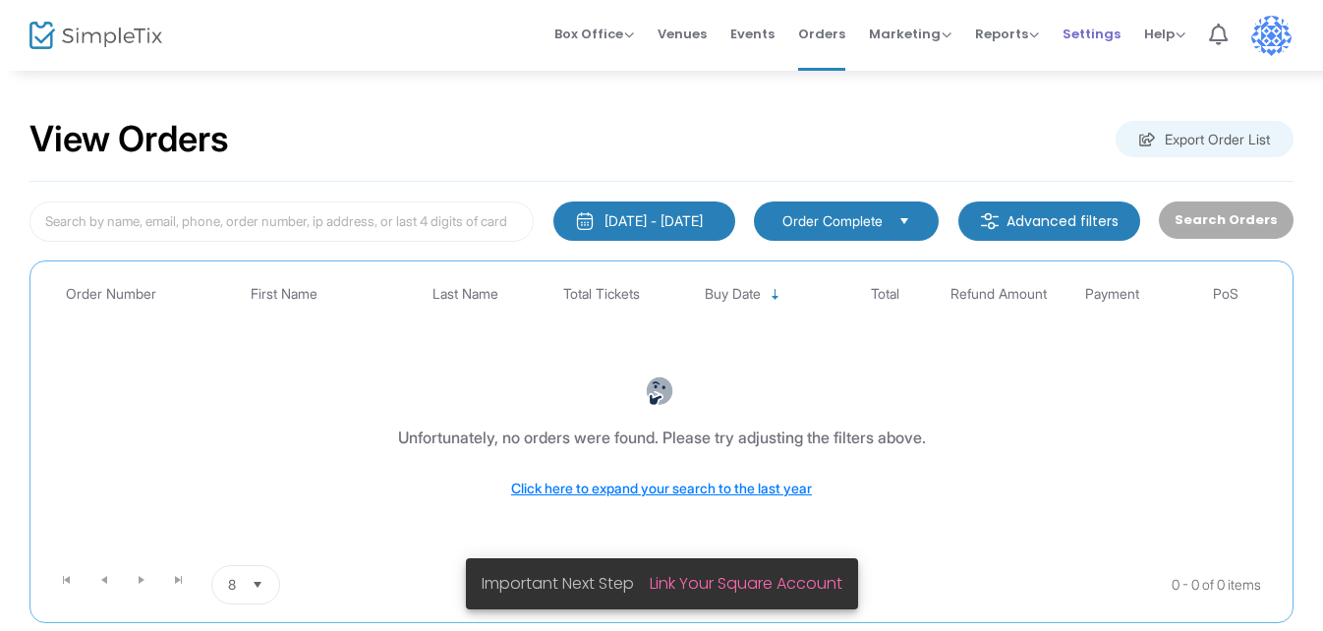
click at [1095, 33] on span "Settings" at bounding box center [1091, 34] width 58 height 50
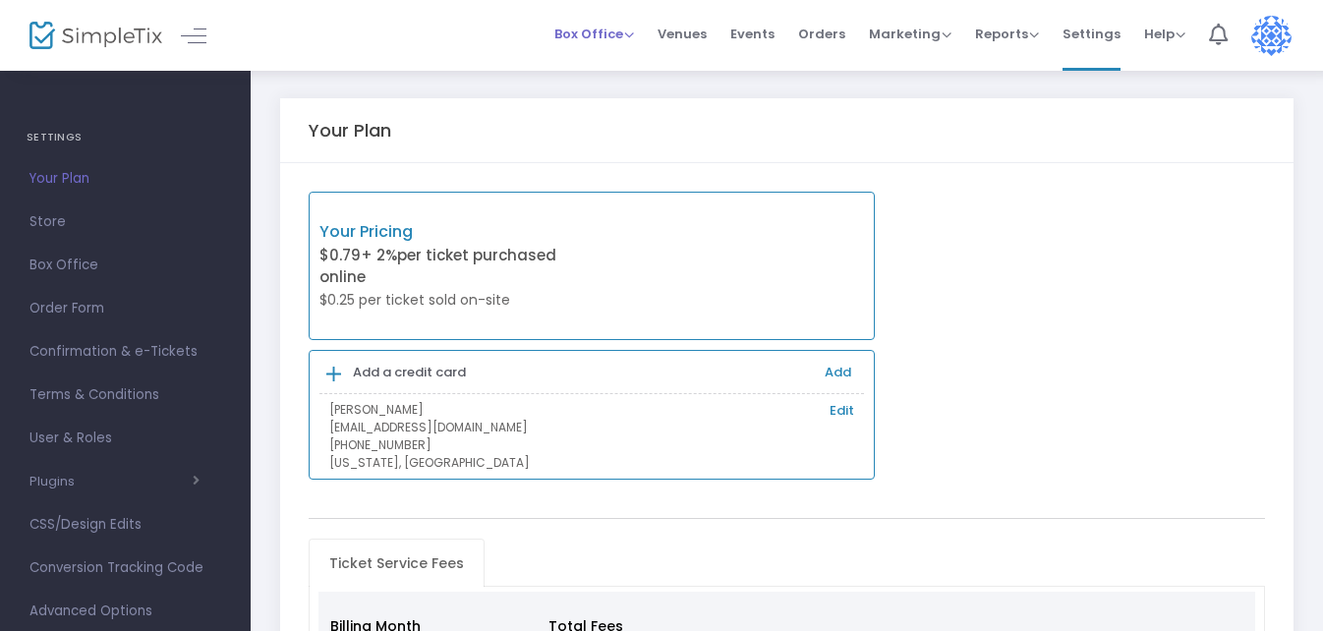
click at [634, 36] on span "Box Office" at bounding box center [594, 34] width 80 height 19
click at [947, 36] on span "Marketing" at bounding box center [910, 34] width 83 height 19
click at [1035, 35] on span "Reports" at bounding box center [1007, 34] width 64 height 19
click at [1081, 36] on span "Settings" at bounding box center [1091, 34] width 58 height 50
drag, startPoint x: 58, startPoint y: 309, endPoint x: 73, endPoint y: 313, distance: 15.5
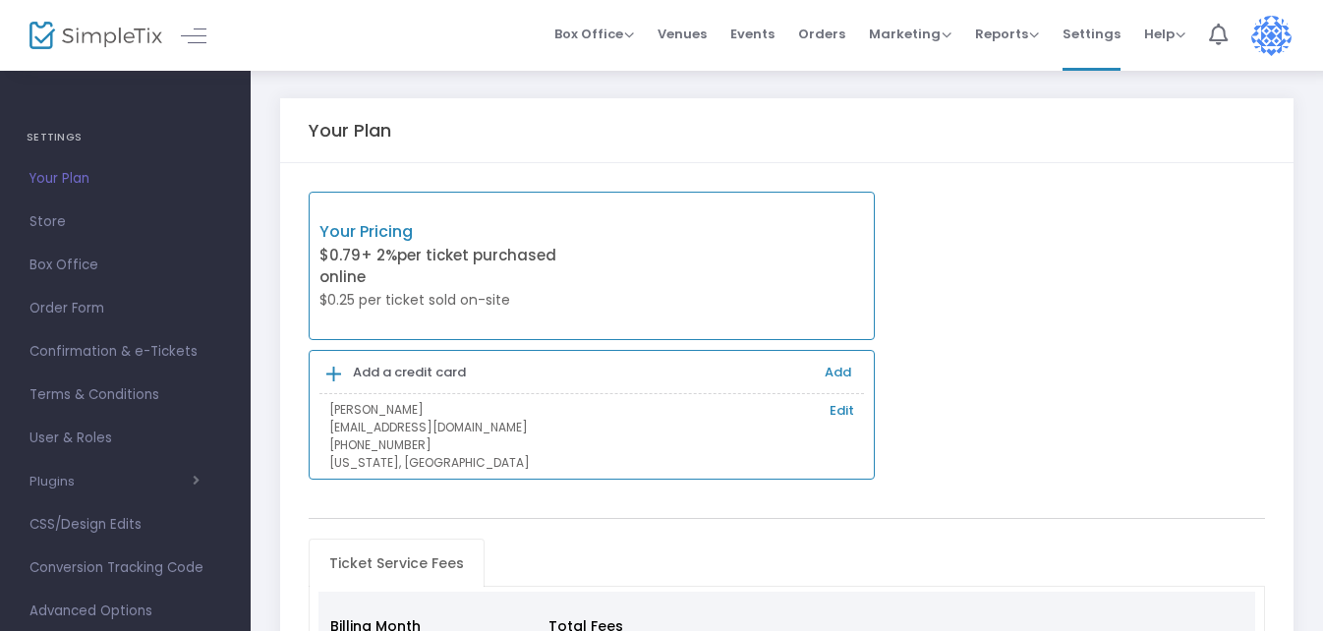
click at [60, 310] on span "Order Form" at bounding box center [125, 309] width 192 height 26
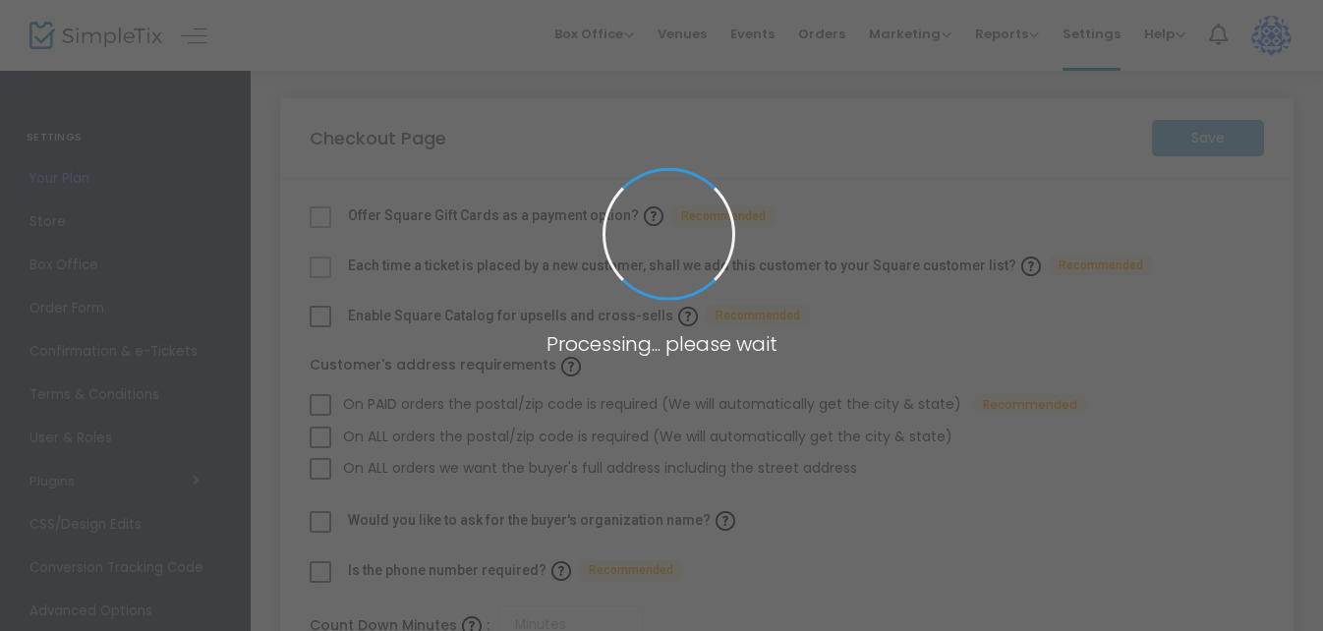
checkbox input "true"
type input "45"
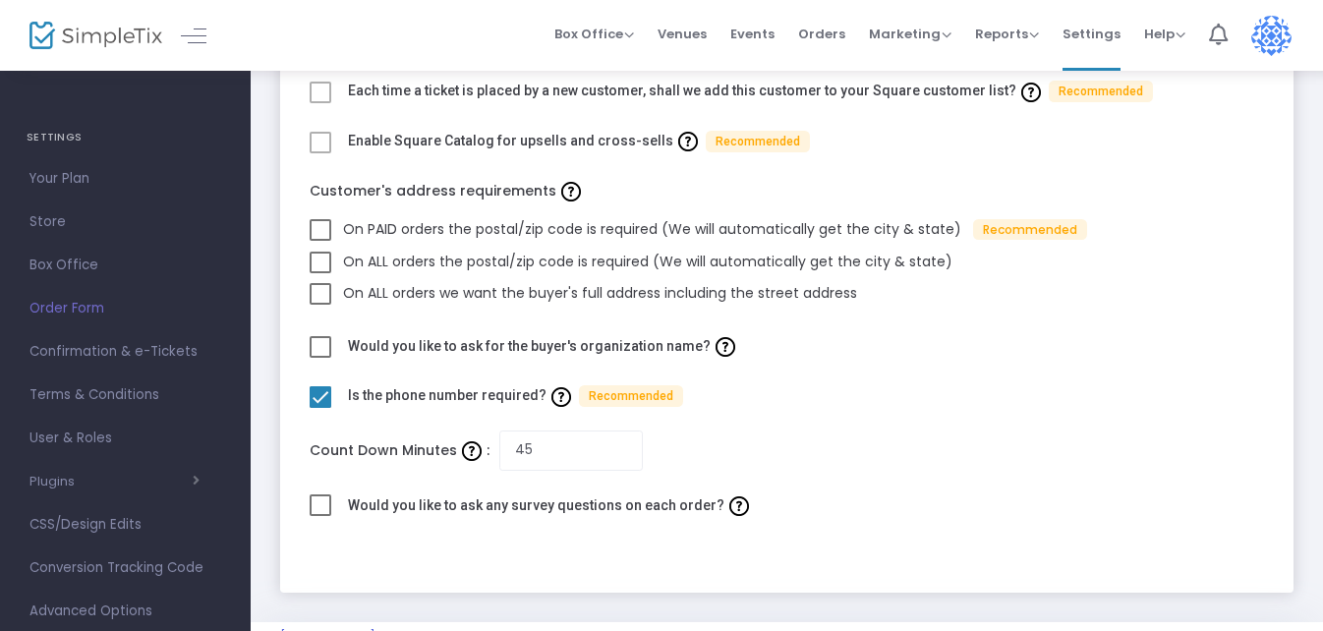
scroll to position [197, 0]
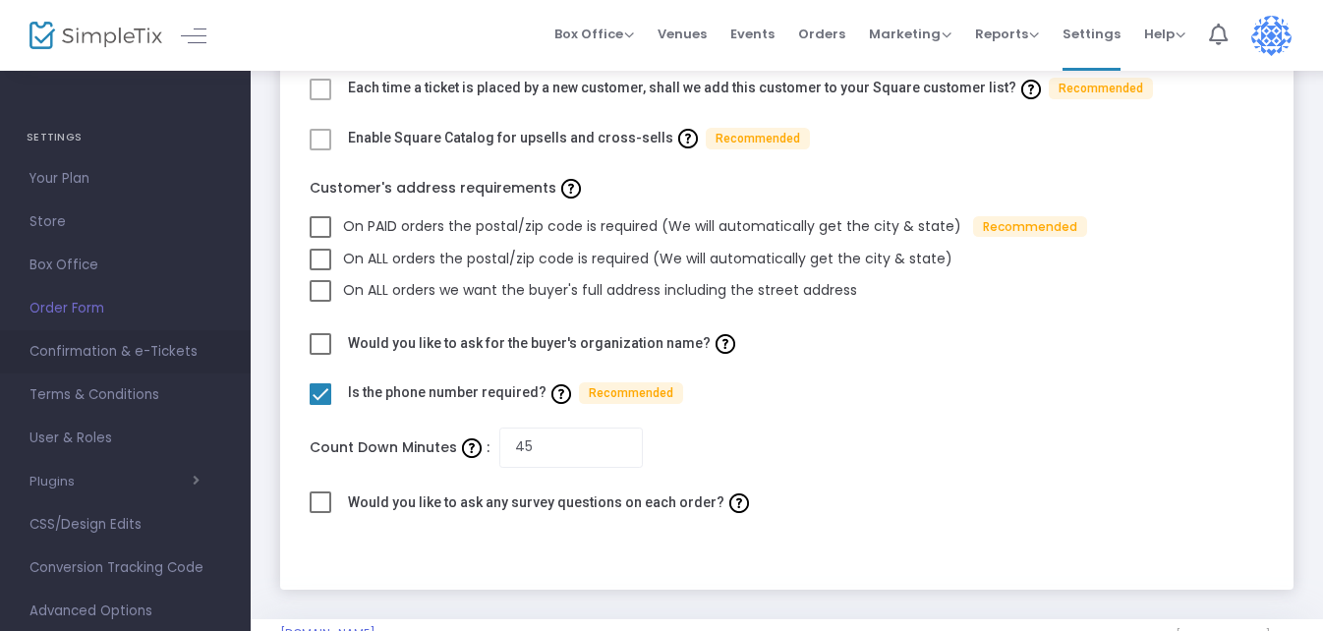
click at [86, 353] on span "Confirmation & e-Tickets" at bounding box center [125, 352] width 192 height 26
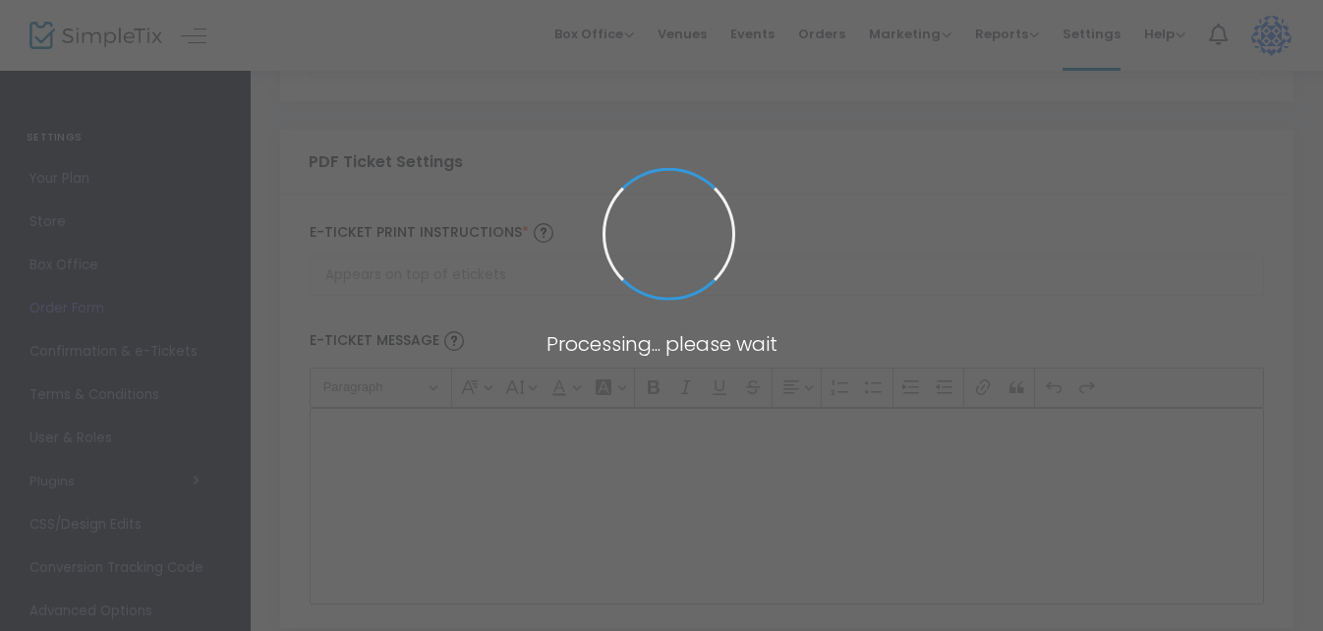
type input "[EMAIL_ADDRESS][DOMAIN_NAME]"
type input "Print and bring this ticket with you"
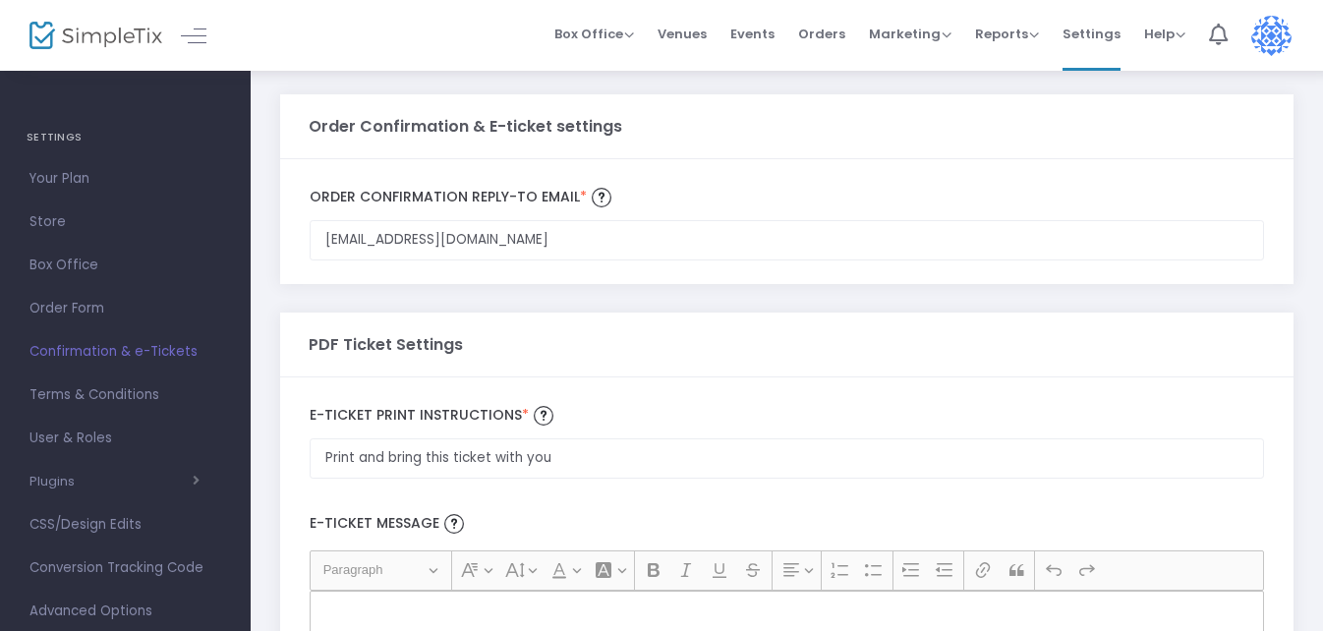
scroll to position [98, 0]
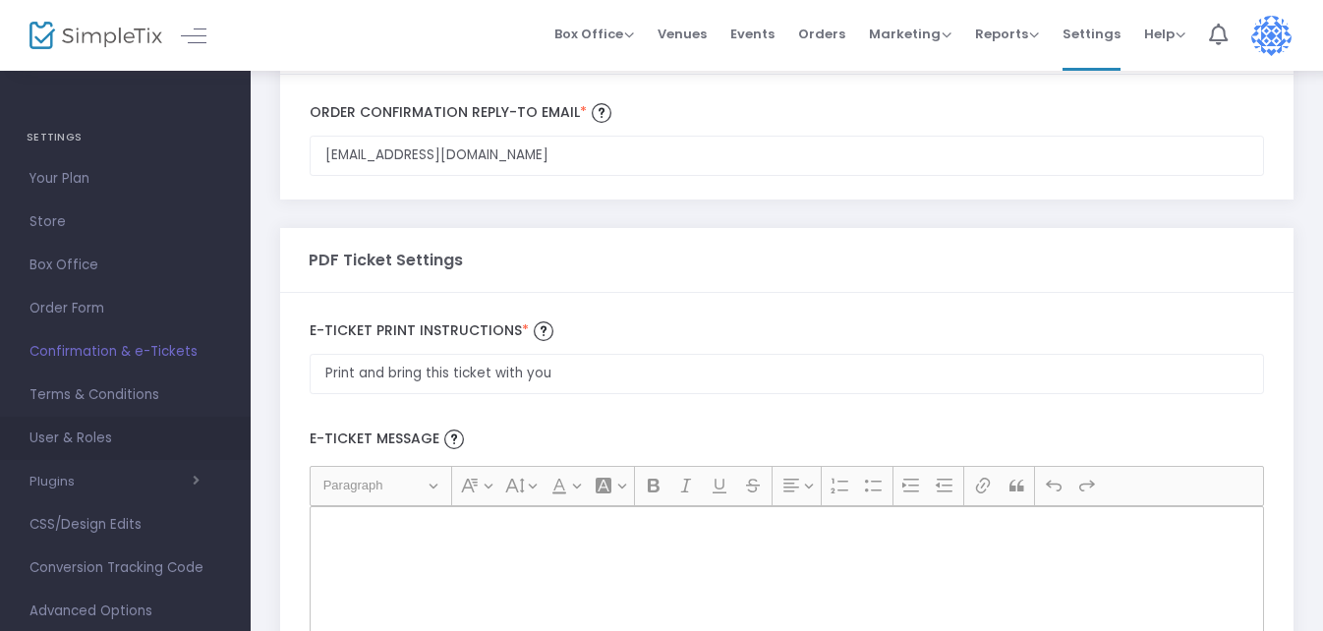
click at [92, 439] on span "User & Roles" at bounding box center [125, 438] width 192 height 26
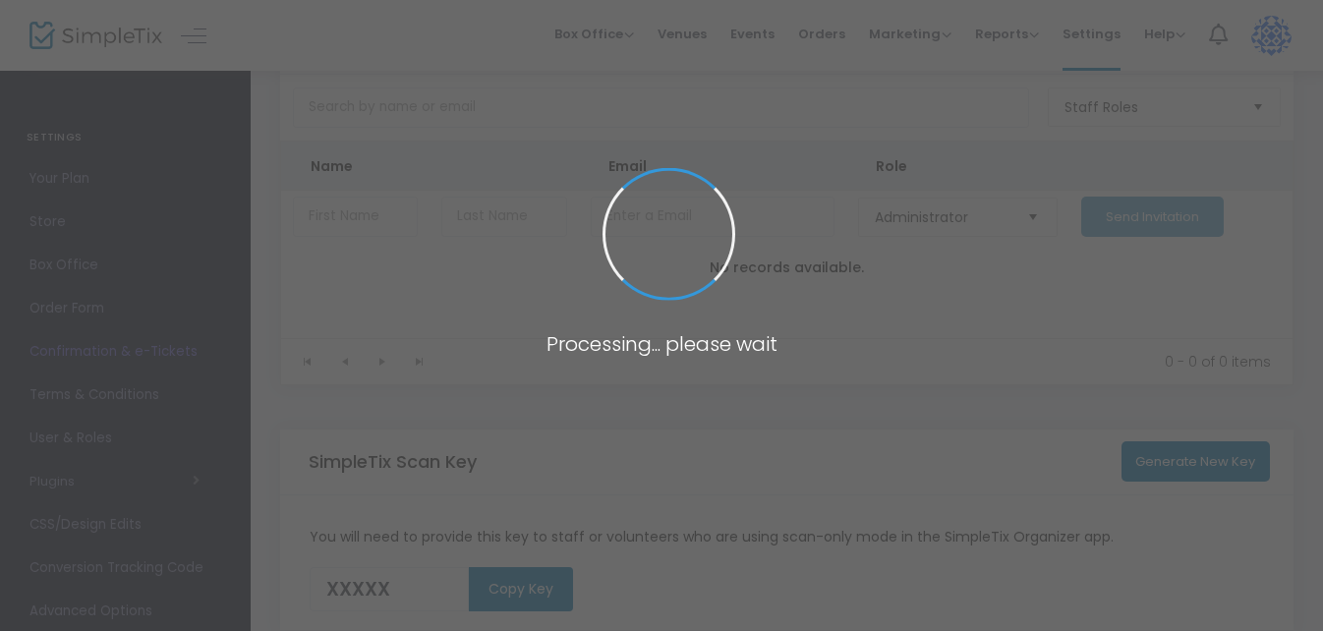
scroll to position [201, 0]
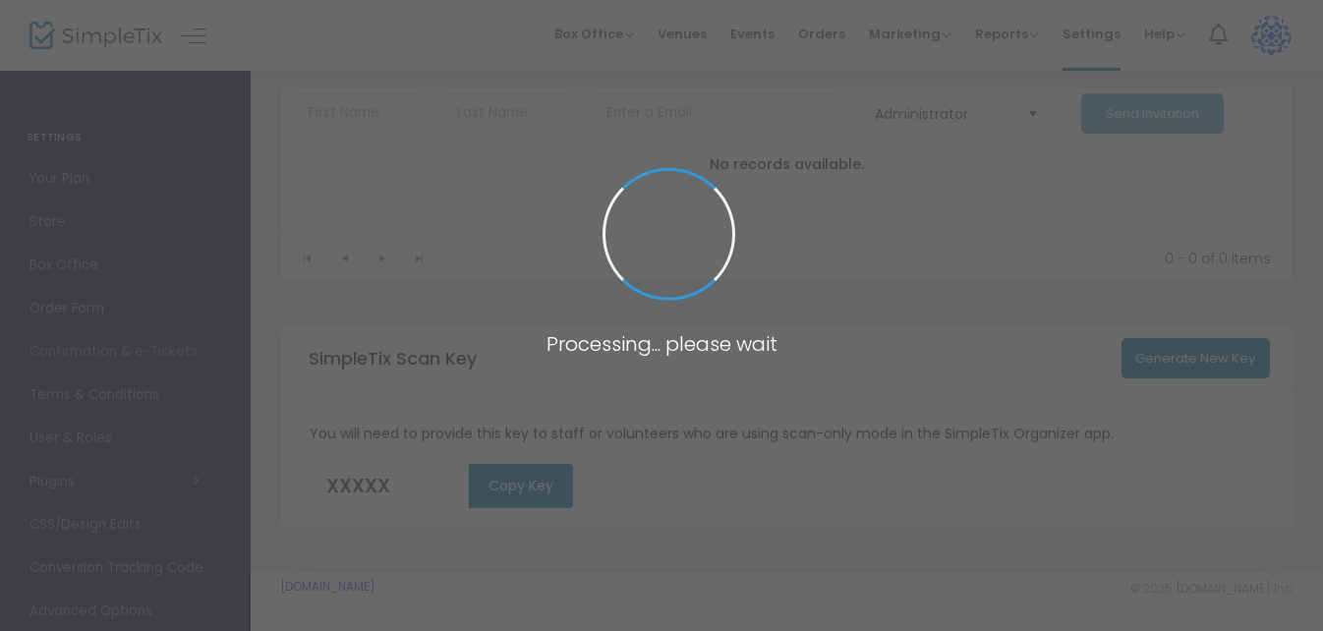
type input "8Q7SF"
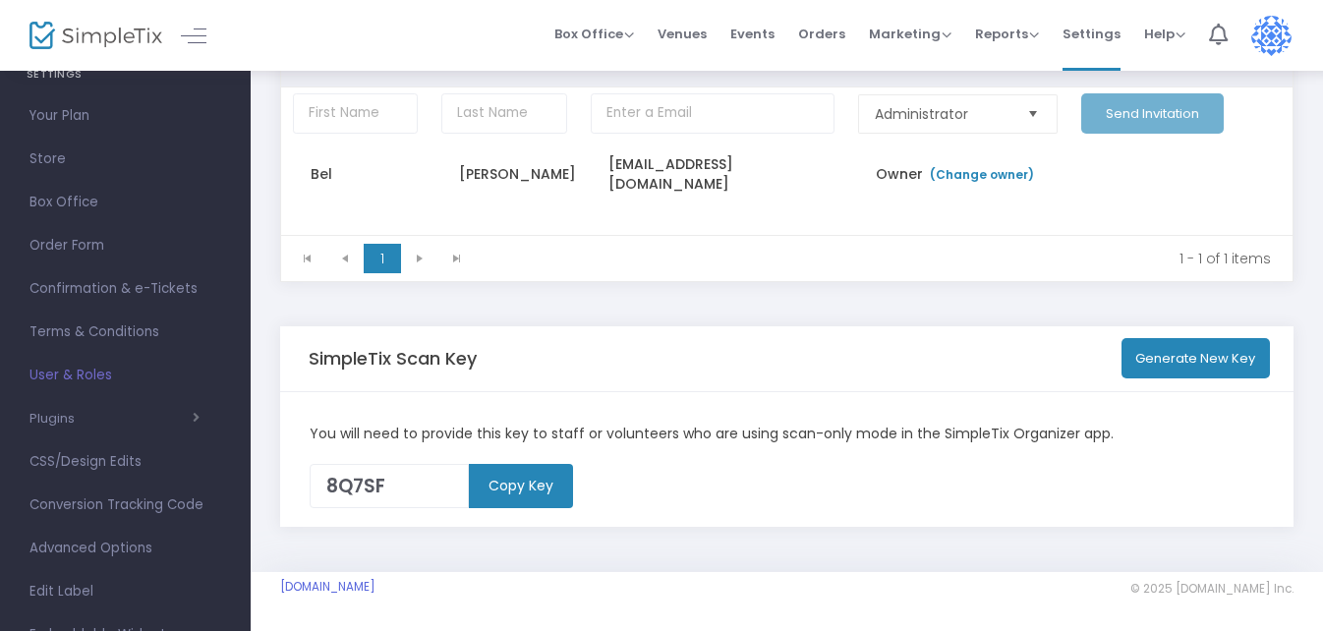
scroll to position [98, 0]
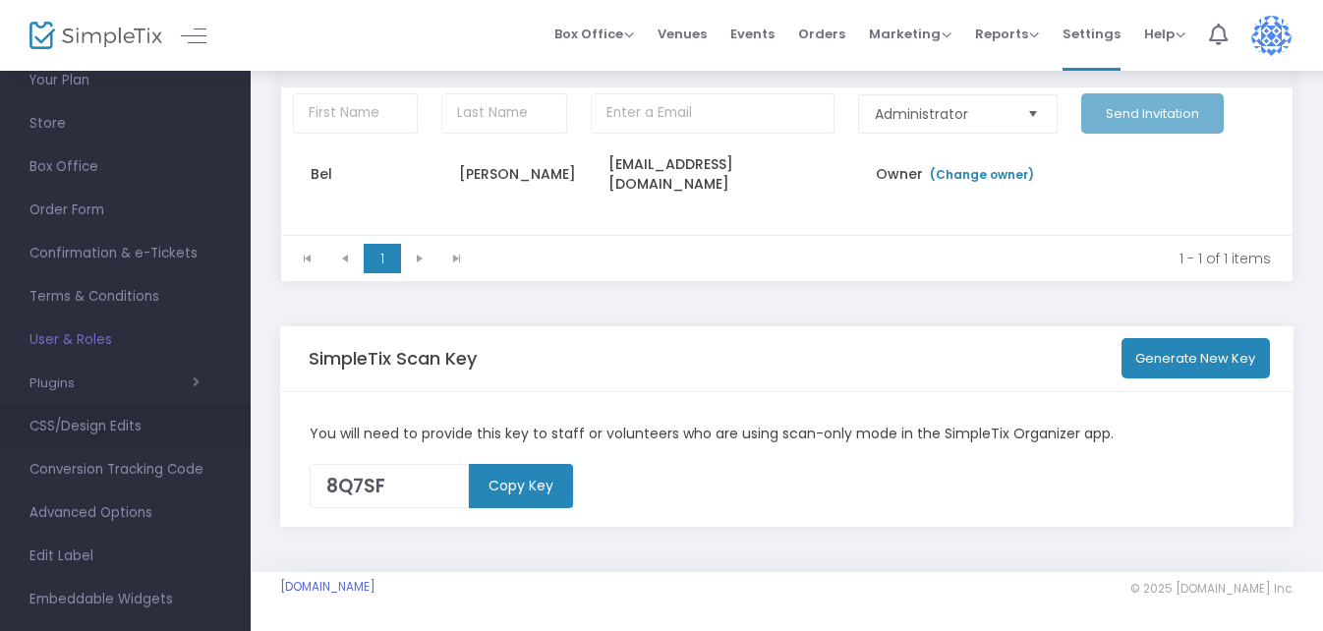
click at [116, 423] on span "CSS/Design Edits" at bounding box center [125, 427] width 192 height 26
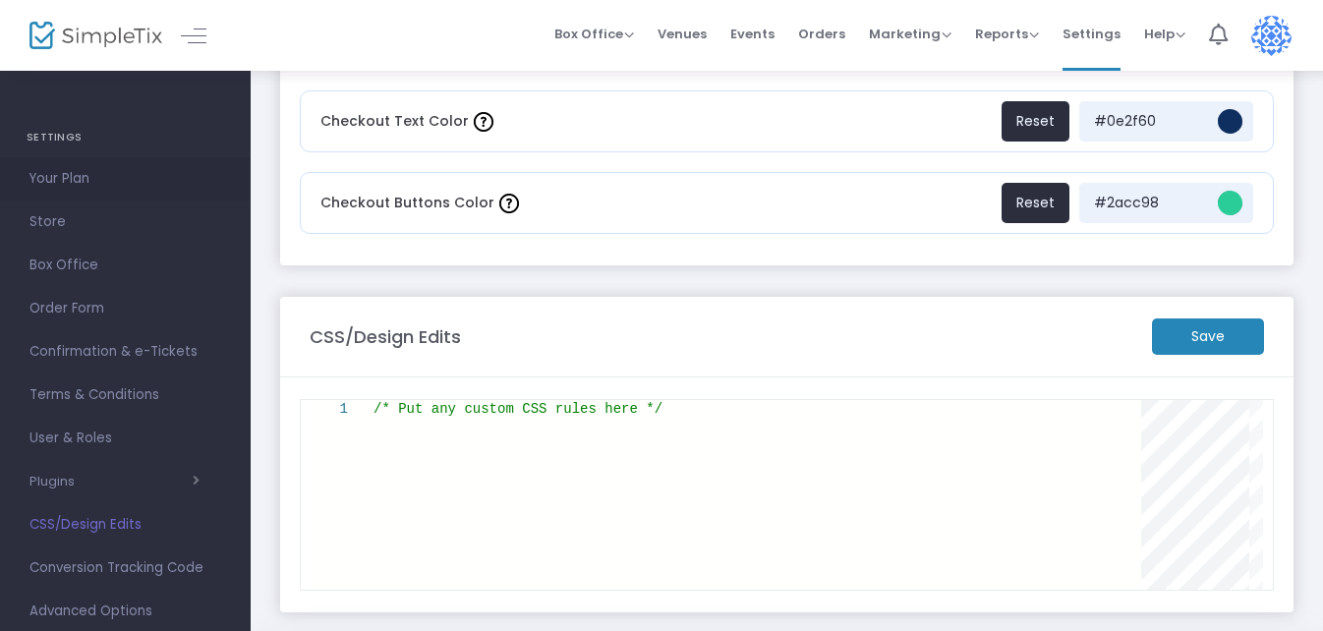
click at [63, 177] on span "Your Plan" at bounding box center [125, 179] width 192 height 26
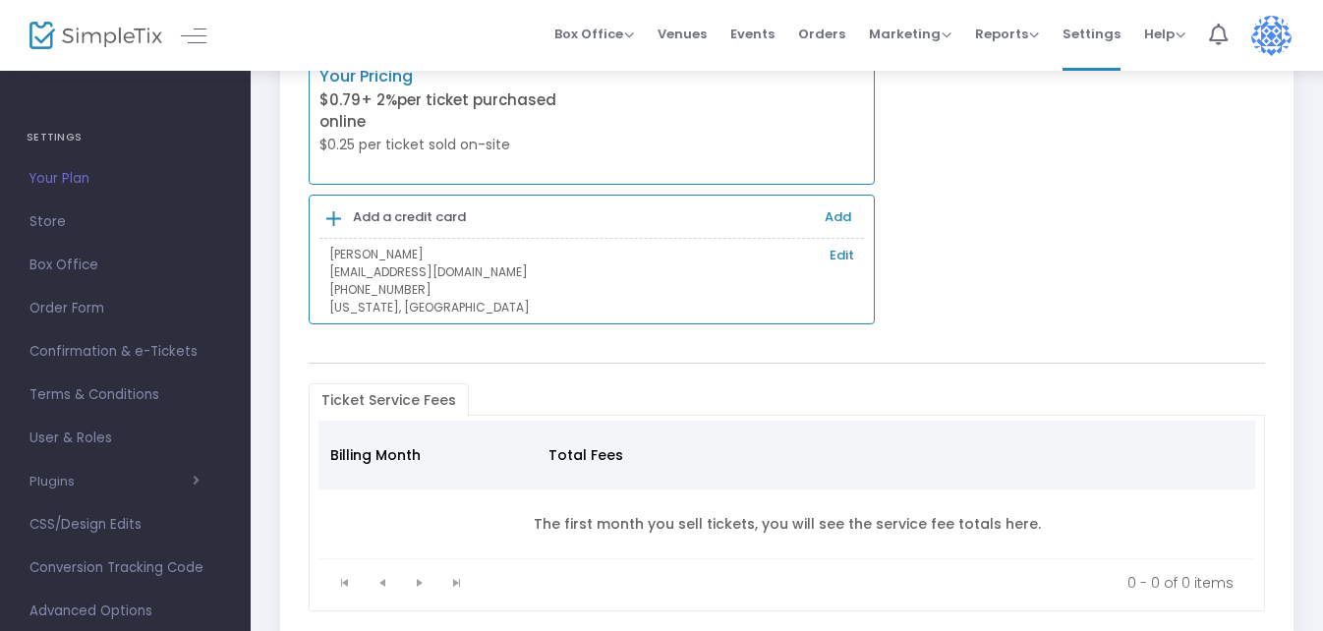
scroll to position [94, 0]
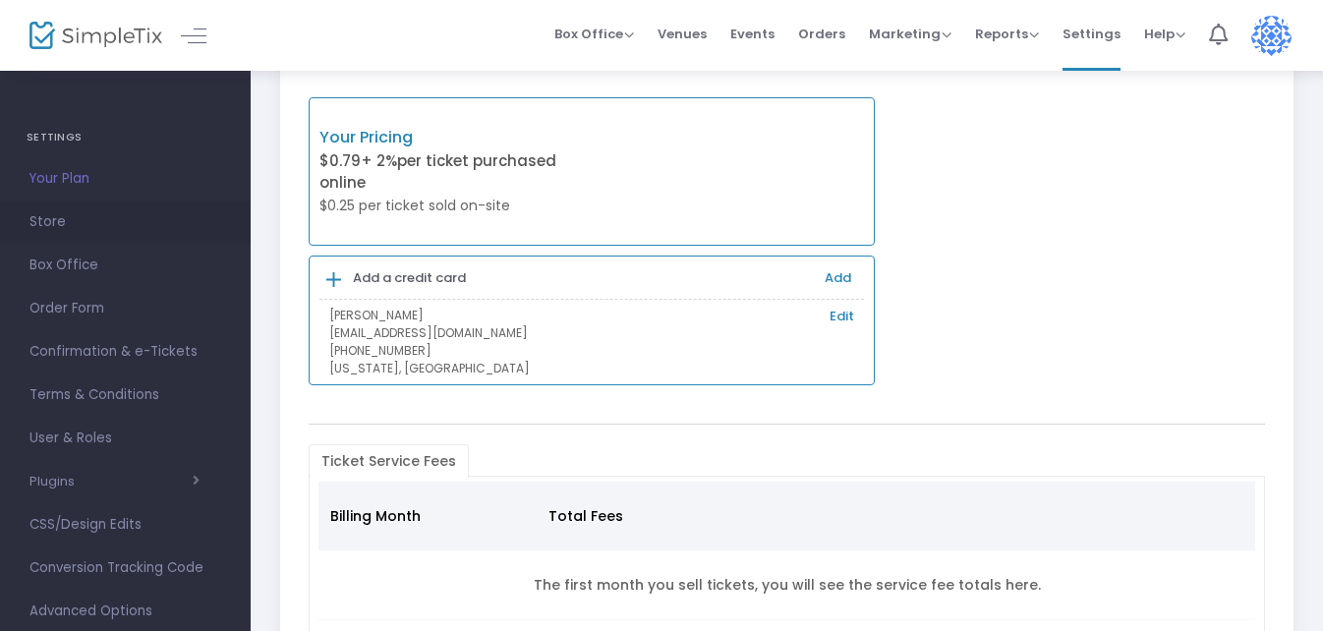
click at [39, 222] on span "Store" at bounding box center [125, 222] width 192 height 26
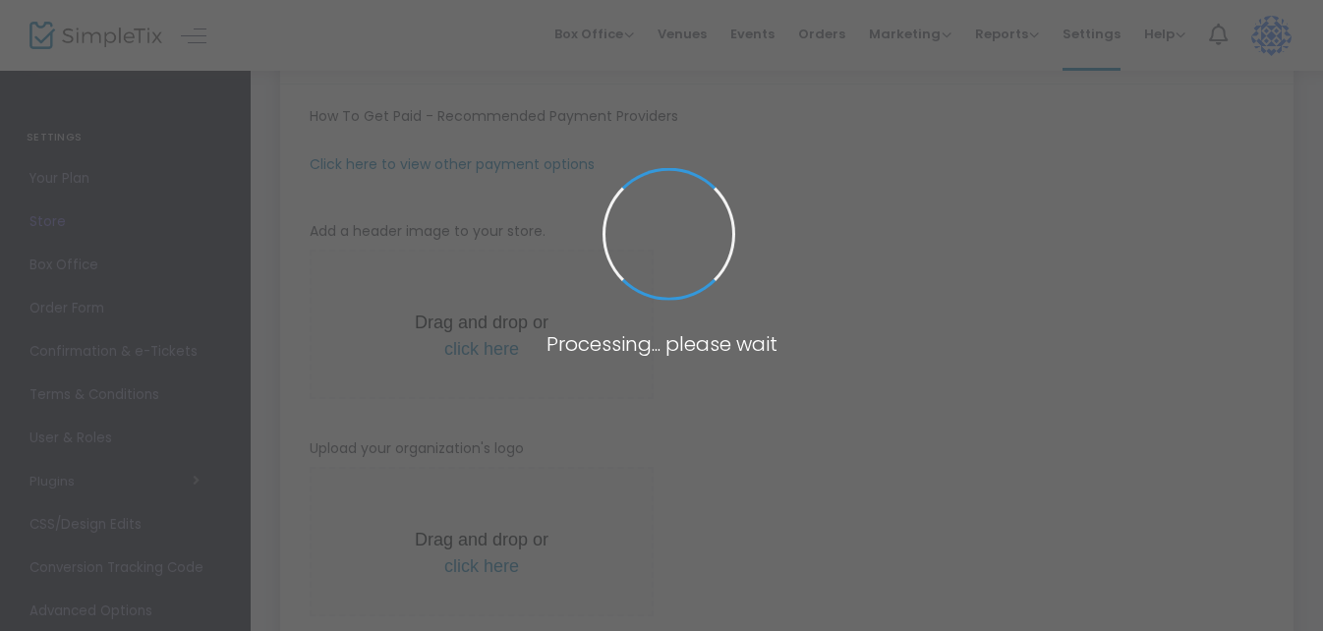
type input "[URL]"
radio input "true"
radio input "false"
radio input "true"
type input "[PERSON_NAME] family reunion 2026"
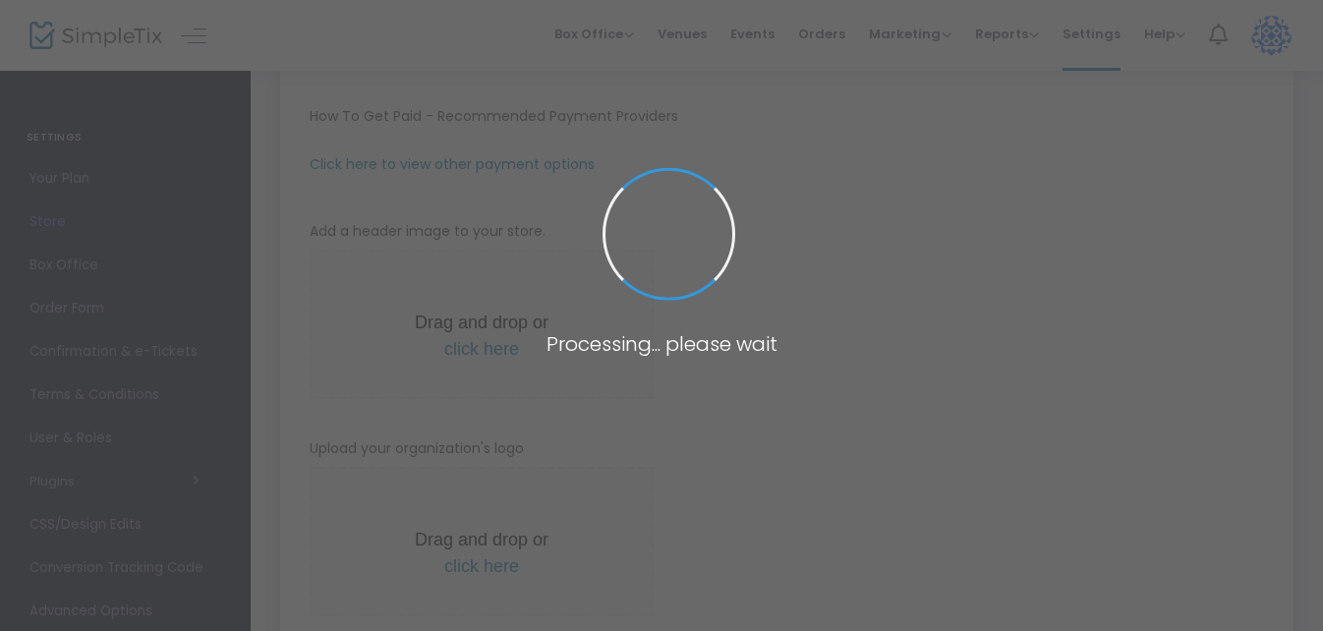
type input "9412846195"
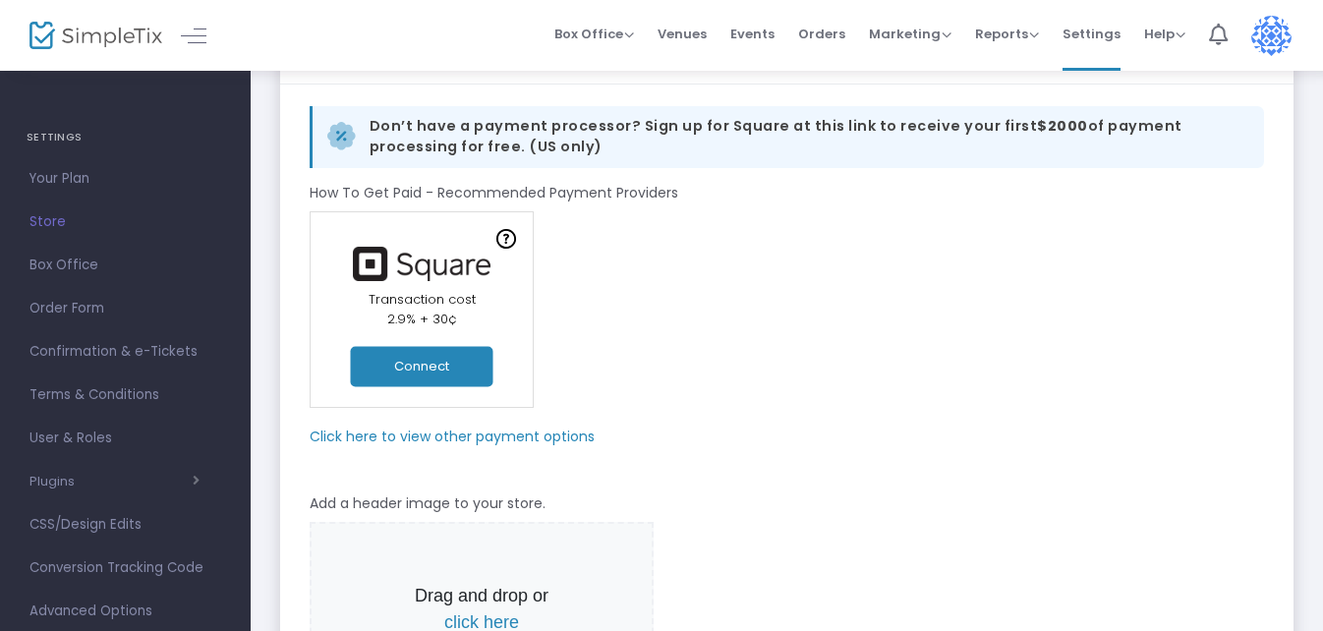
scroll to position [193, 0]
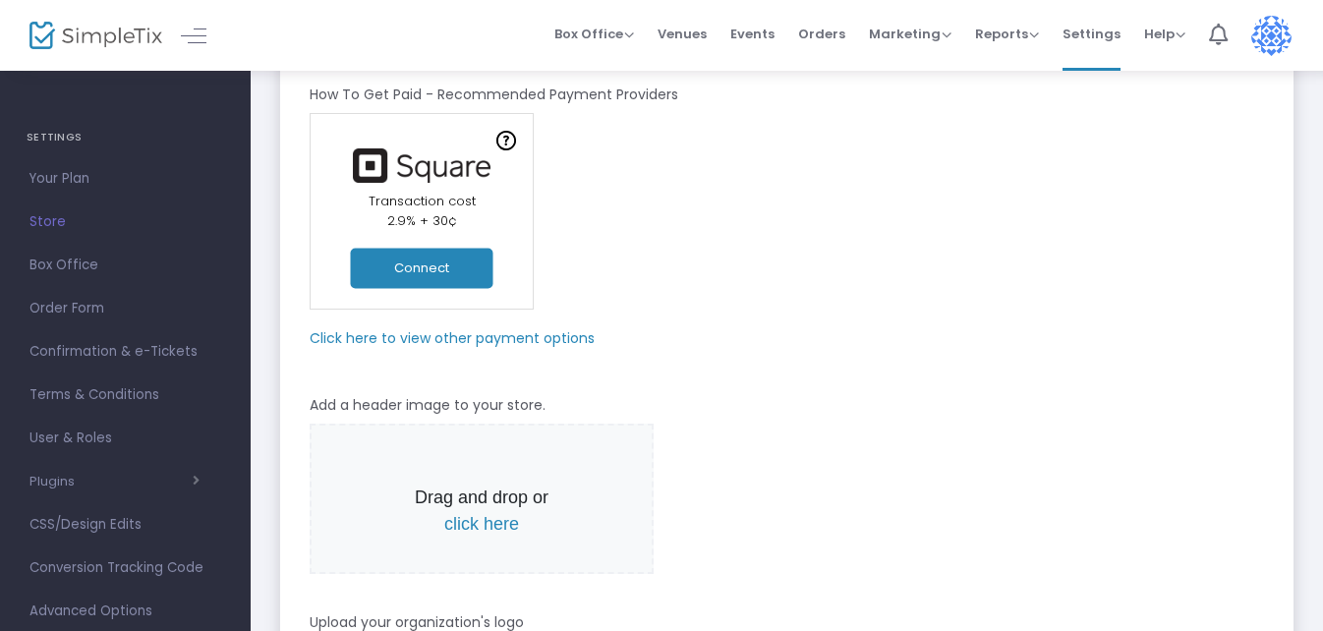
click at [449, 335] on m-panel-subtitle "Click here to view other payment options" at bounding box center [452, 338] width 285 height 21
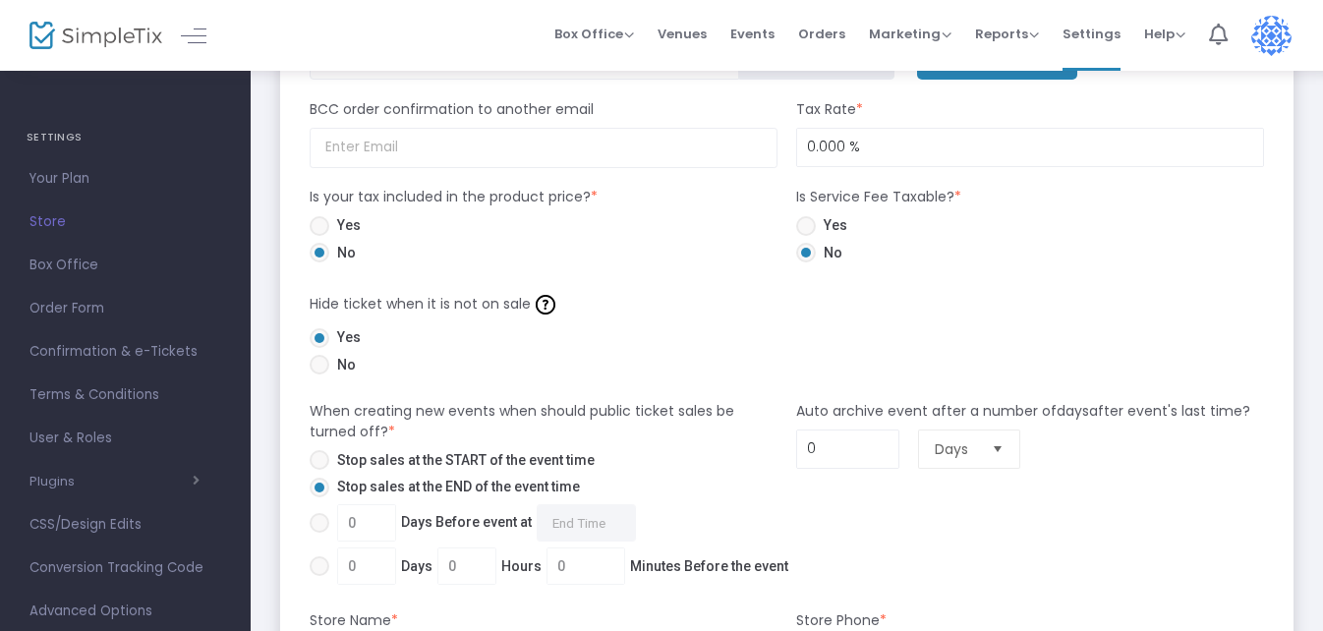
scroll to position [1273, 0]
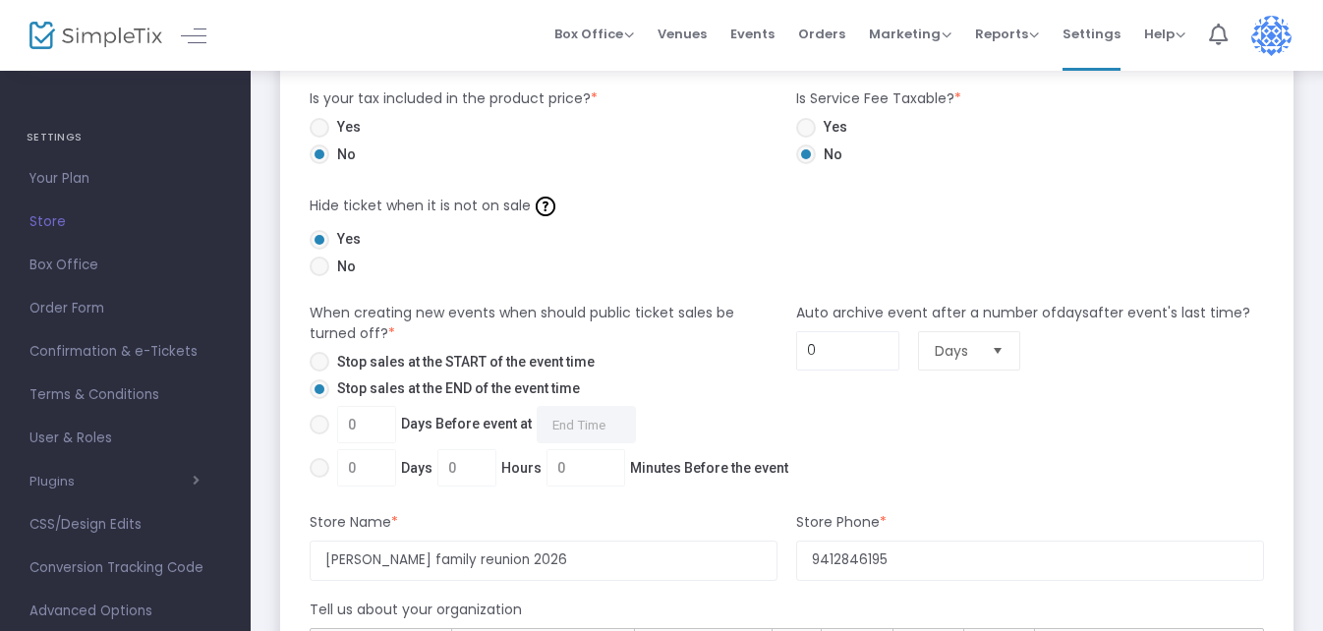
click at [323, 366] on span at bounding box center [320, 362] width 20 height 20
click at [319, 371] on input "Stop sales at the START of the event time" at bounding box center [318, 371] width 1 height 1
radio input "true"
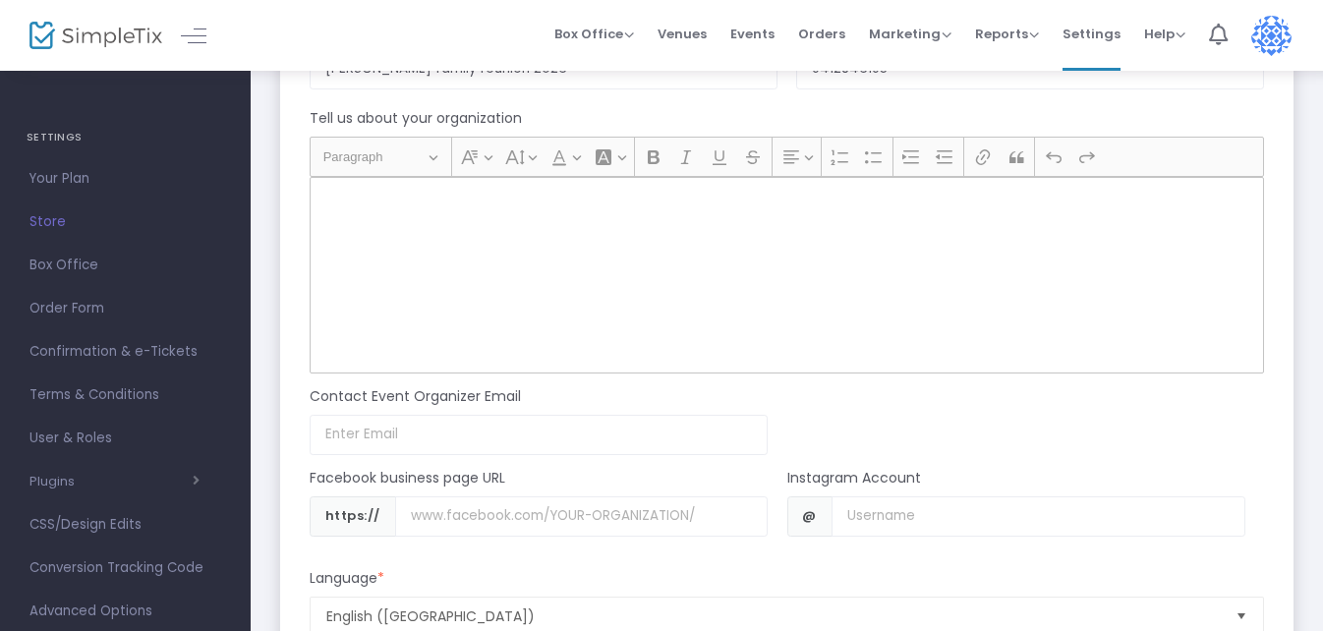
scroll to position [1863, 0]
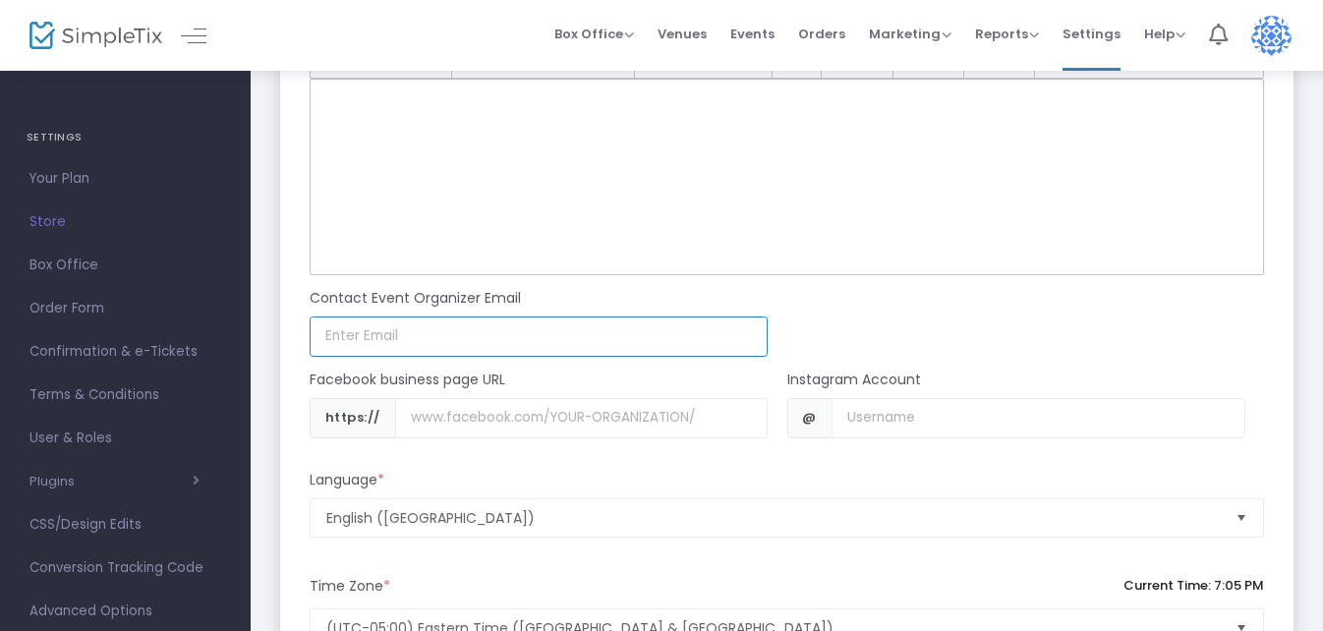
click at [366, 326] on input at bounding box center [539, 336] width 458 height 40
type input "[EMAIL_ADDRESS][DOMAIN_NAME]"
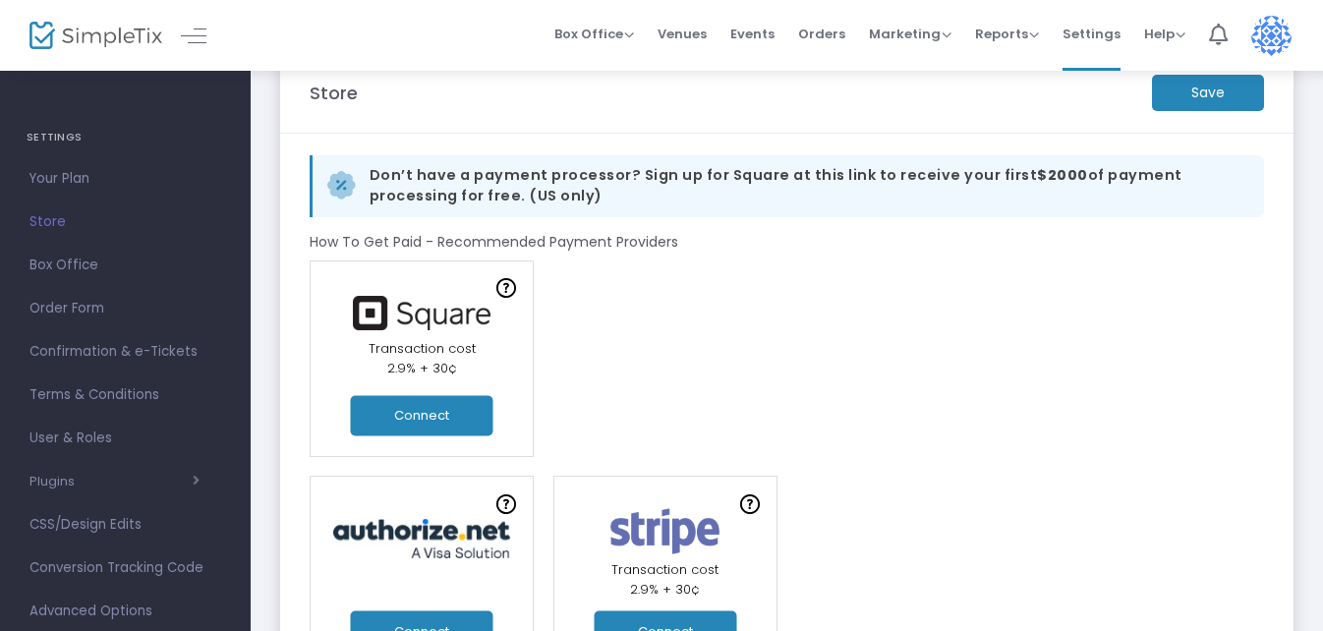
scroll to position [0, 0]
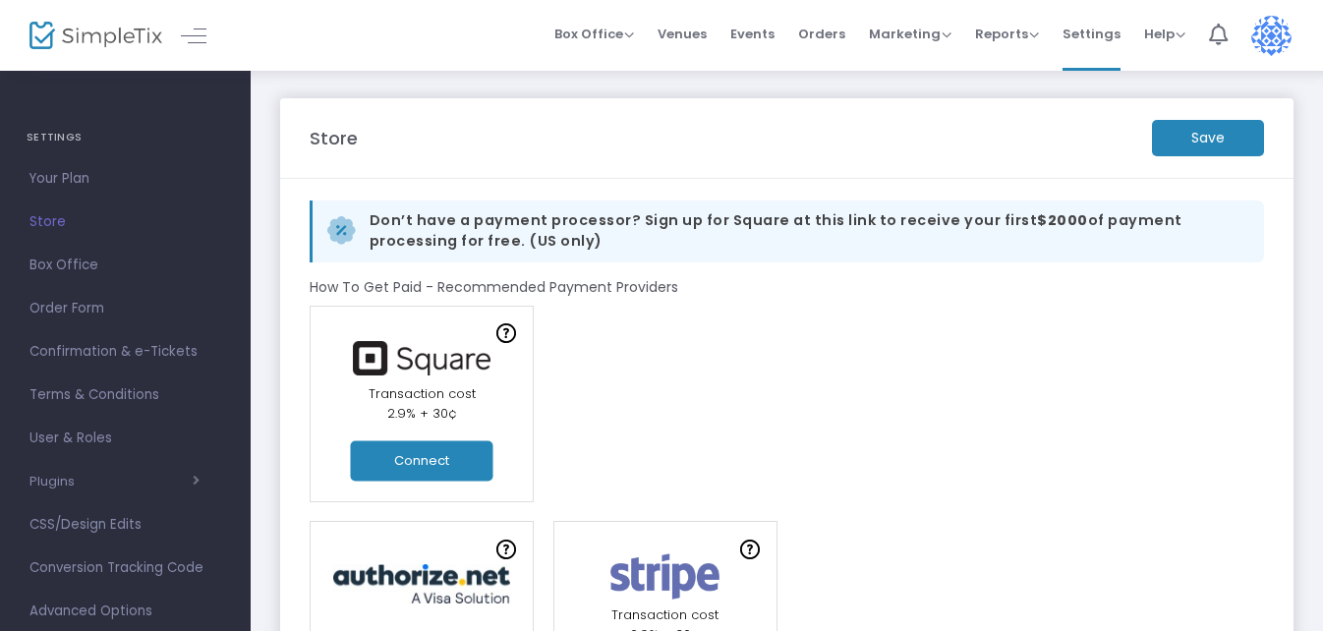
click at [1204, 132] on m-button "Save" at bounding box center [1208, 138] width 112 height 36
click at [78, 269] on span "Box Office" at bounding box center [125, 266] width 192 height 26
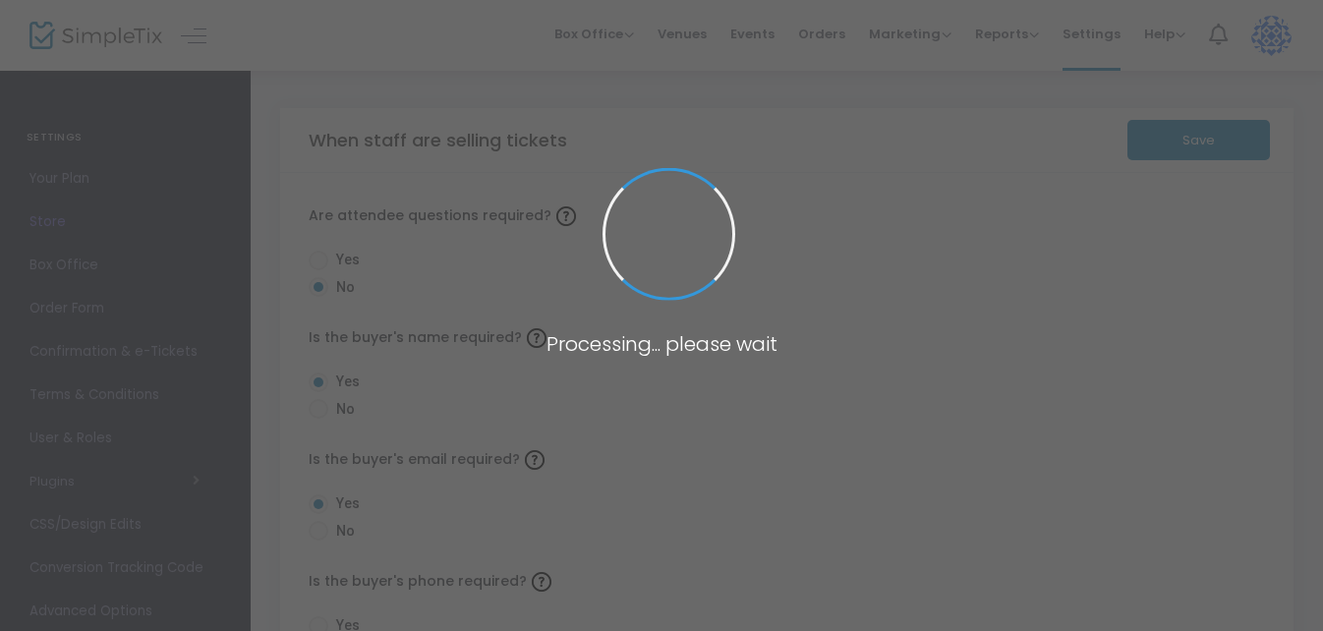
radio input "false"
radio input "true"
radio input "false"
radio input "true"
radio input "false"
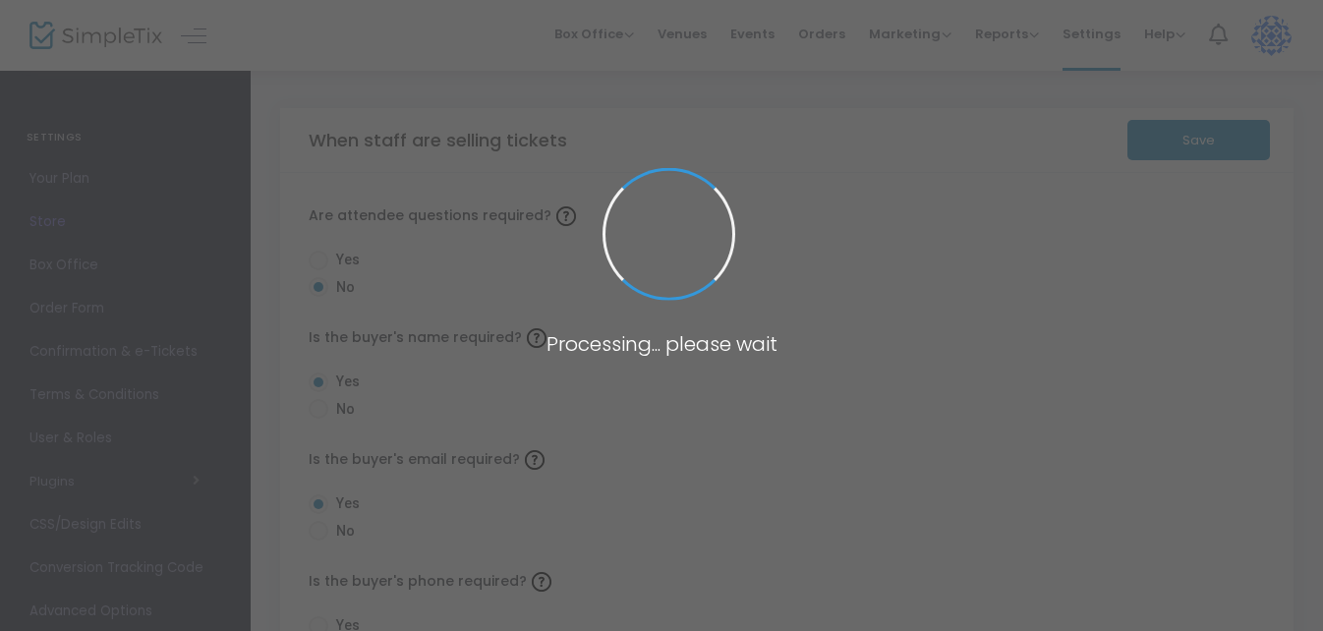
radio input "true"
radio input "false"
radio input "true"
radio input "false"
radio input "true"
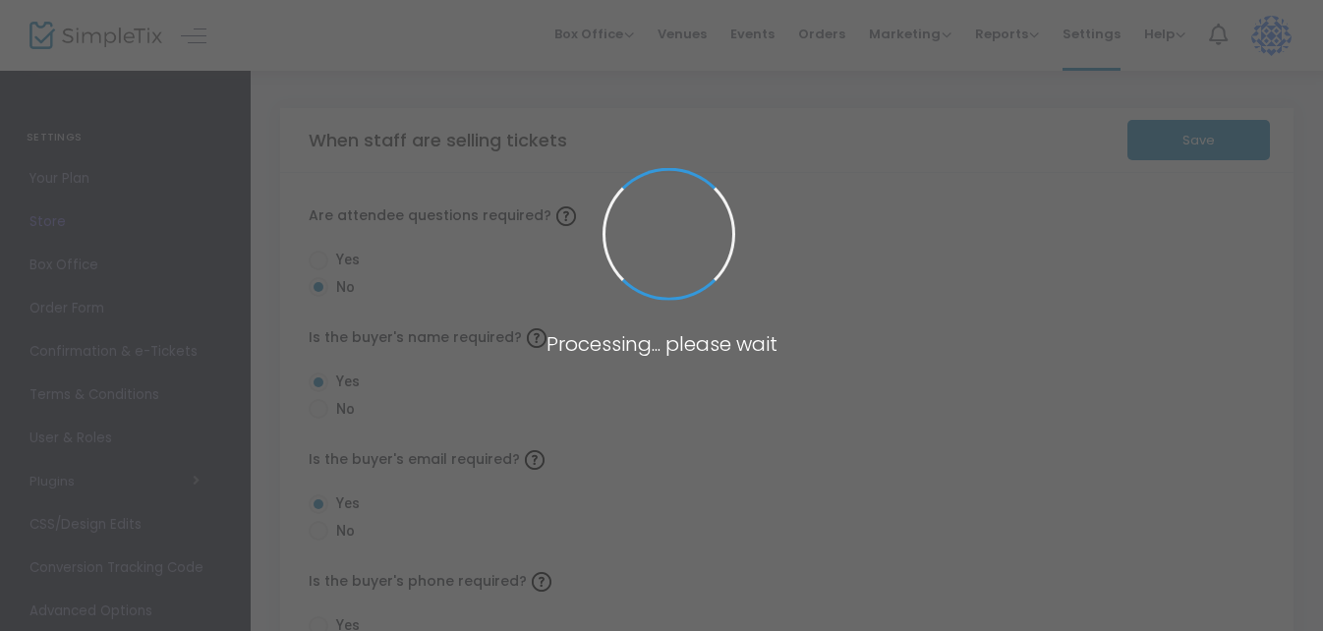
radio input "true"
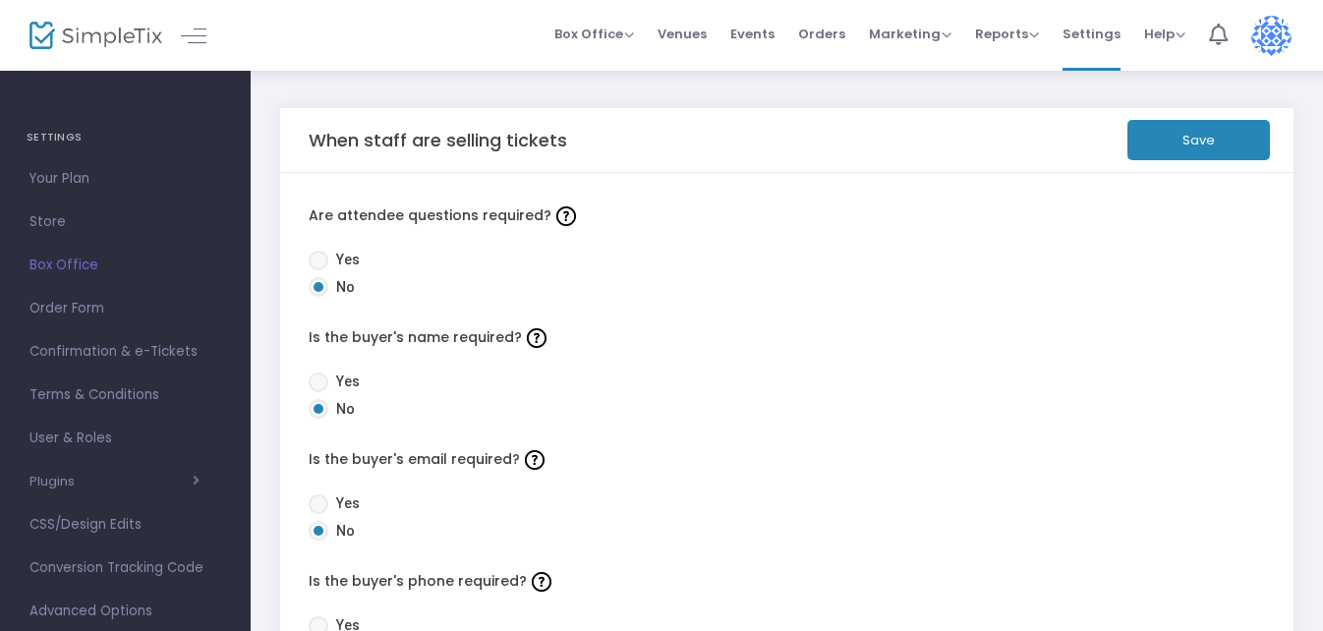
click at [321, 256] on span at bounding box center [319, 261] width 20 height 20
click at [318, 270] on input "Yes" at bounding box center [317, 270] width 1 height 1
radio input "true"
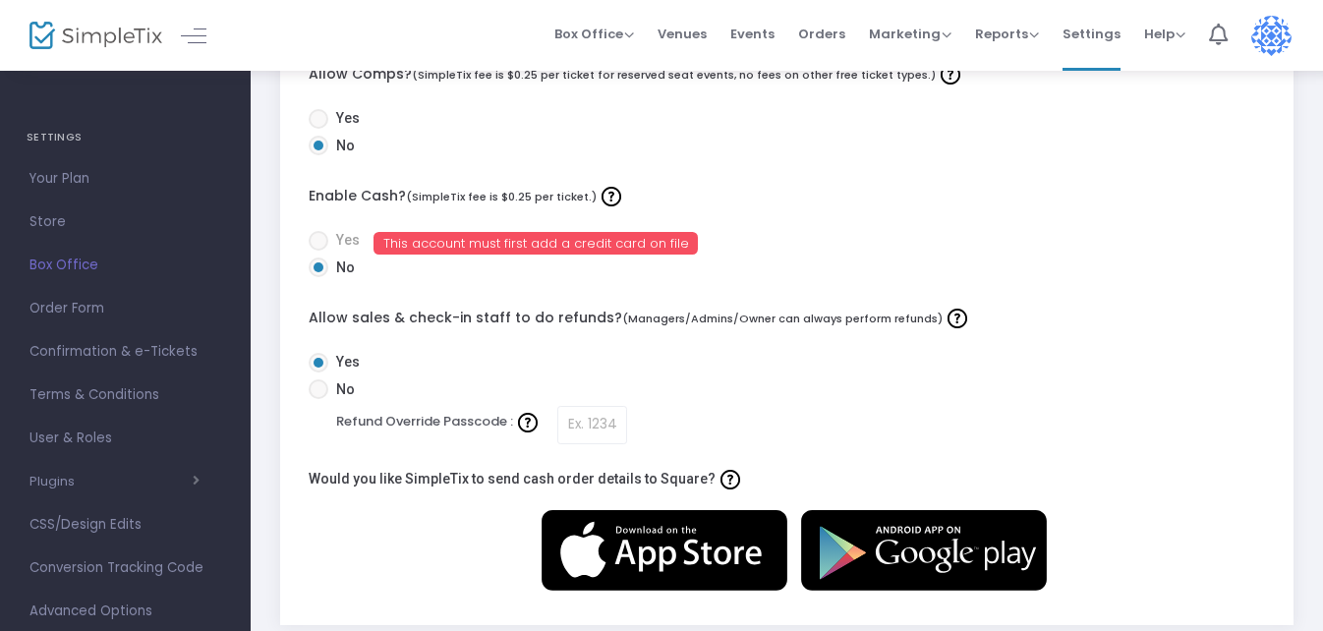
scroll to position [786, 0]
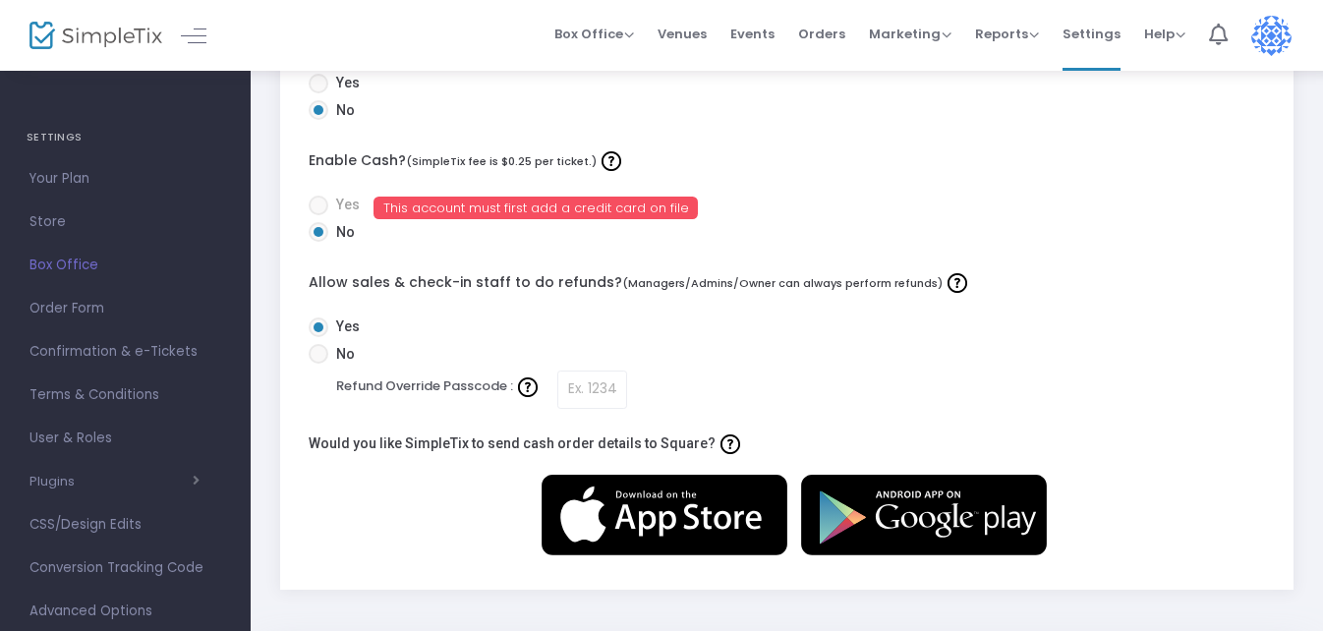
click at [319, 356] on span at bounding box center [319, 354] width 20 height 20
click at [318, 364] on input "No" at bounding box center [317, 364] width 1 height 1
radio input "true"
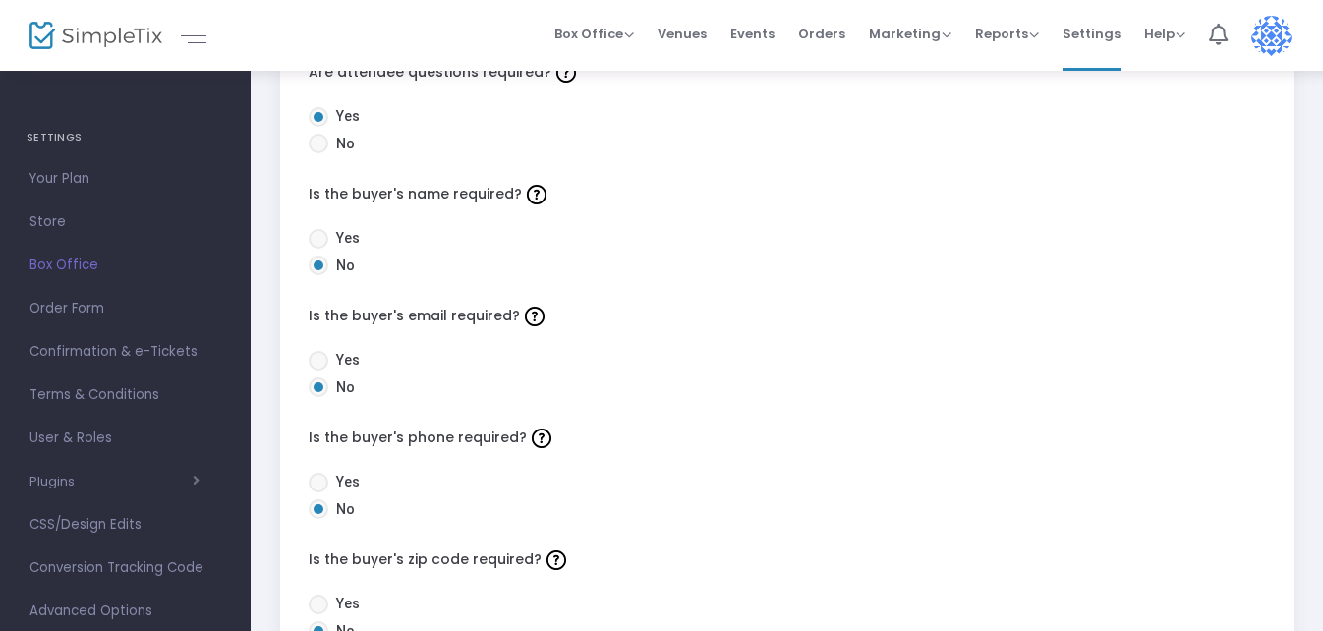
scroll to position [98, 0]
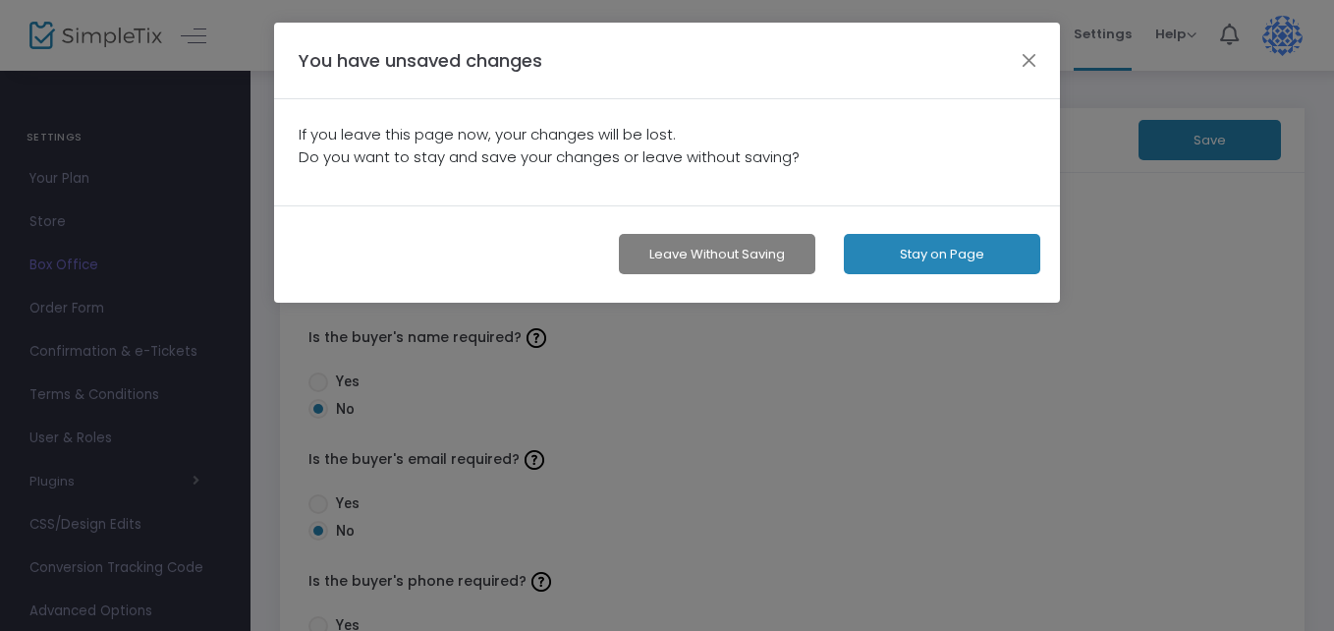
drag, startPoint x: 717, startPoint y: 260, endPoint x: 592, endPoint y: 227, distance: 130.1
click at [717, 260] on button "Leave without Saving" at bounding box center [717, 254] width 197 height 40
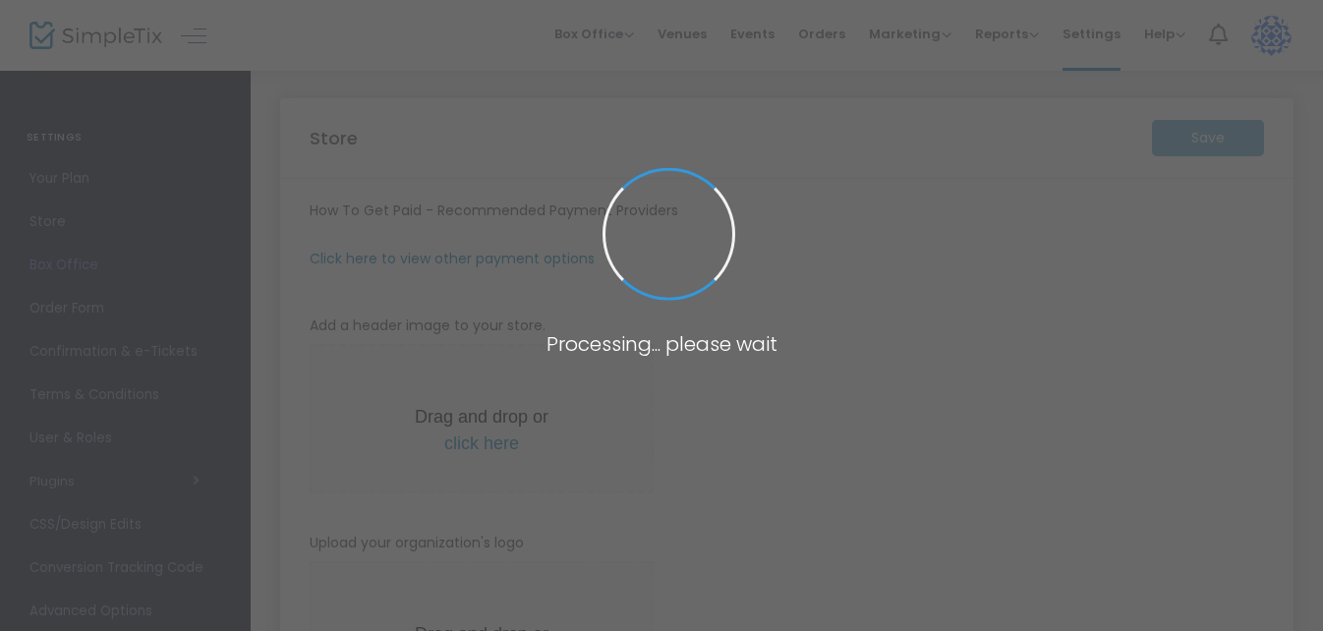
type input "[URL]"
radio input "true"
type input "[PERSON_NAME] family reunion 2026"
type input "9412846195"
type input "[EMAIL_ADDRESS][DOMAIN_NAME]"
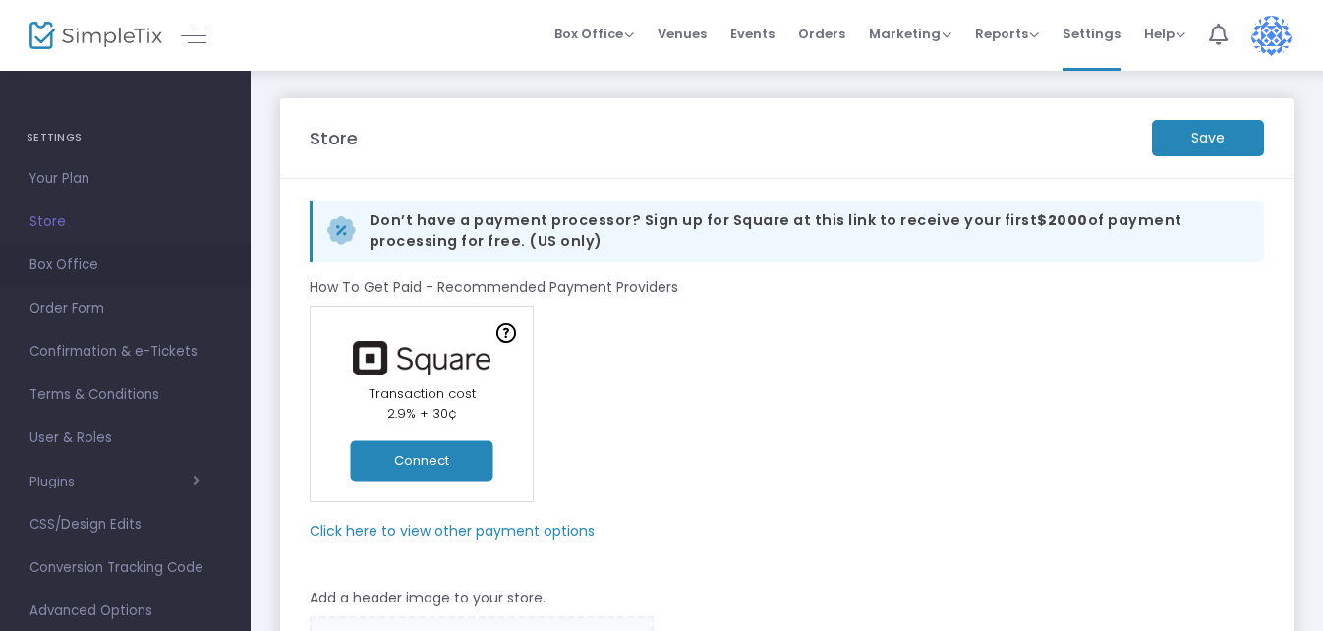
click at [79, 268] on span "Box Office" at bounding box center [125, 266] width 192 height 26
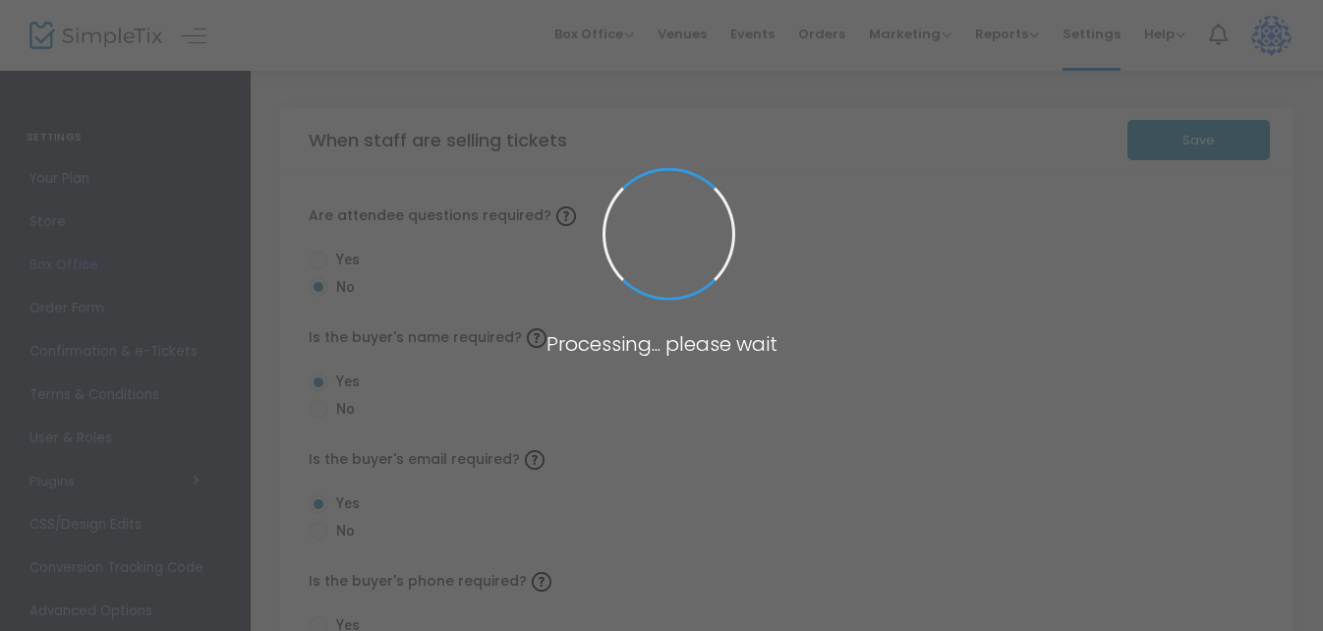
radio input "false"
radio input "true"
radio input "false"
radio input "true"
radio input "false"
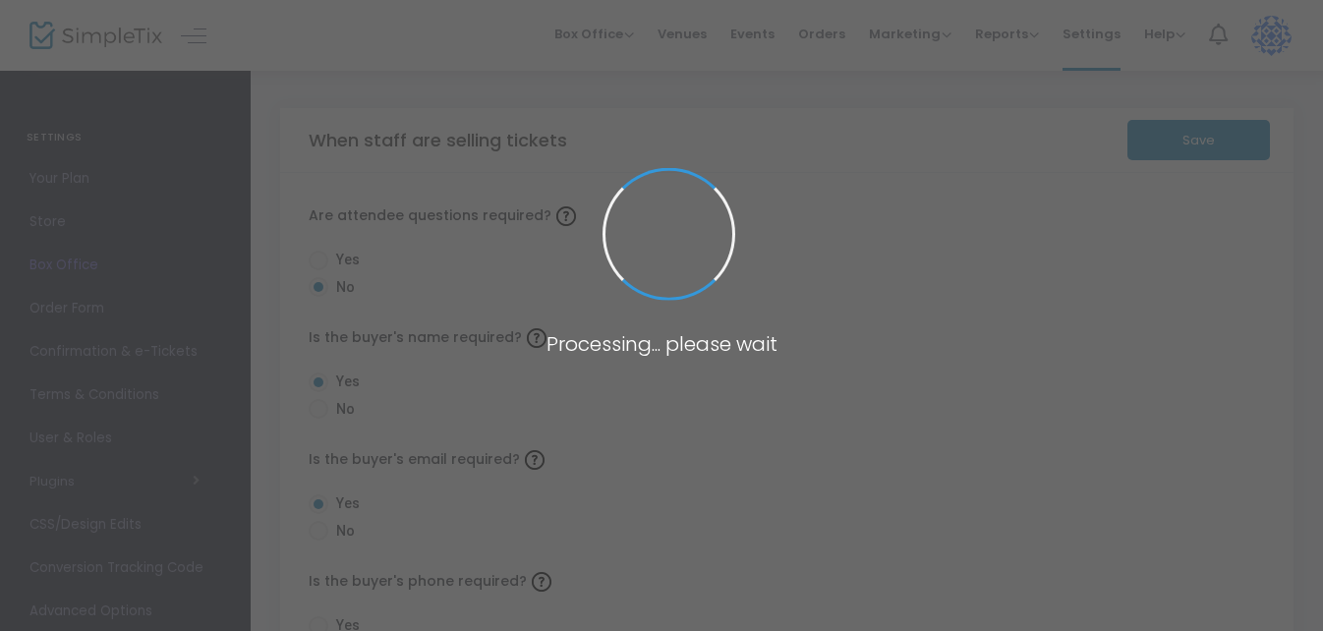
radio input "true"
radio input "false"
radio input "true"
radio input "false"
radio input "true"
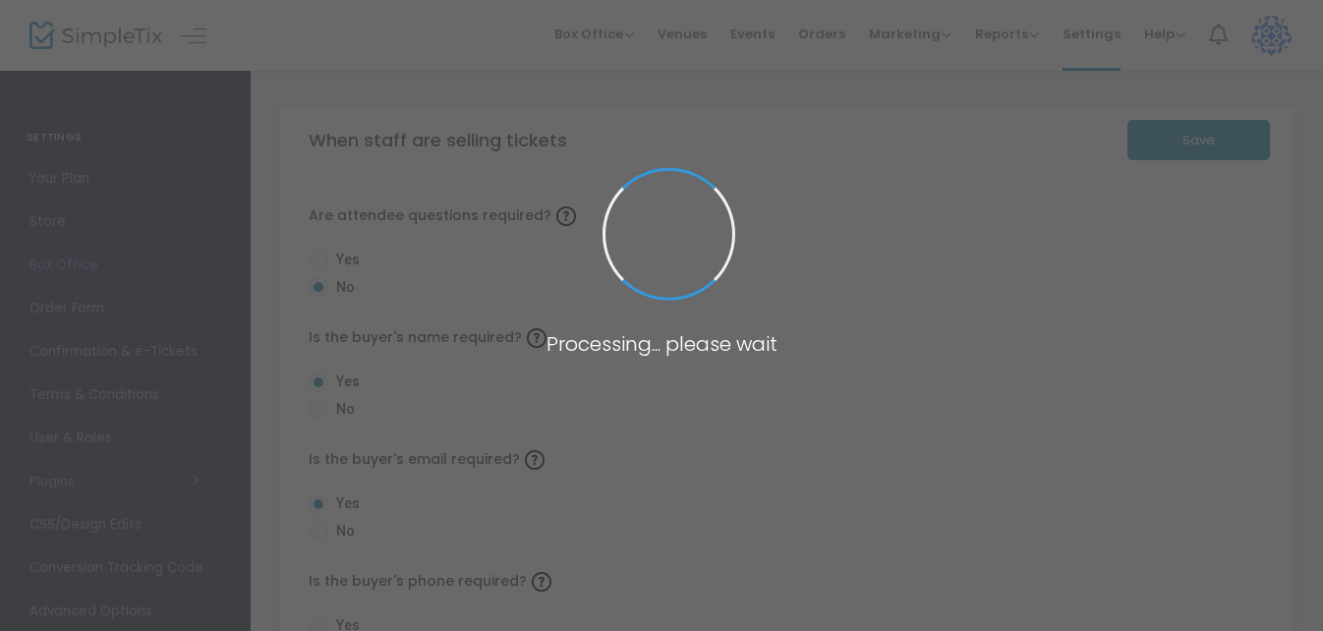
radio input "true"
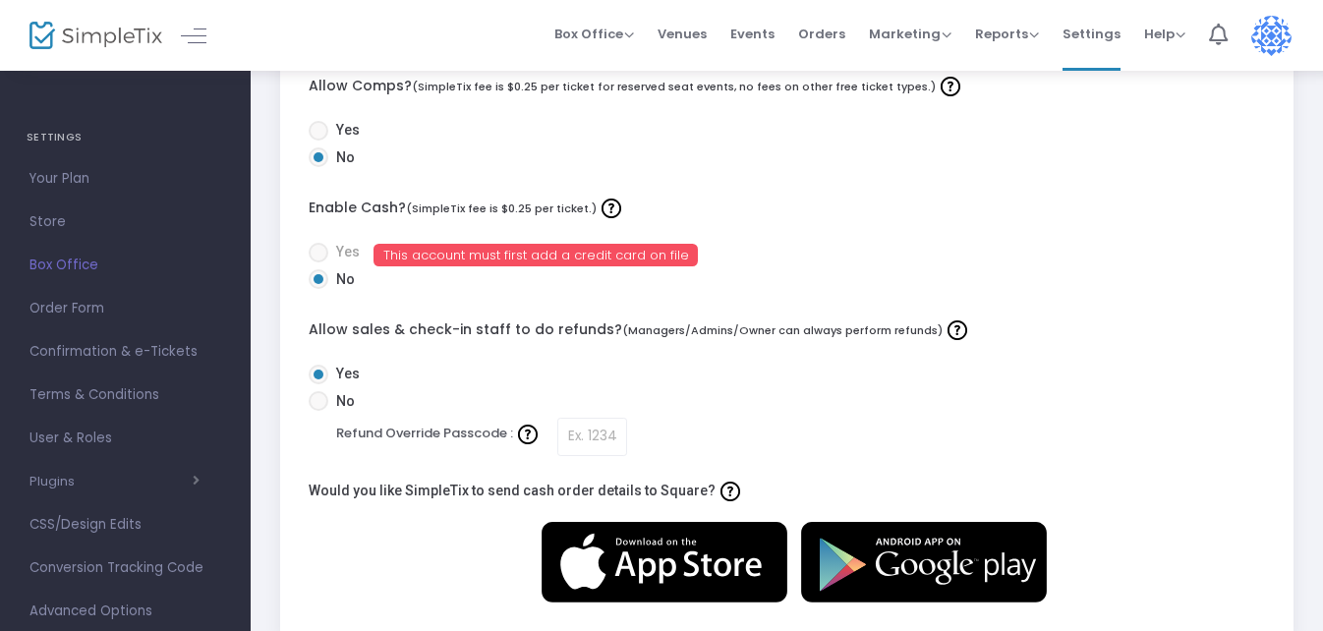
scroll to position [786, 0]
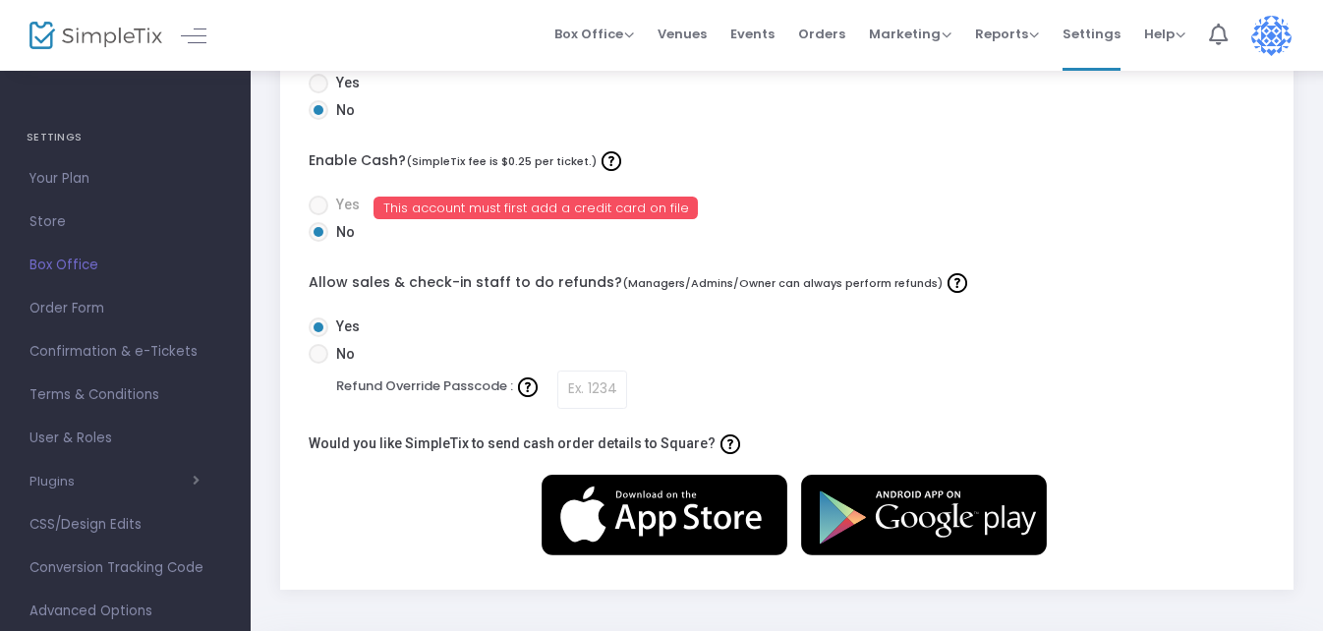
click at [318, 352] on span at bounding box center [319, 354] width 20 height 20
click at [318, 364] on input "No" at bounding box center [317, 364] width 1 height 1
radio input "true"
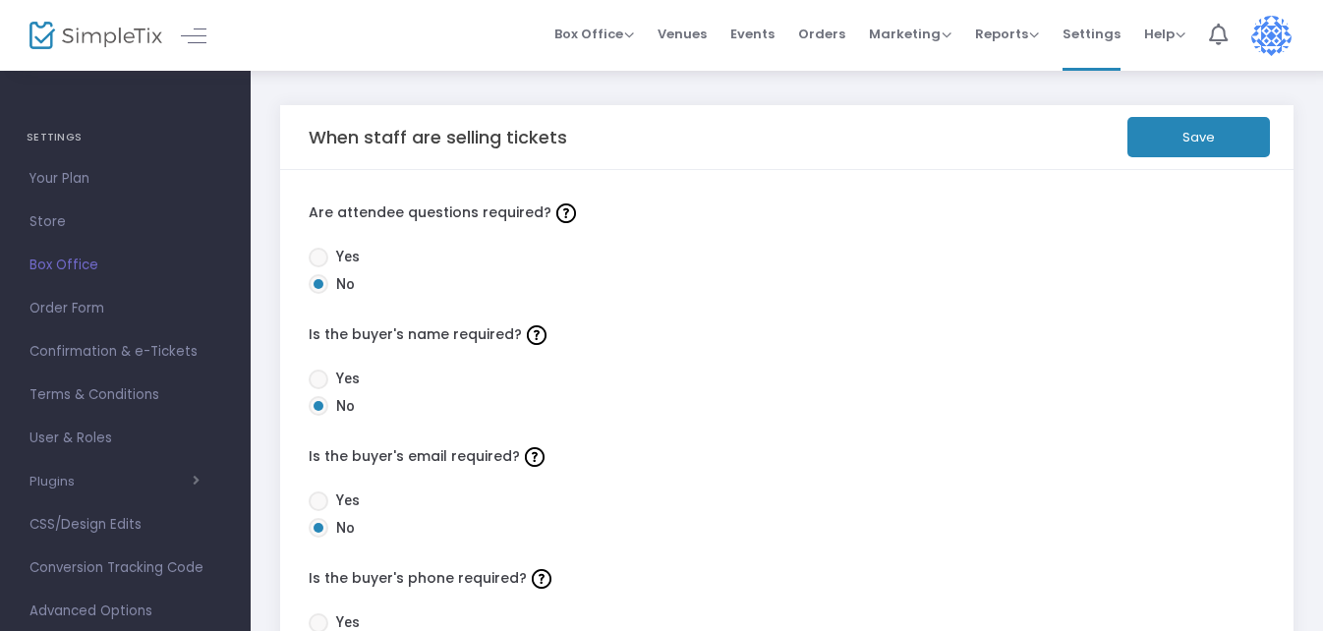
scroll to position [0, 0]
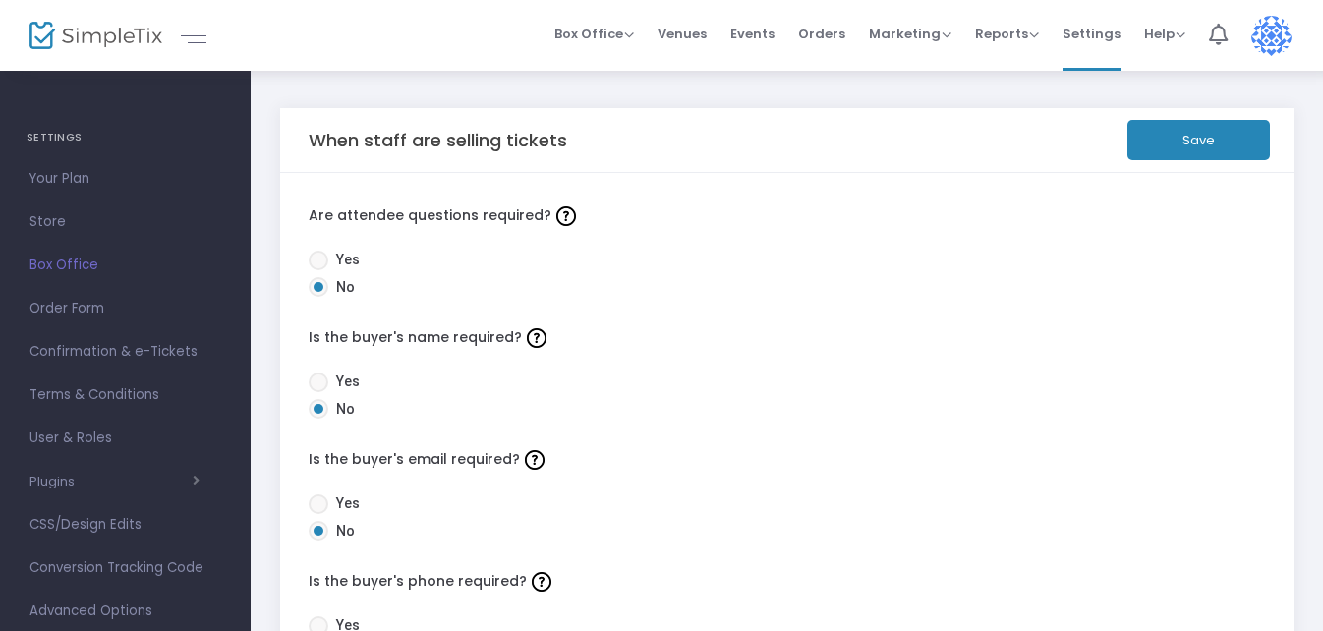
click at [1183, 134] on button "Save" at bounding box center [1198, 140] width 142 height 40
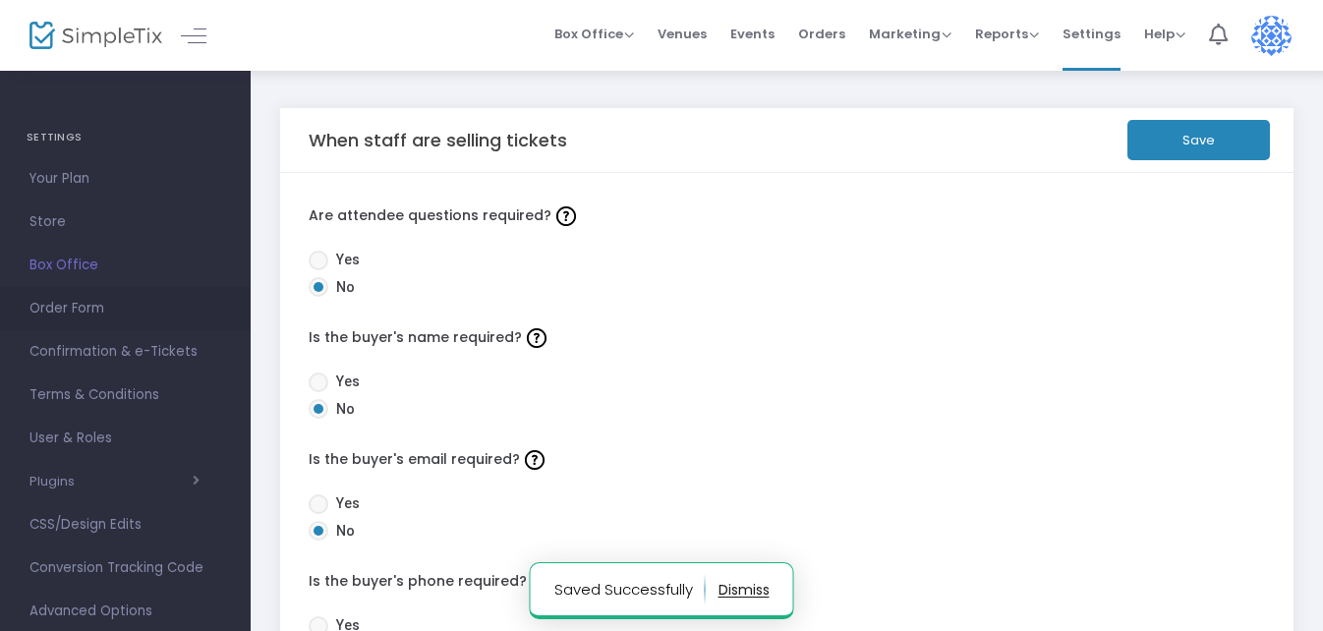
click at [81, 310] on span "Order Form" at bounding box center [125, 309] width 192 height 26
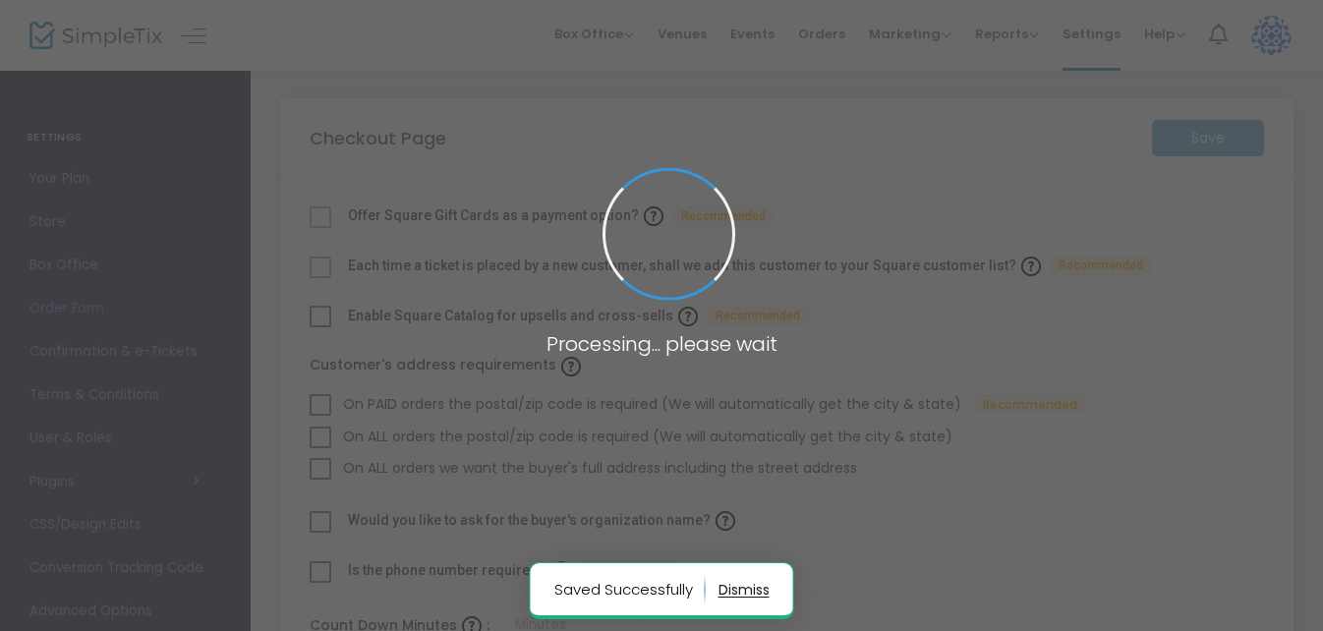
checkbox input "true"
type input "45"
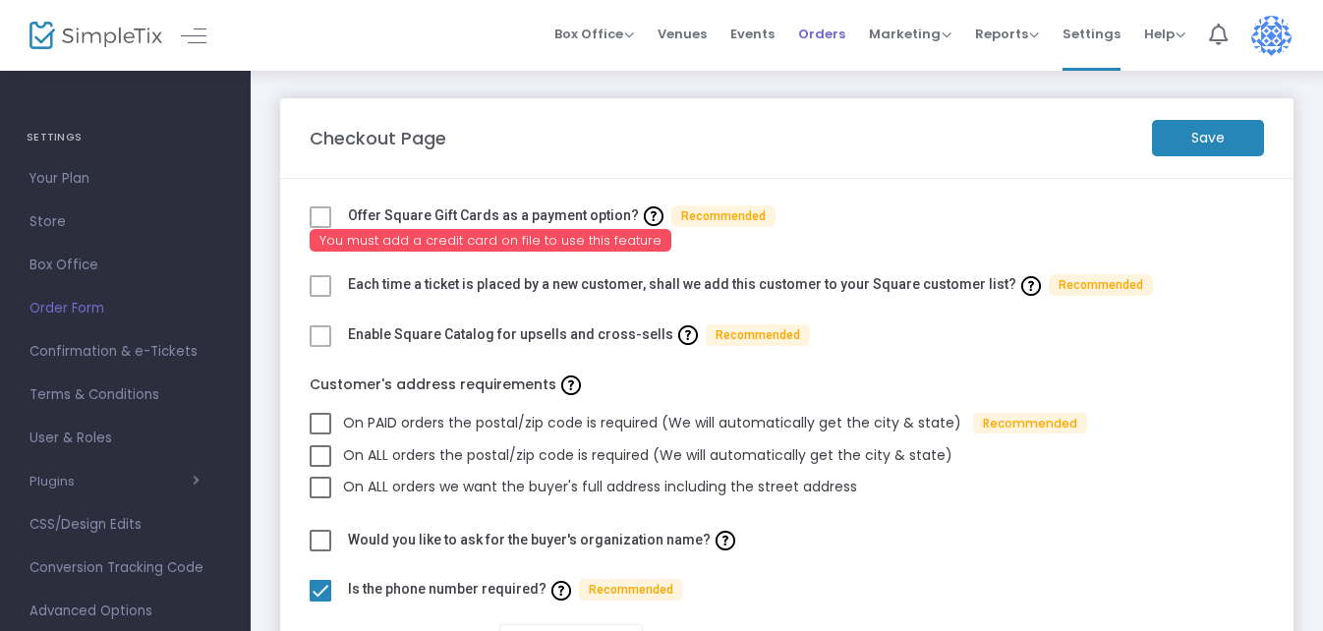
click at [825, 33] on span "Orders" at bounding box center [821, 34] width 47 height 50
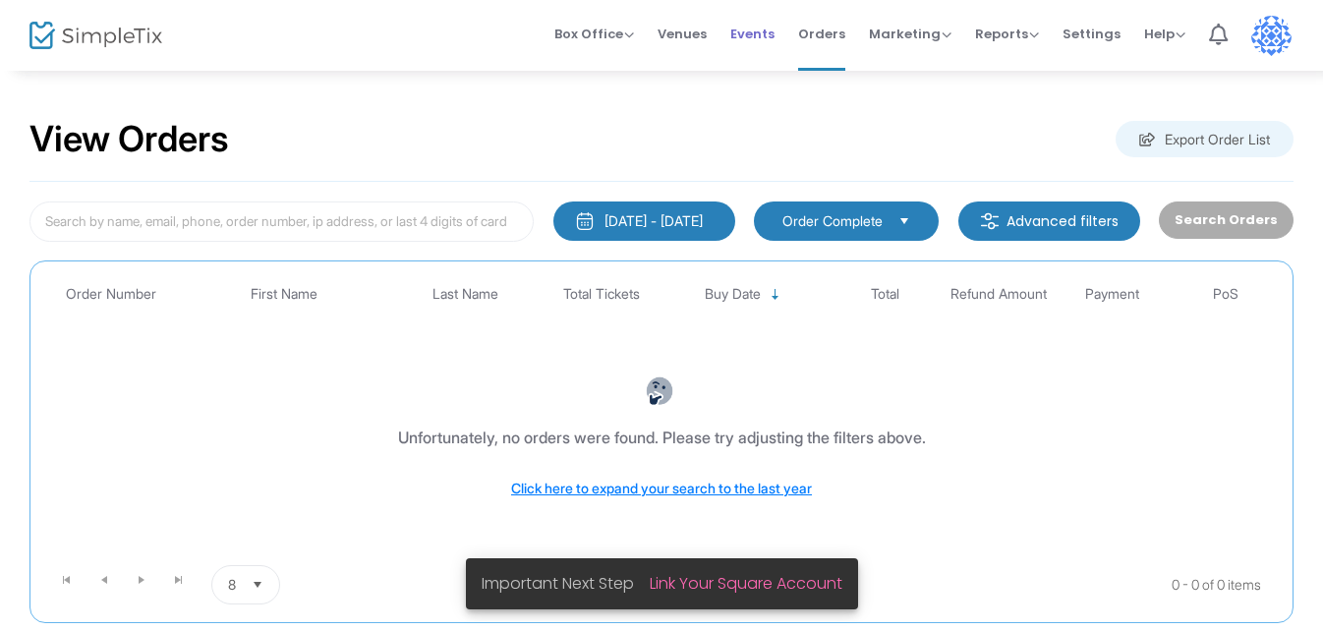
click at [762, 31] on span "Events" at bounding box center [752, 34] width 44 height 50
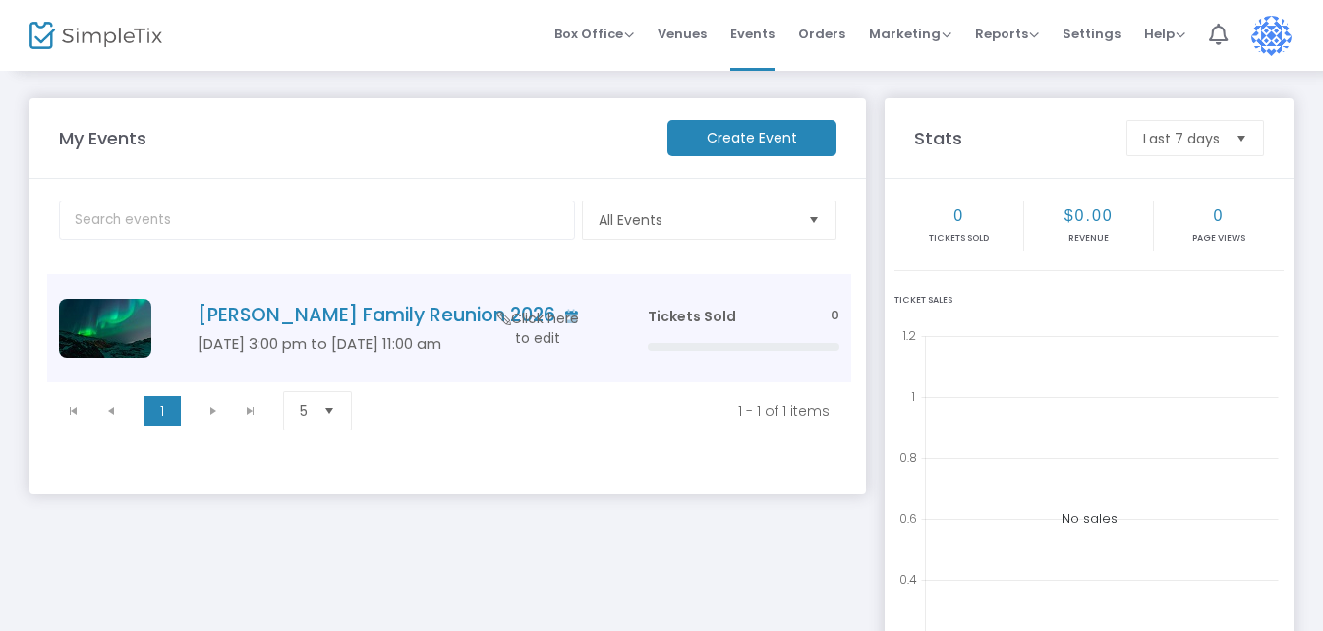
click at [261, 311] on h4 "[PERSON_NAME] Family Reunion 2026" at bounding box center [393, 315] width 391 height 23
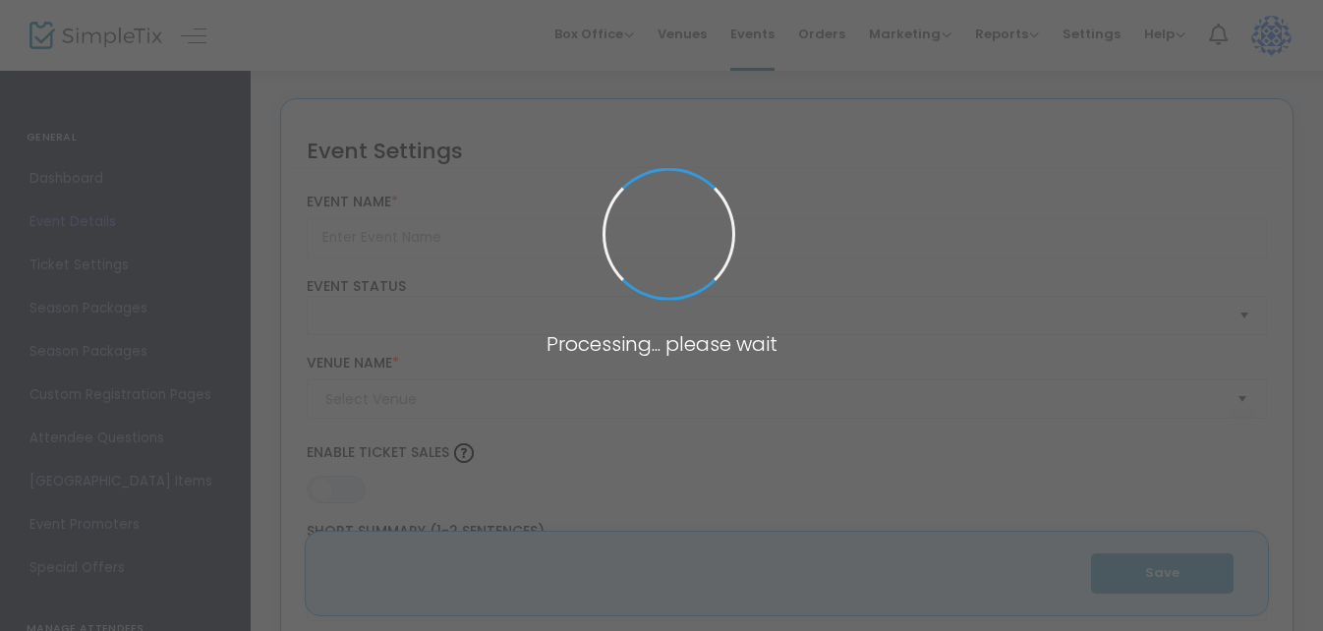
type input "[PERSON_NAME] Family Reunion 2026"
type textarea "[PERSON_NAME] Family Reunion 2026 Join us for an unforgettable gathering at the…"
type input "Buy Tickets"
type input "Double Tree by Hilton Sarasota/[GEOGRAPHIC_DATA]"
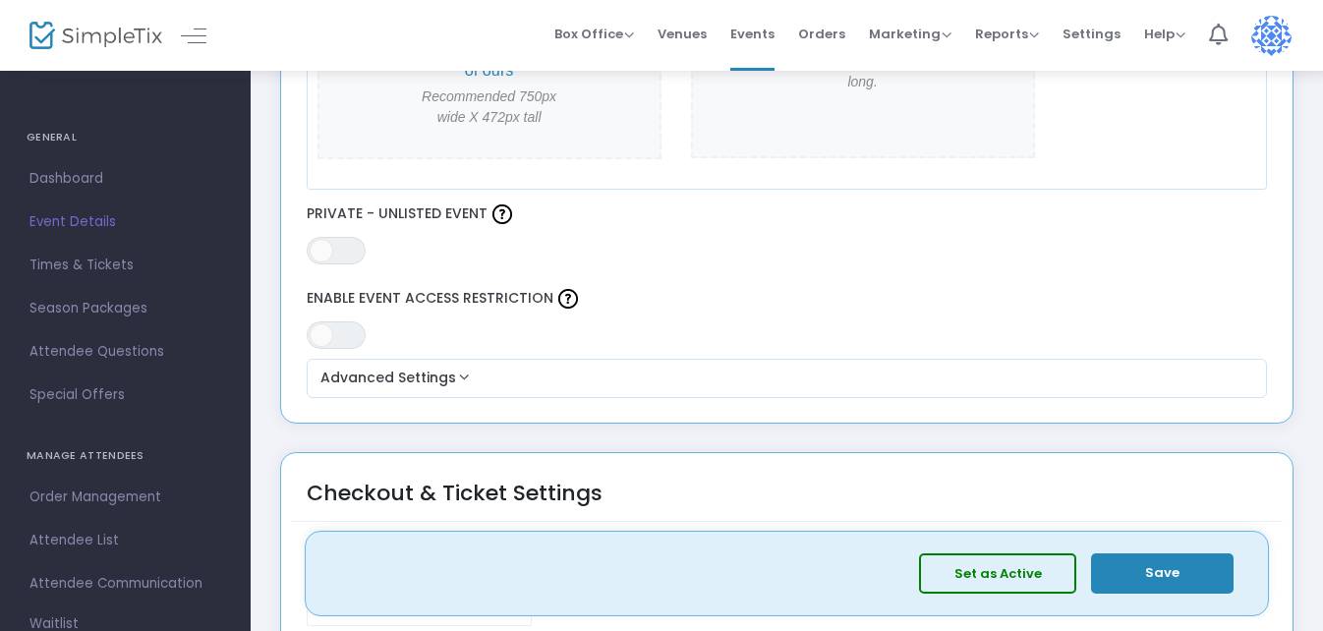
scroll to position [1108, 0]
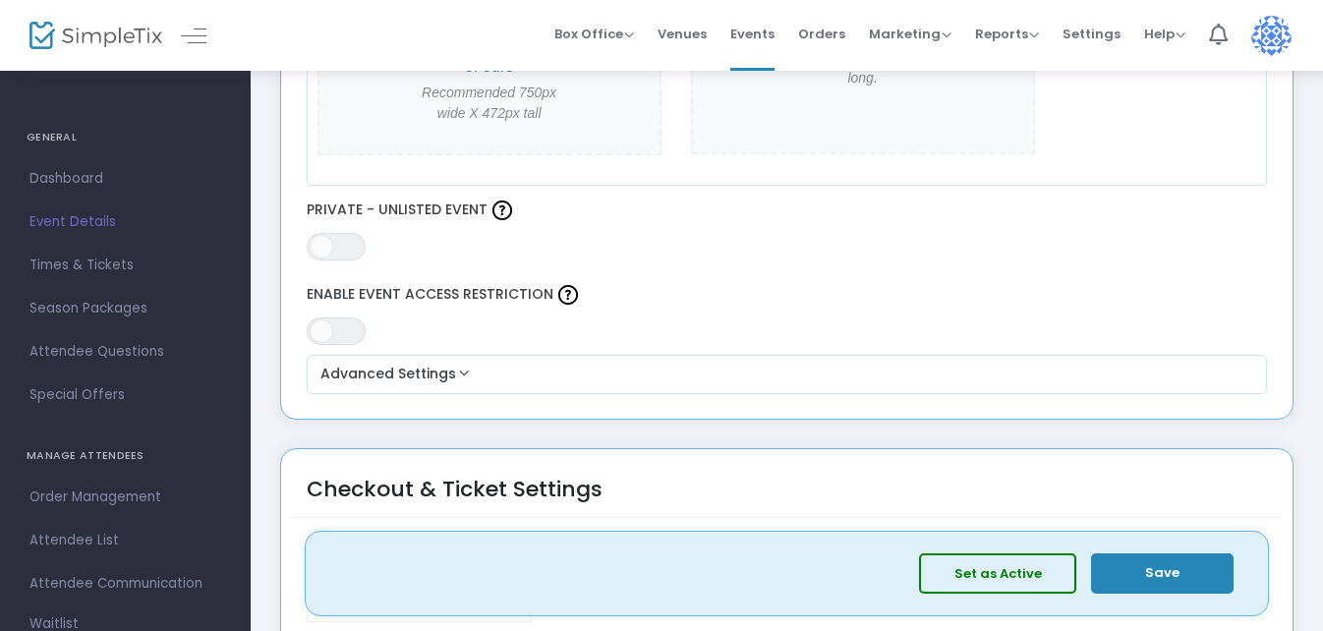
click at [1148, 326] on div "ON OFF Enable Event Access Restriction" at bounding box center [787, 312] width 980 height 65
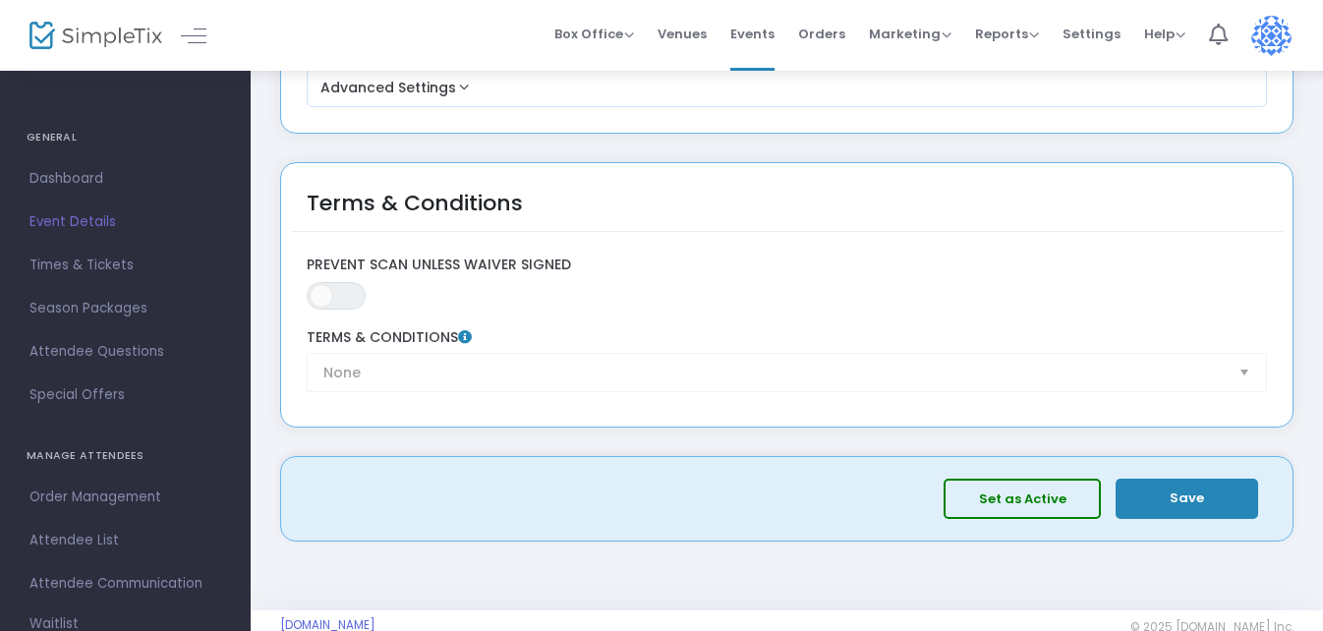
scroll to position [3023, 0]
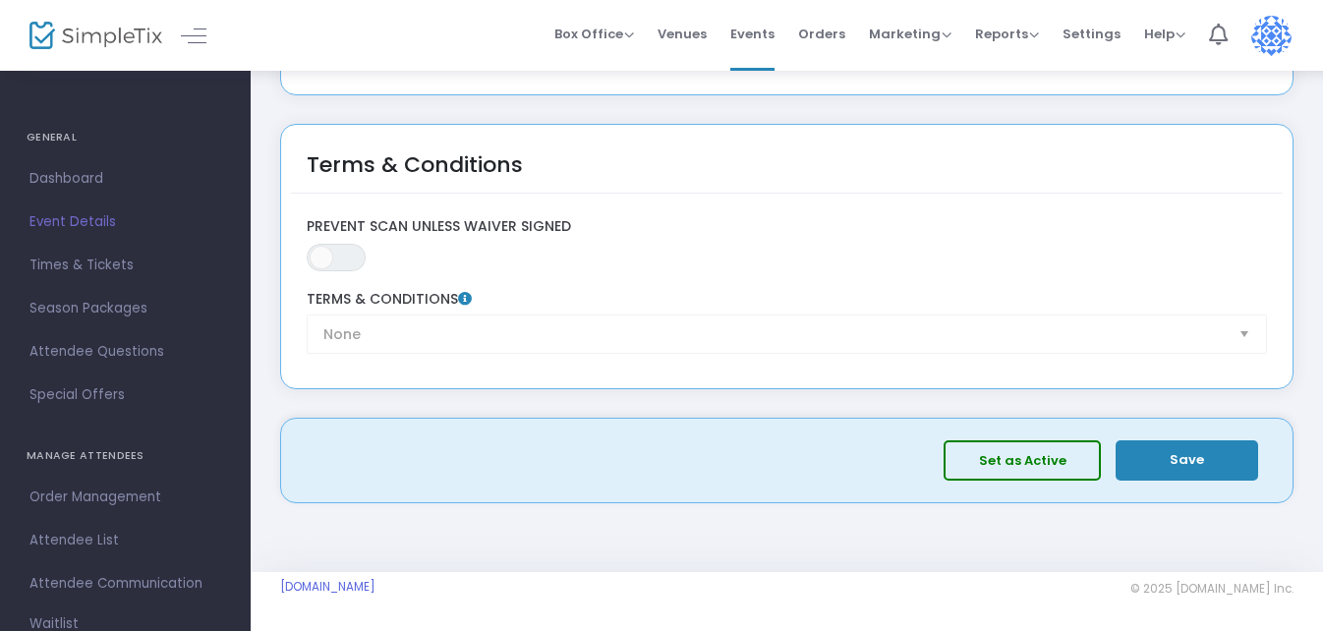
click at [1194, 463] on button "Save" at bounding box center [1186, 460] width 142 height 40
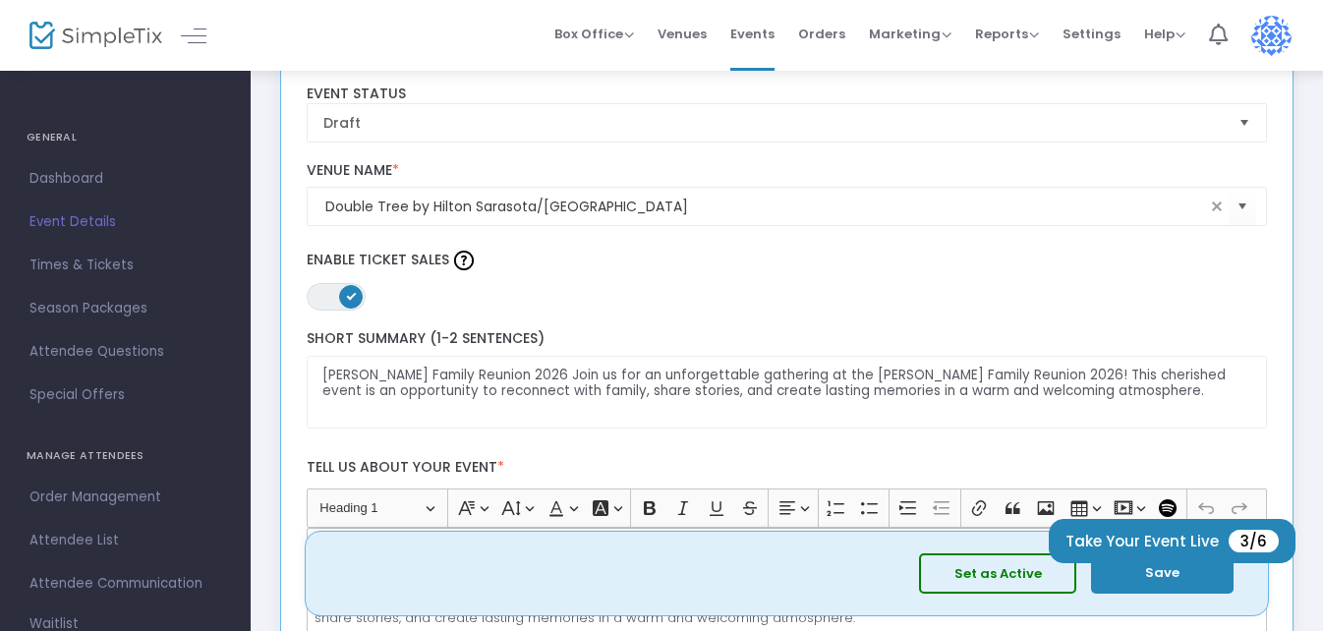
scroll to position [0, 0]
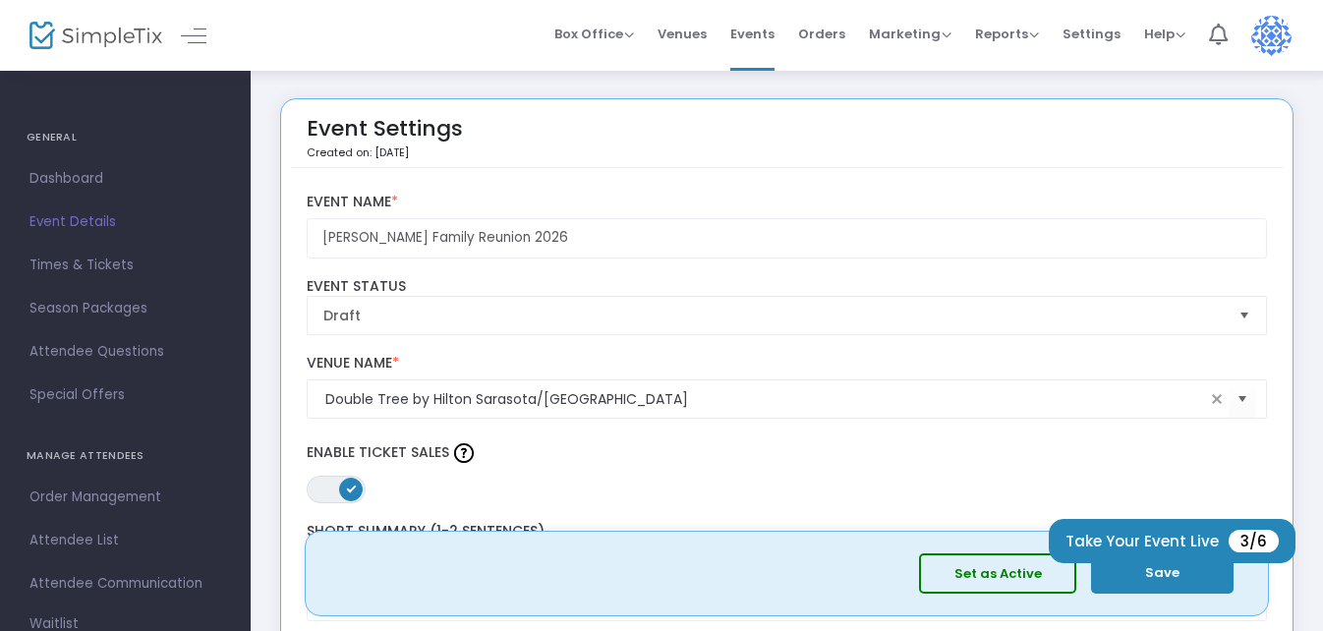
click at [1246, 321] on span "Select" at bounding box center [1244, 315] width 32 height 32
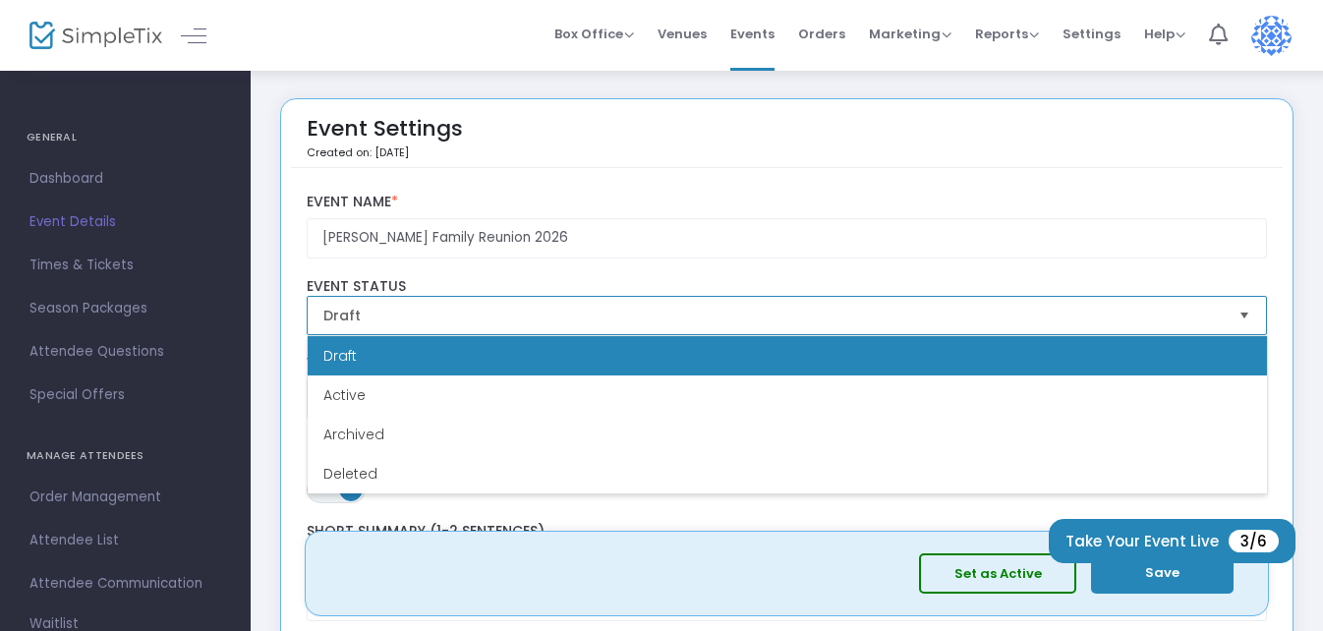
click at [1246, 321] on span "Select" at bounding box center [1244, 315] width 32 height 32
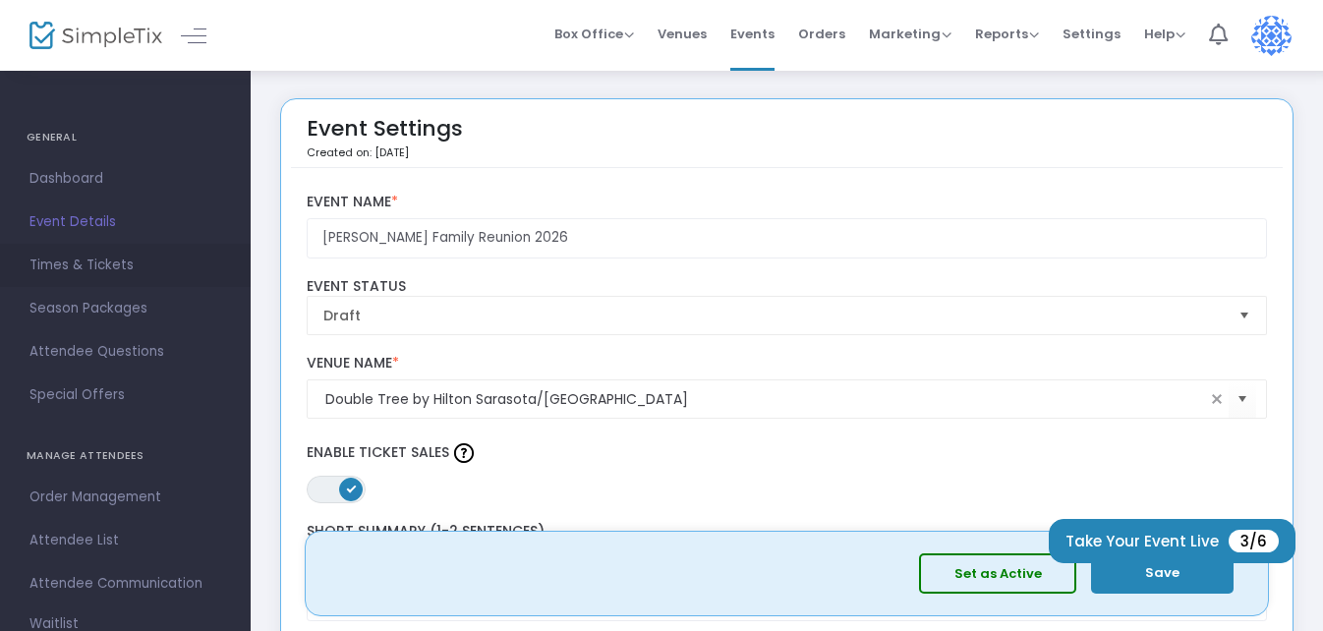
click at [99, 263] on span "Times & Tickets" at bounding box center [125, 266] width 192 height 26
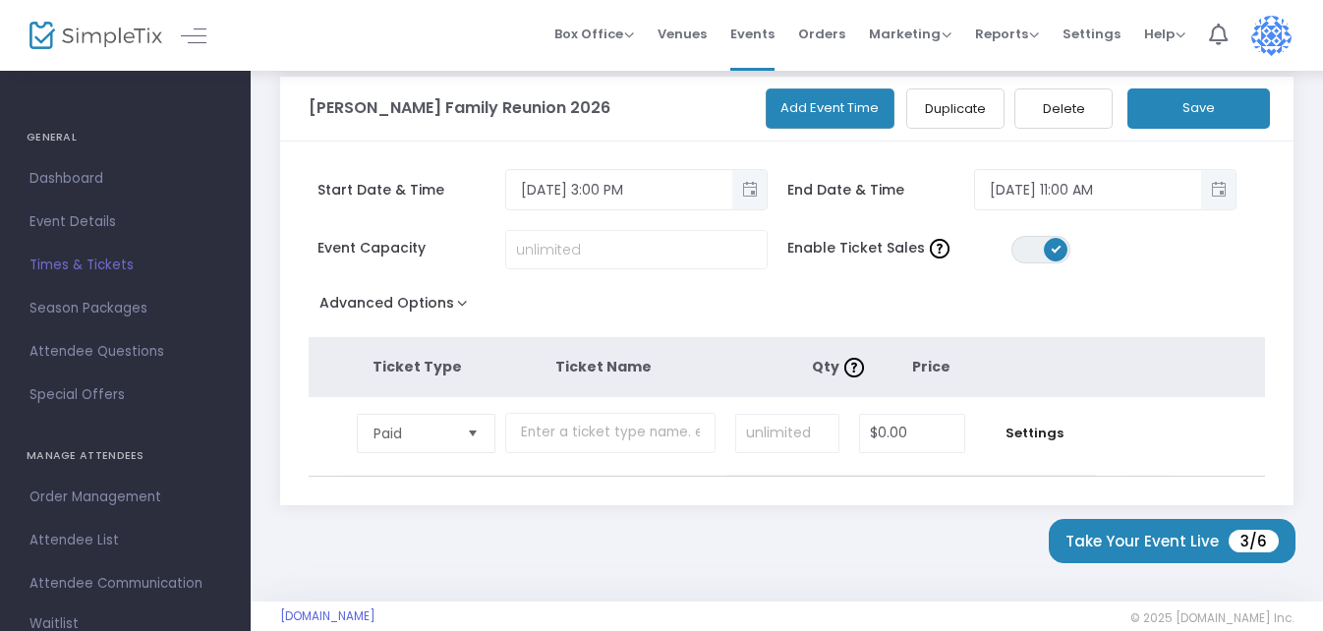
scroll to position [134, 0]
